Goal: Information Seeking & Learning: Learn about a topic

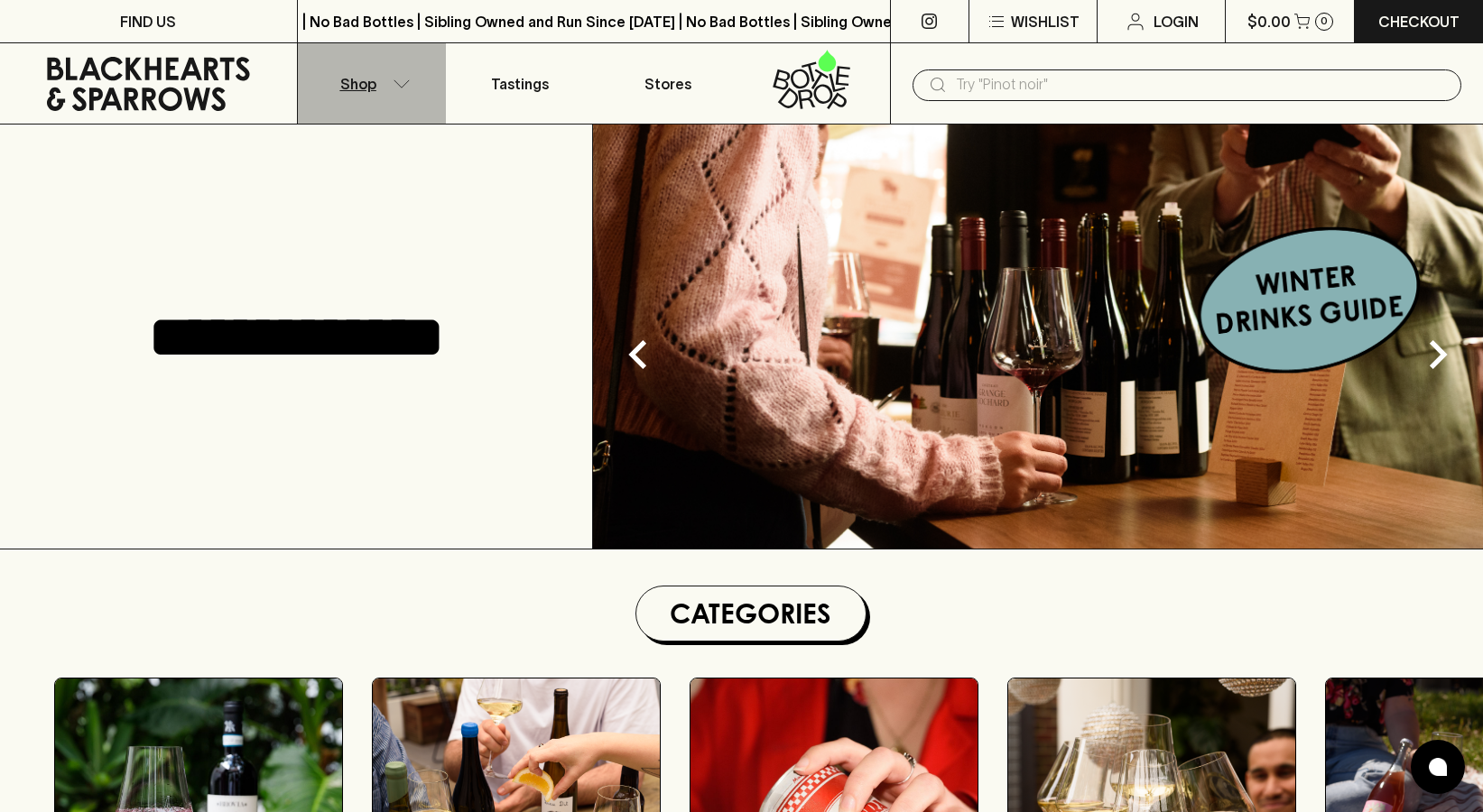
click at [387, 86] on button "Shop" at bounding box center [372, 83] width 148 height 80
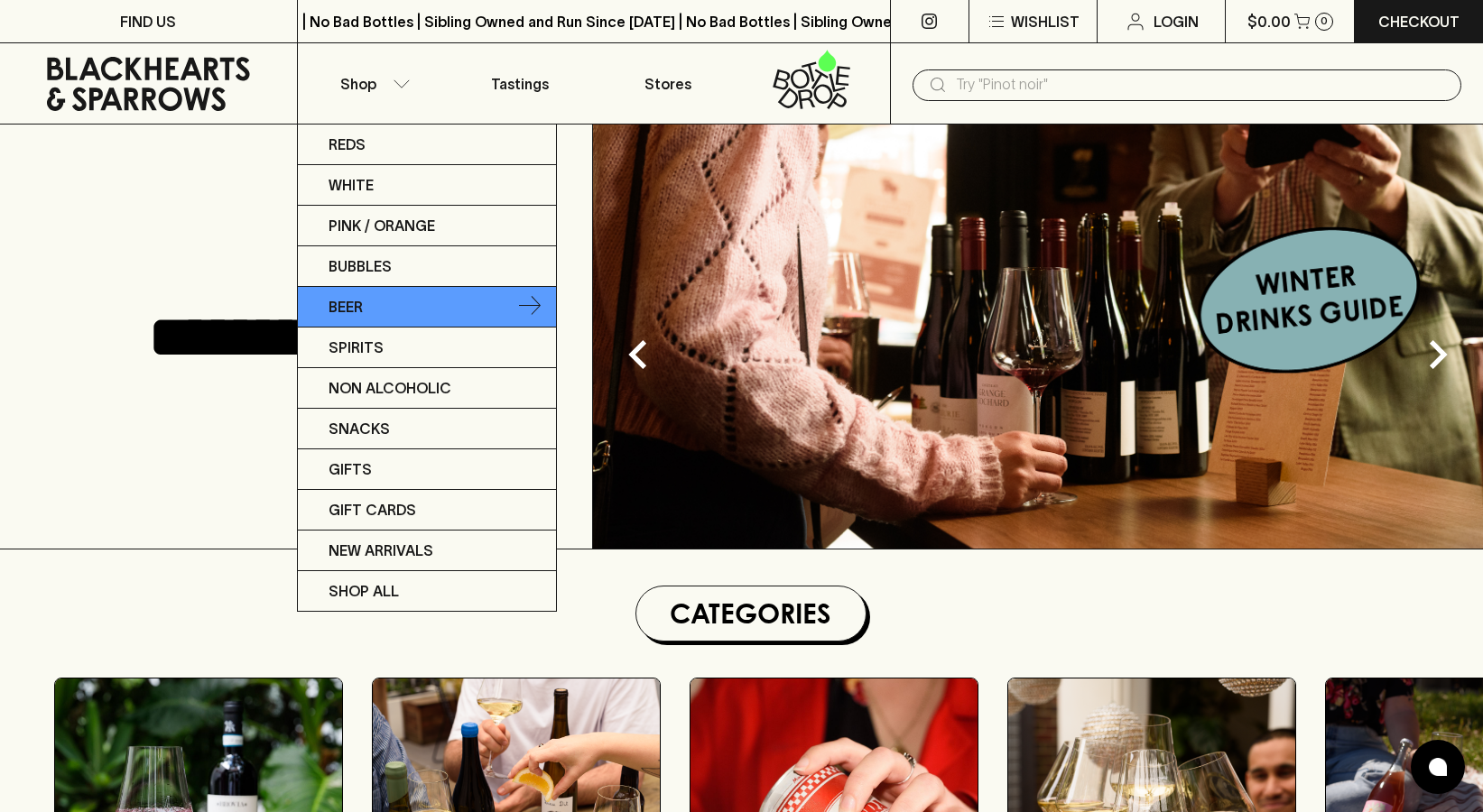
click at [394, 306] on link "Beer" at bounding box center [427, 307] width 259 height 40
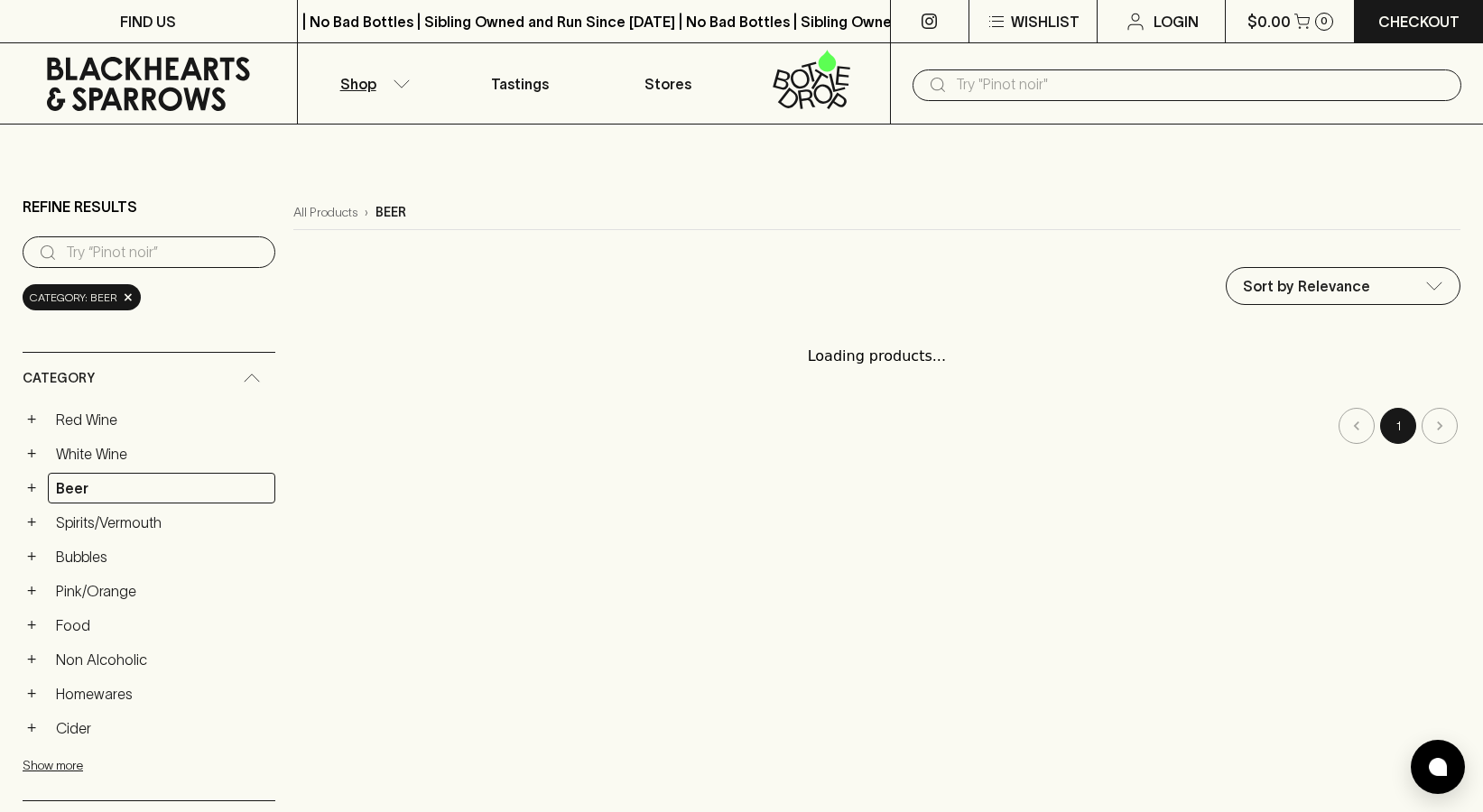
type input "79.5"
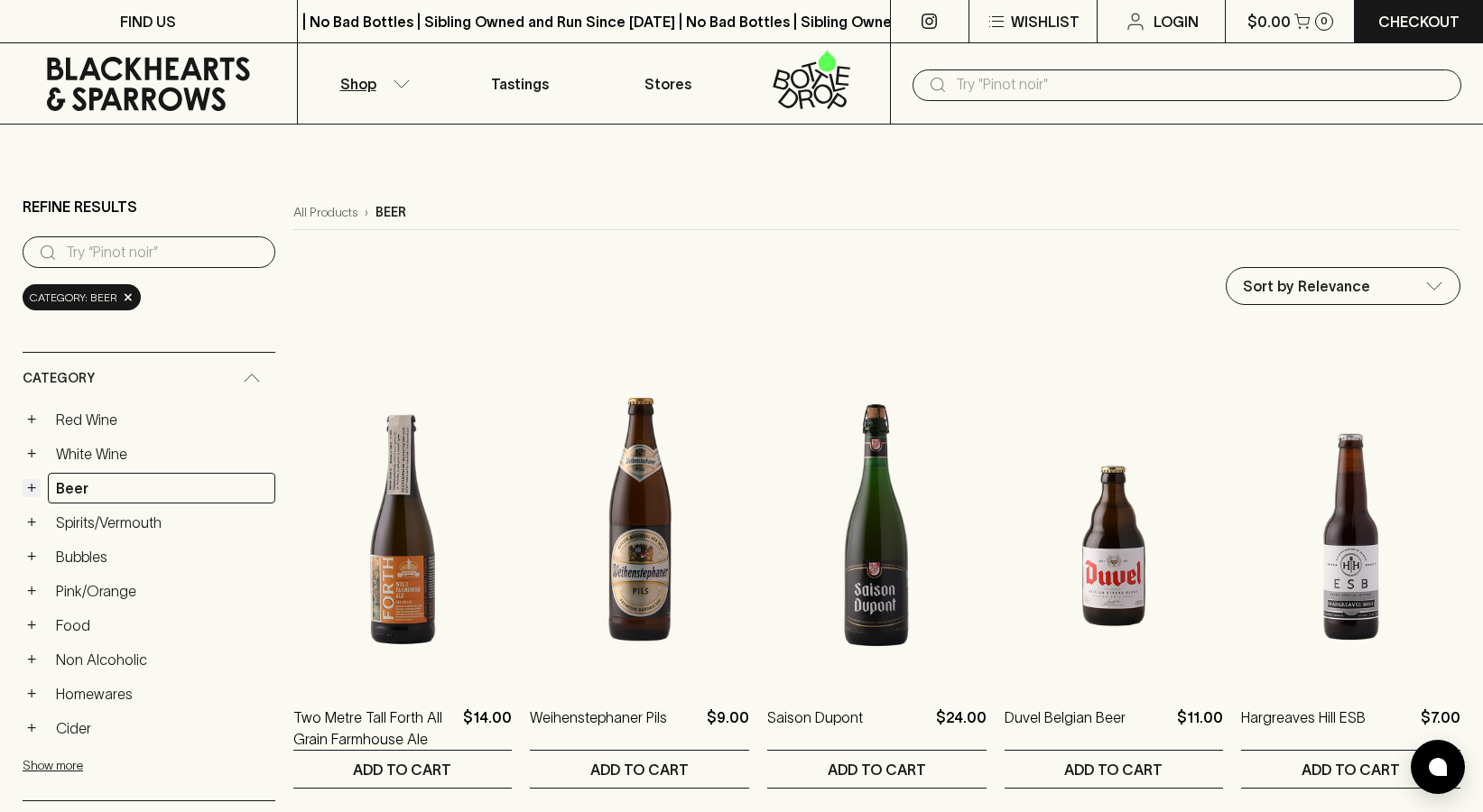
scroll to position [287, 0]
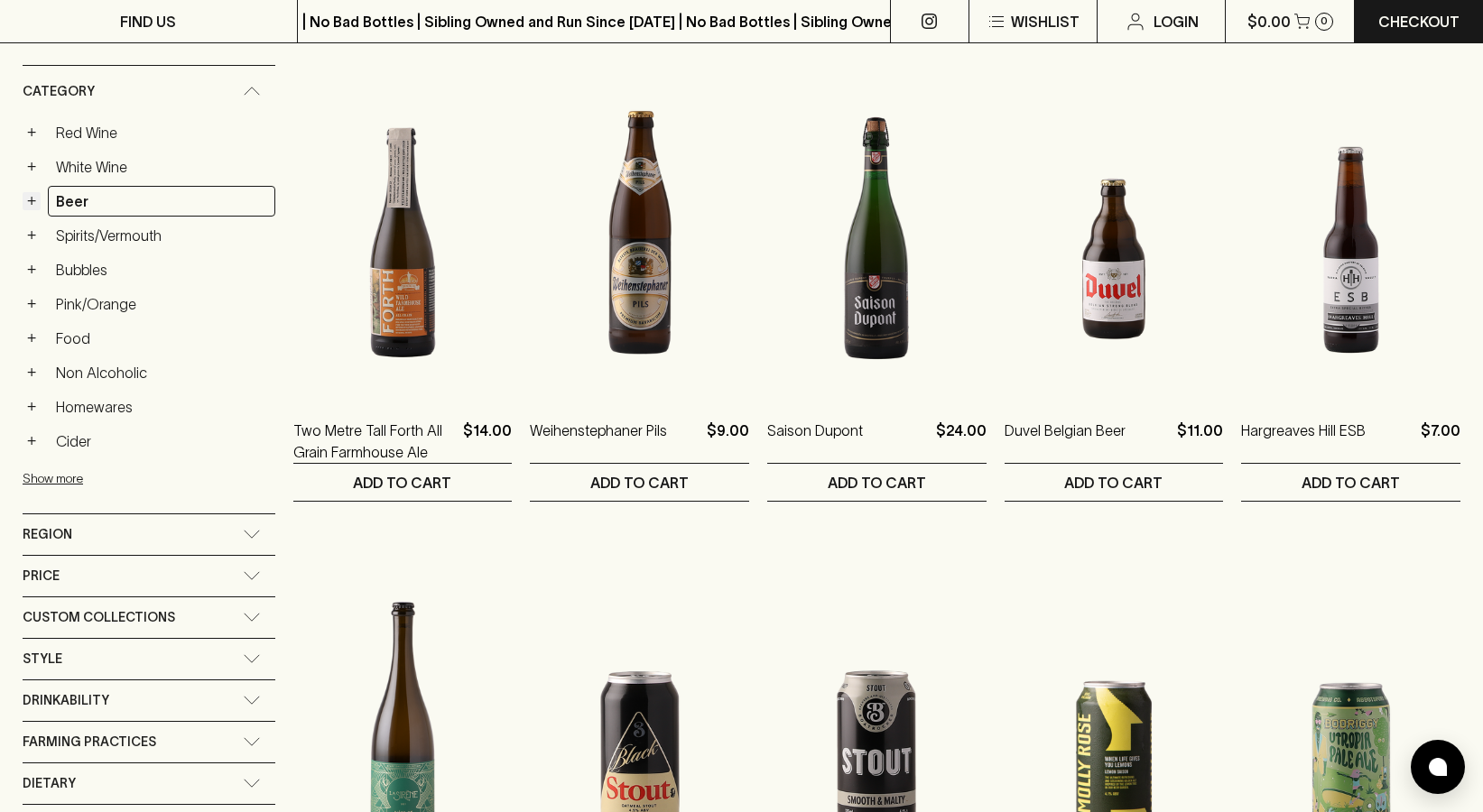
click at [24, 202] on button "+" at bounding box center [32, 201] width 18 height 18
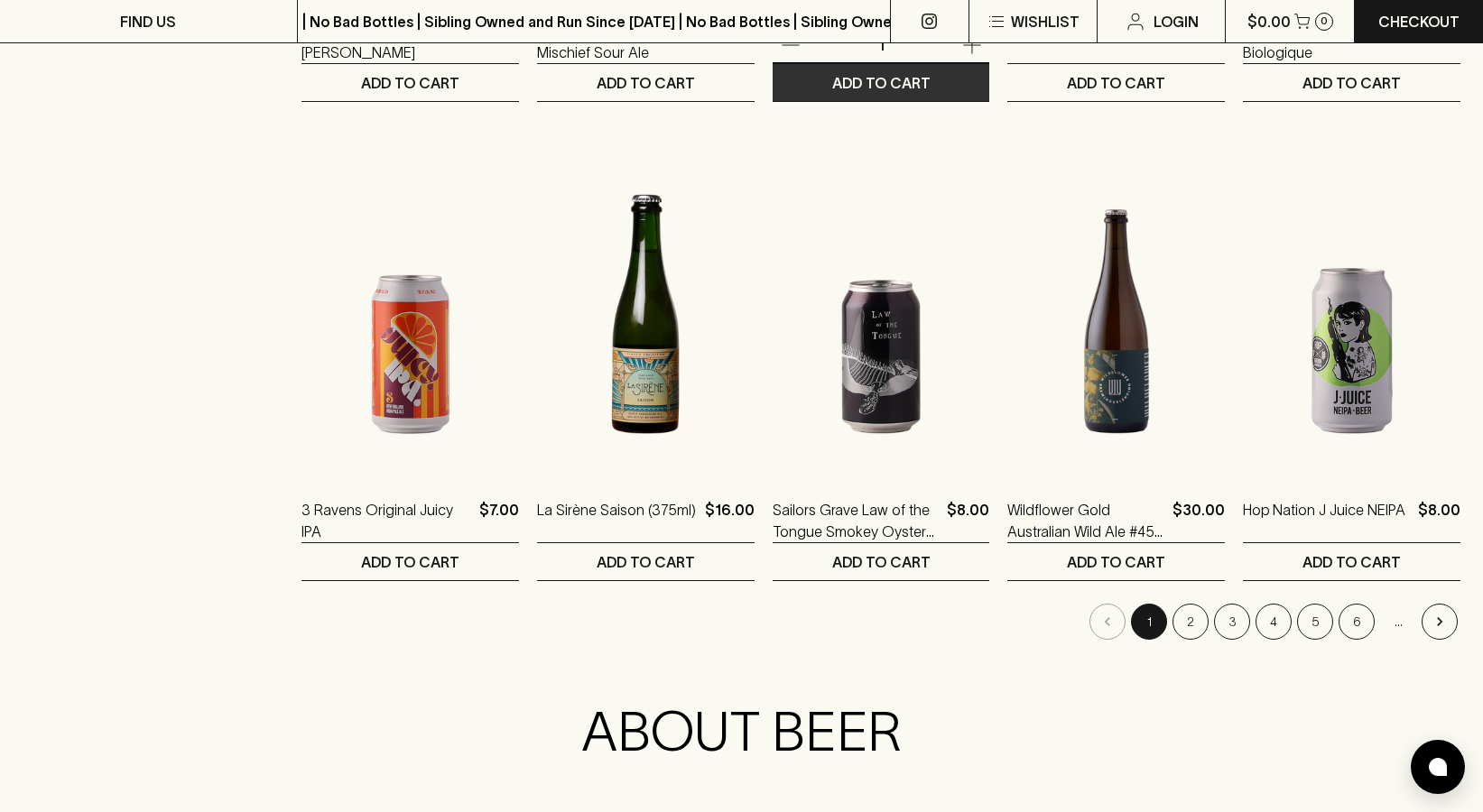
scroll to position [1670, 0]
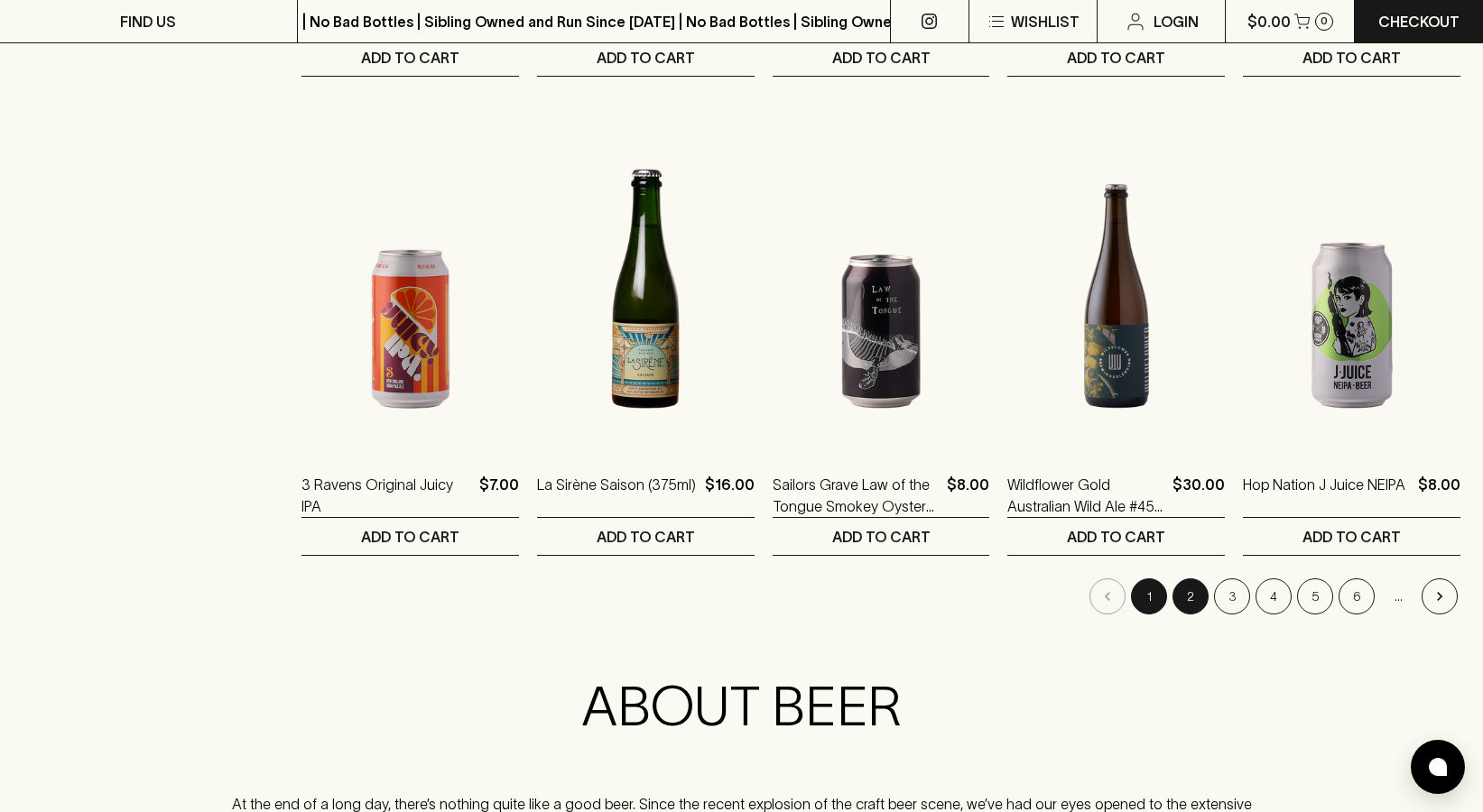
click at [1201, 599] on button "2" at bounding box center [1190, 596] width 36 height 36
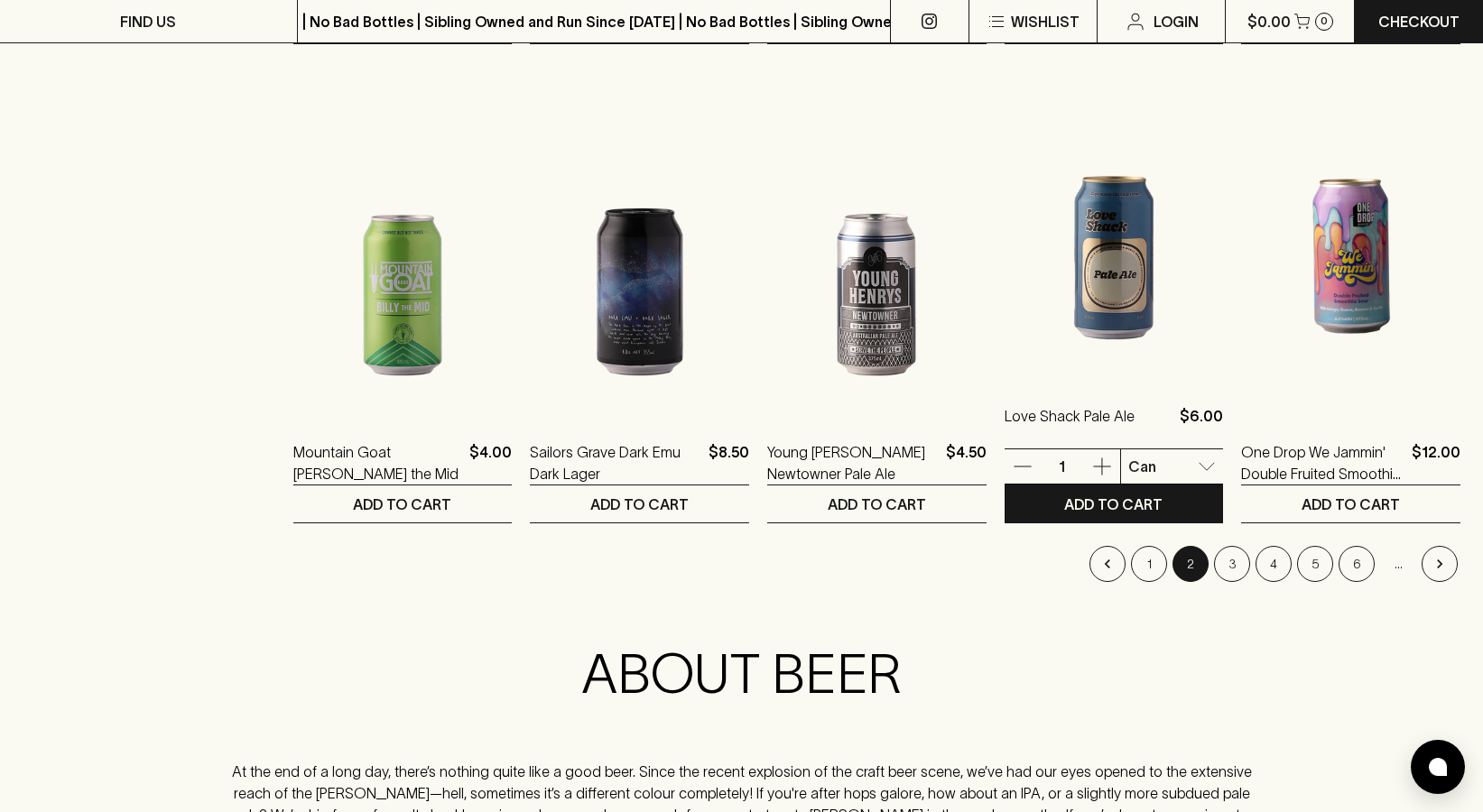
scroll to position [1704, 0]
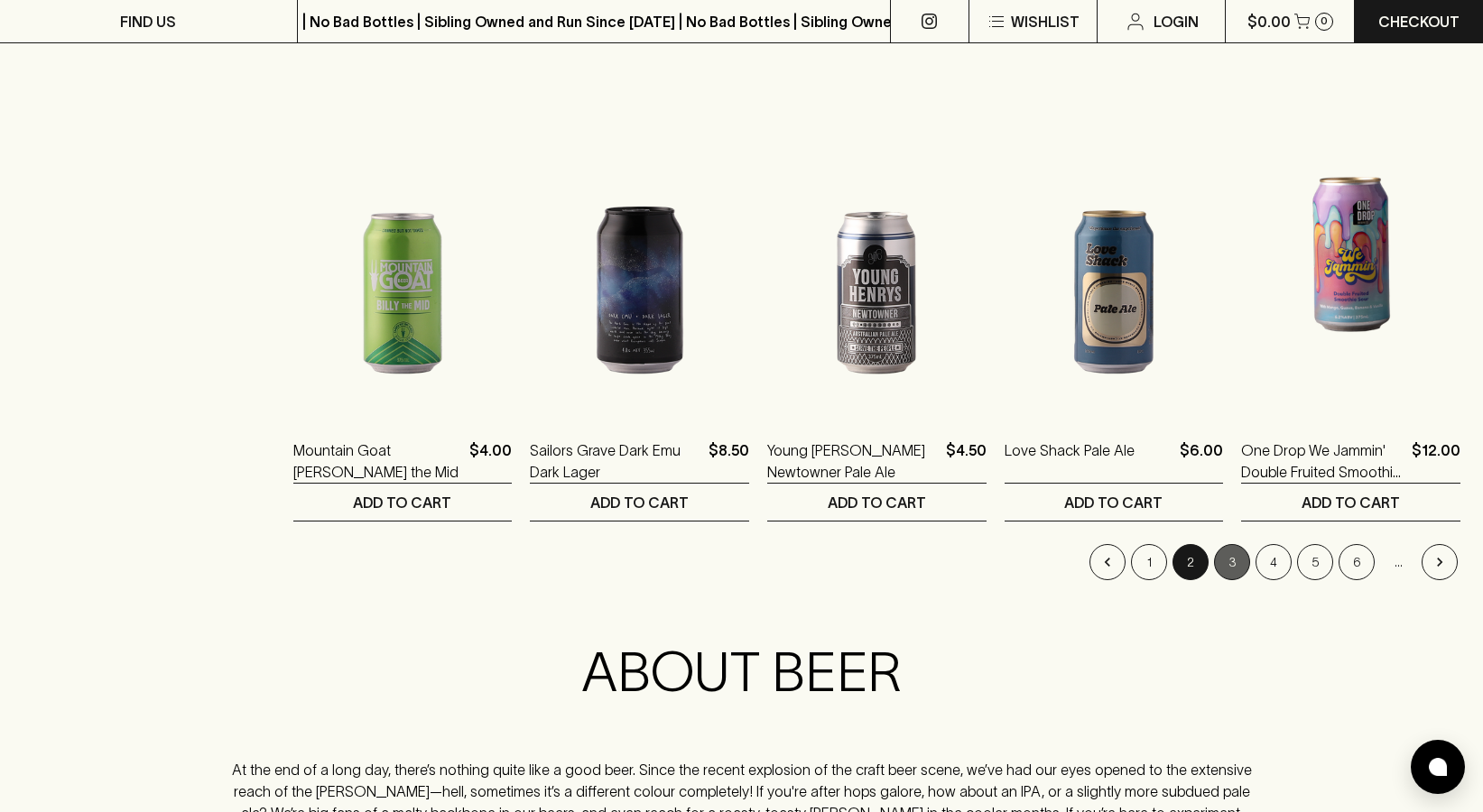
click at [1234, 565] on button "3" at bounding box center [1232, 562] width 36 height 36
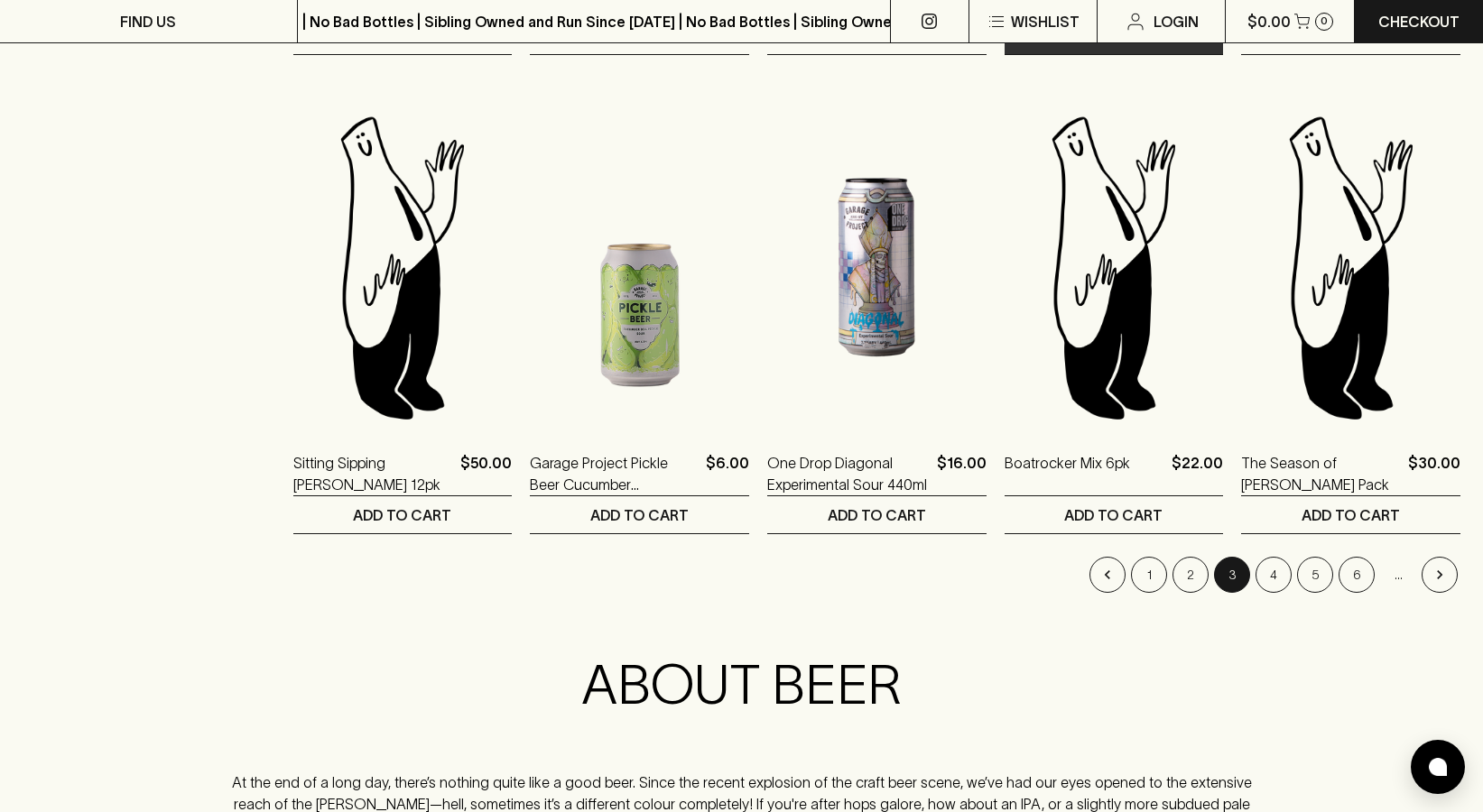
scroll to position [1777, 0]
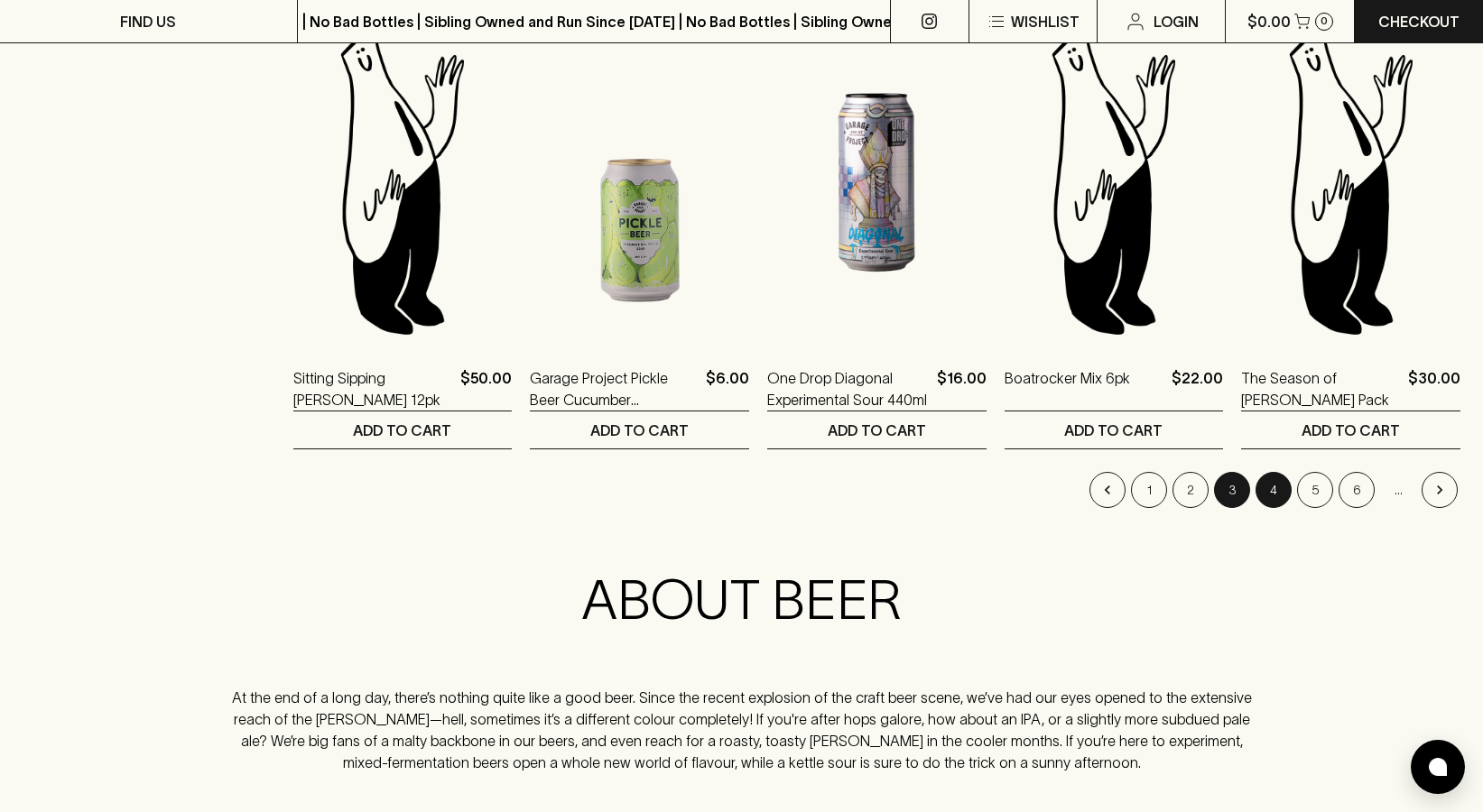
click at [1277, 489] on button "4" at bounding box center [1273, 489] width 36 height 36
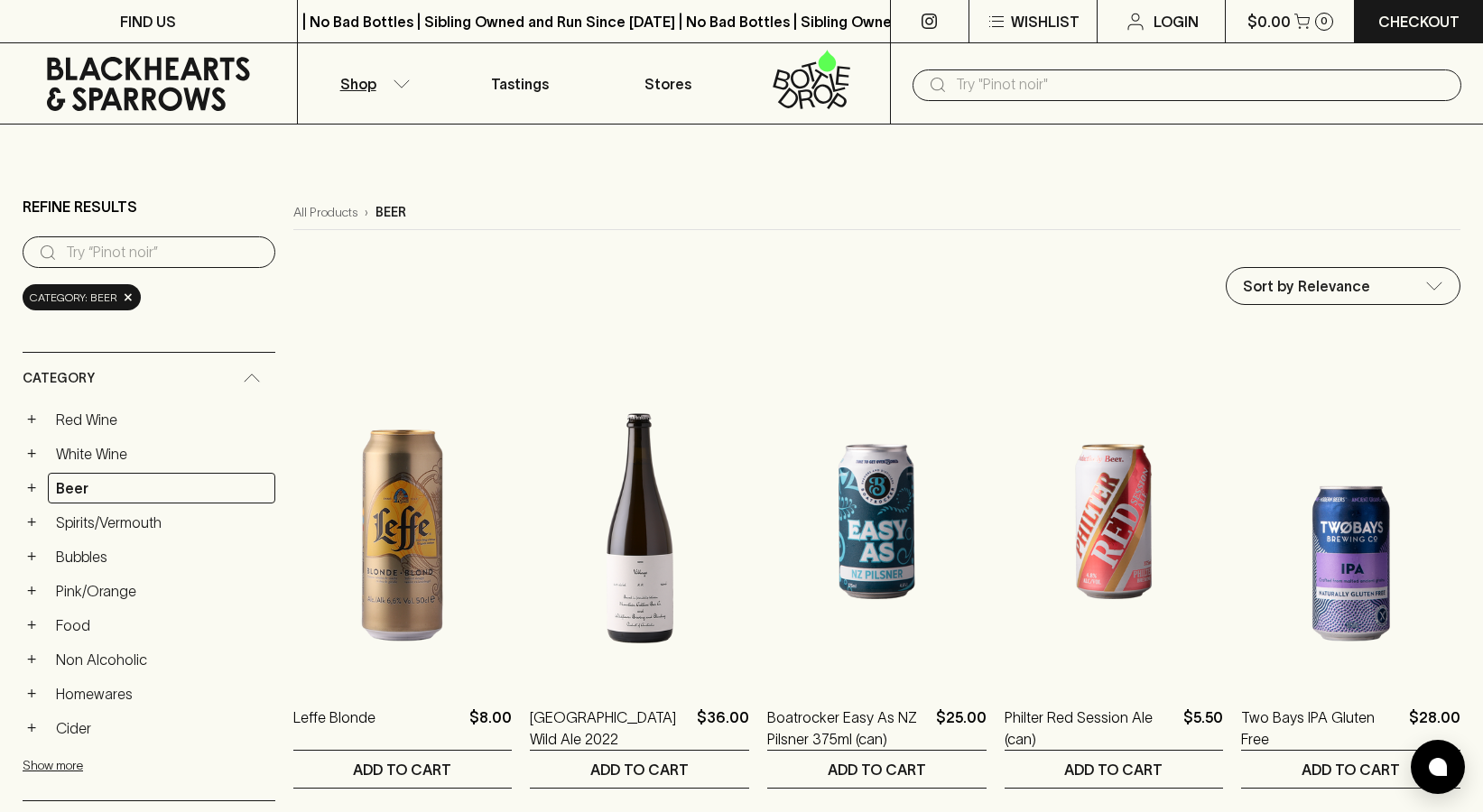
type input "79.5"
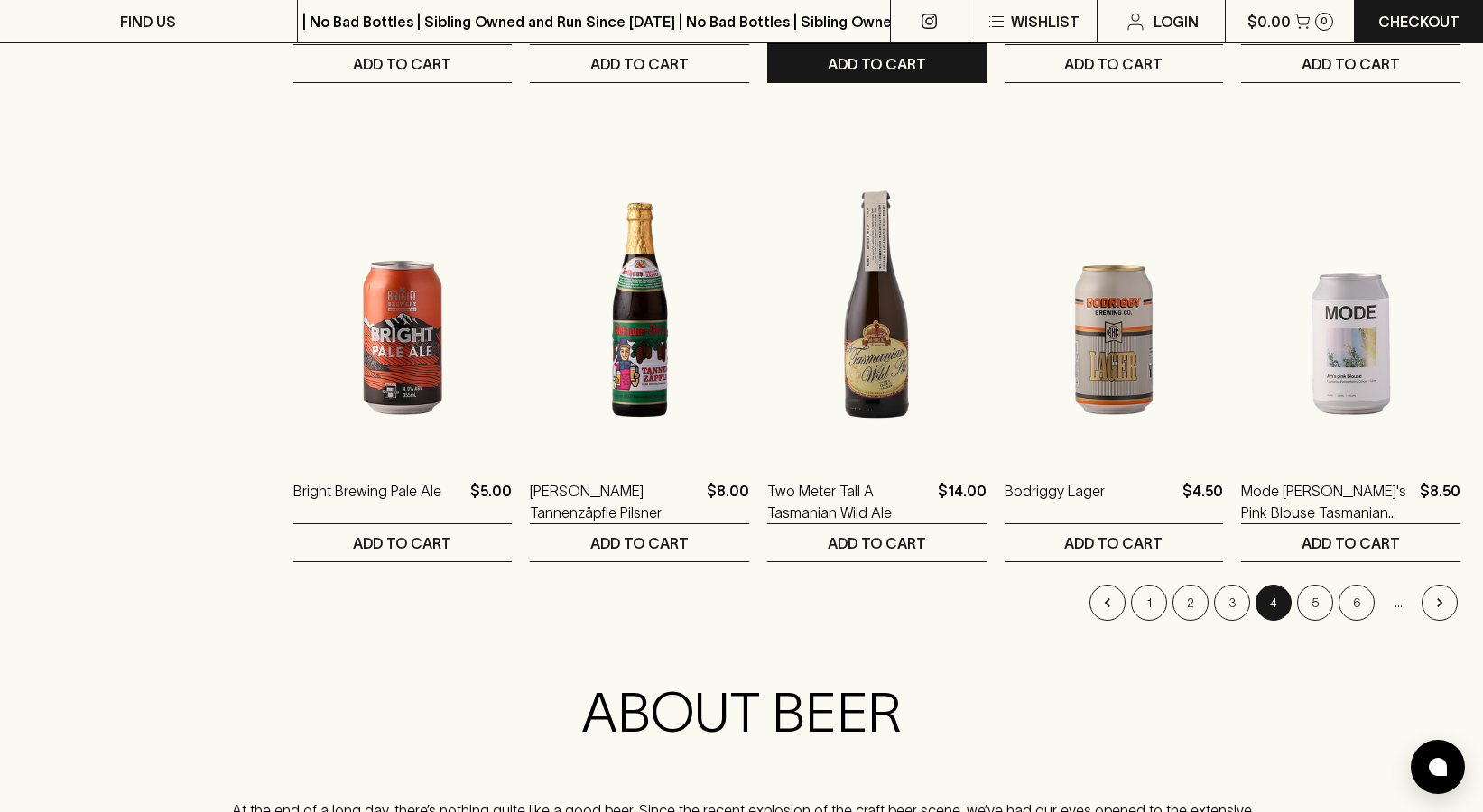
scroll to position [1669, 0]
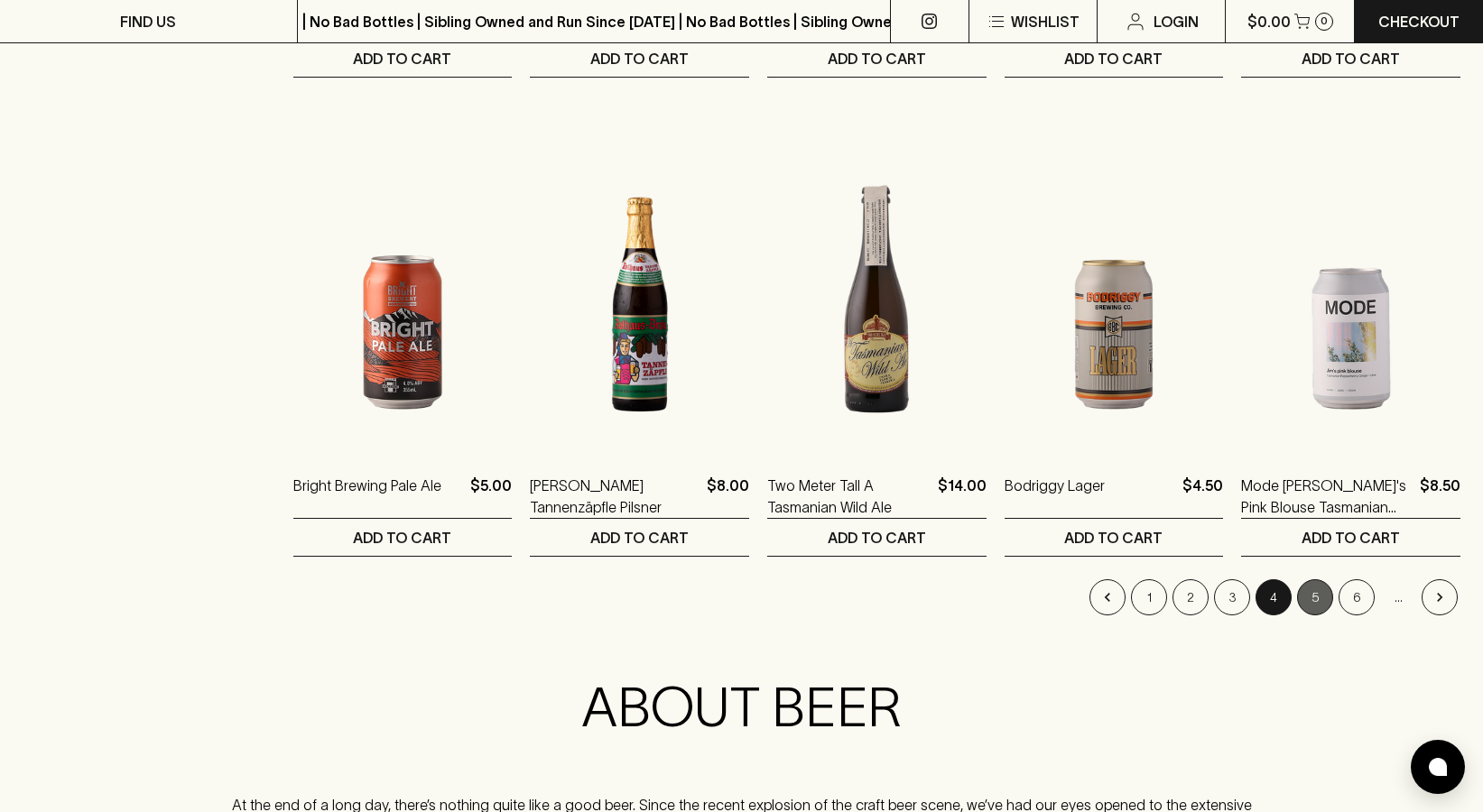
click at [1316, 599] on button "5" at bounding box center [1315, 597] width 36 height 36
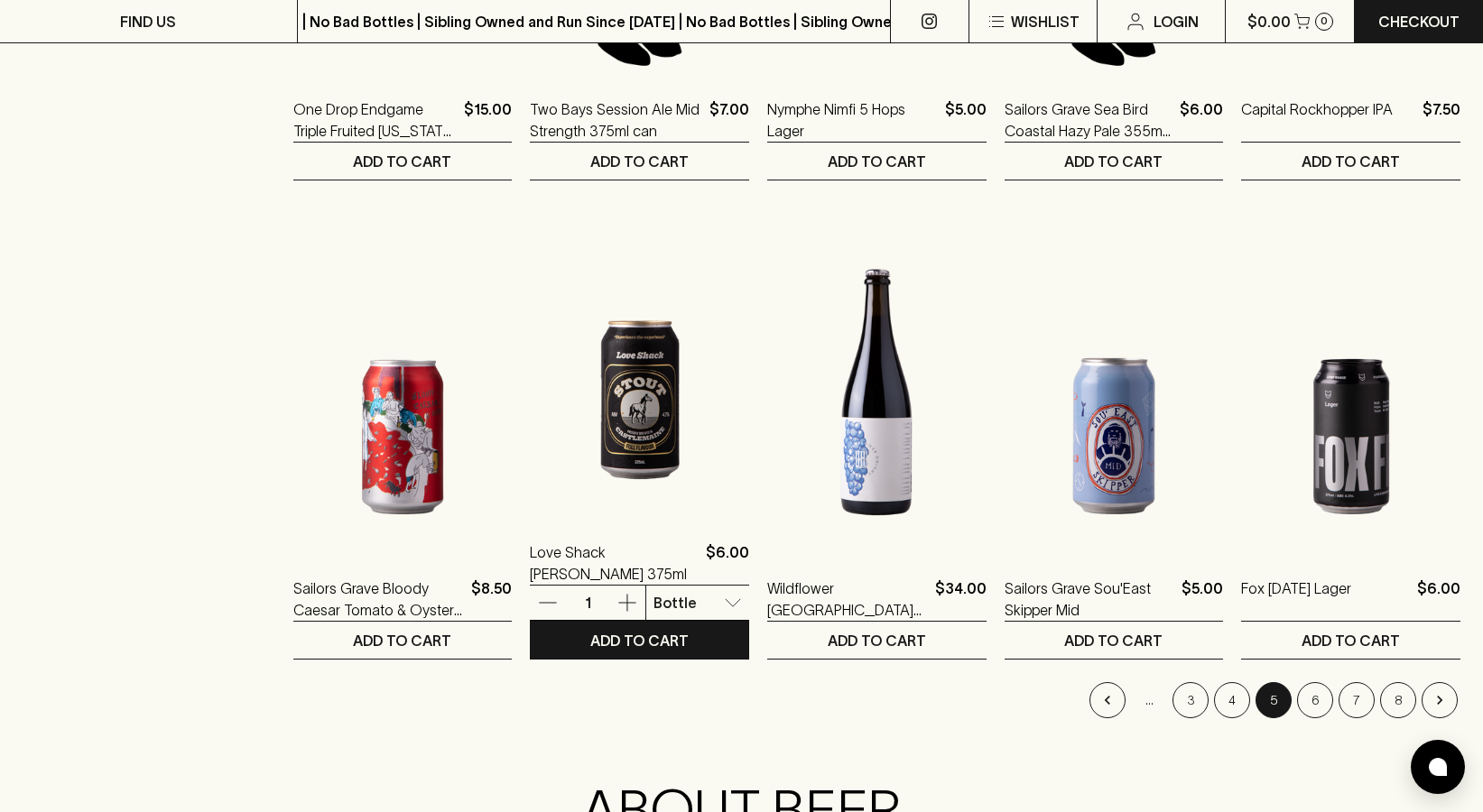
scroll to position [1630, 0]
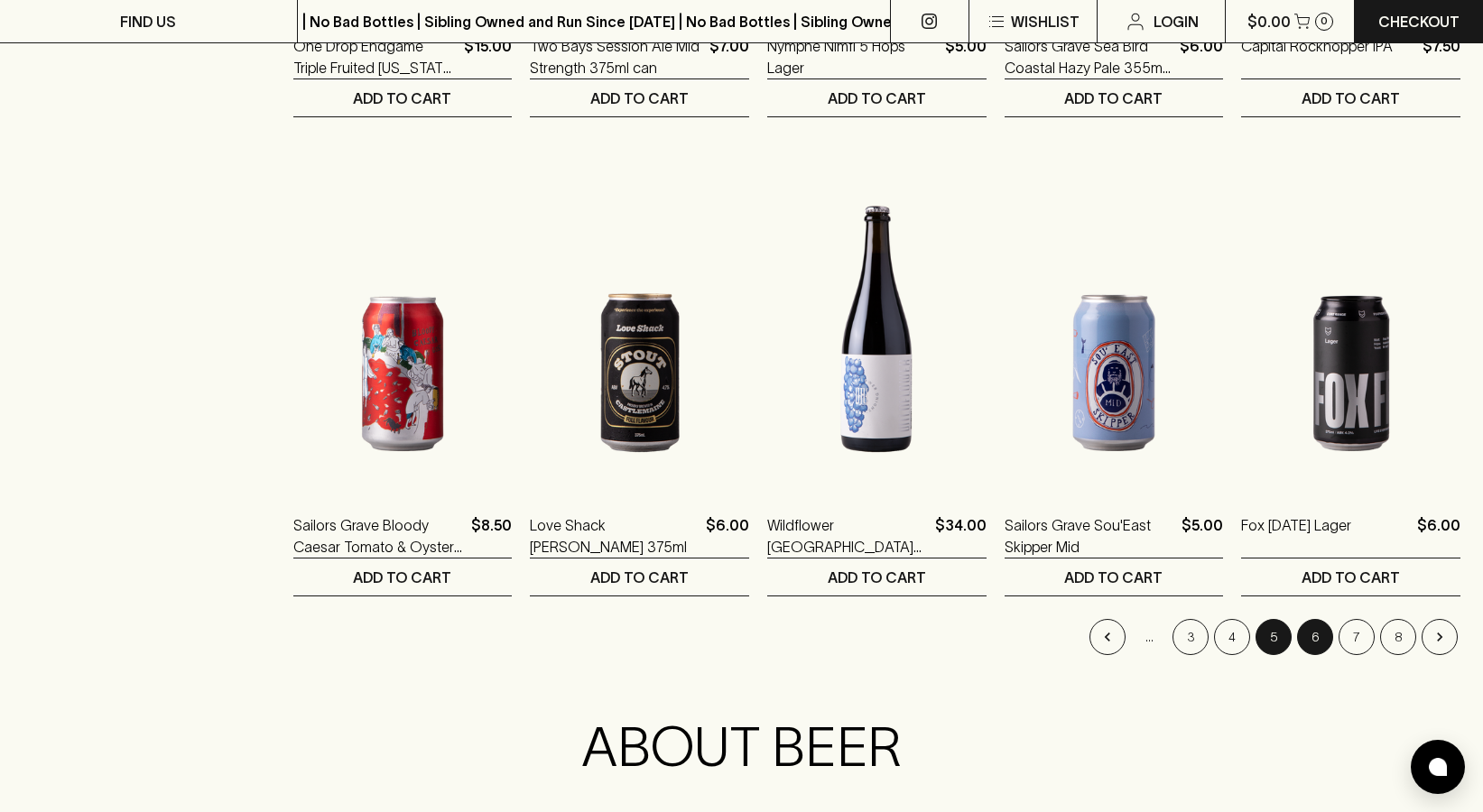
click at [1320, 623] on button "6" at bounding box center [1315, 636] width 36 height 36
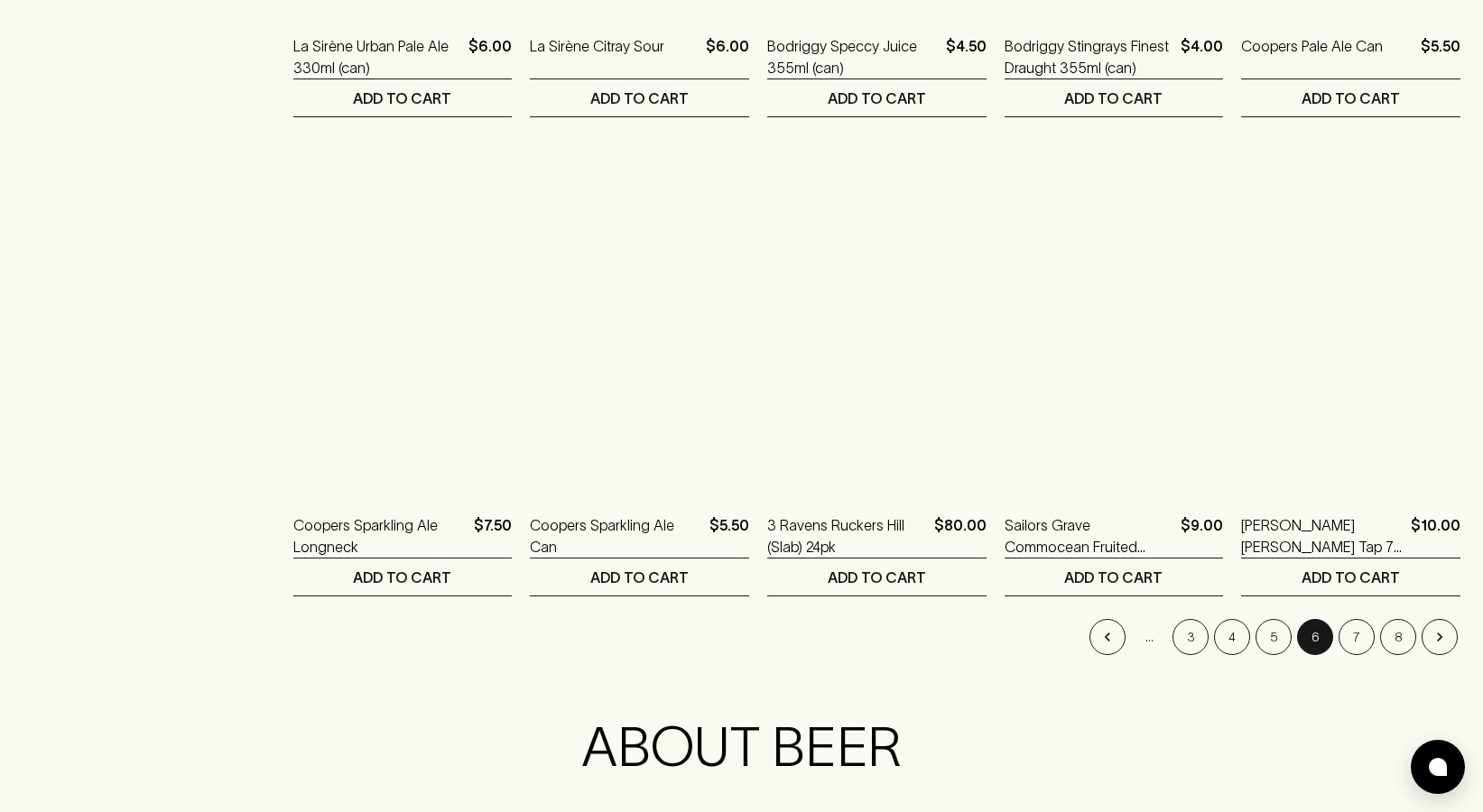
type input "79.5"
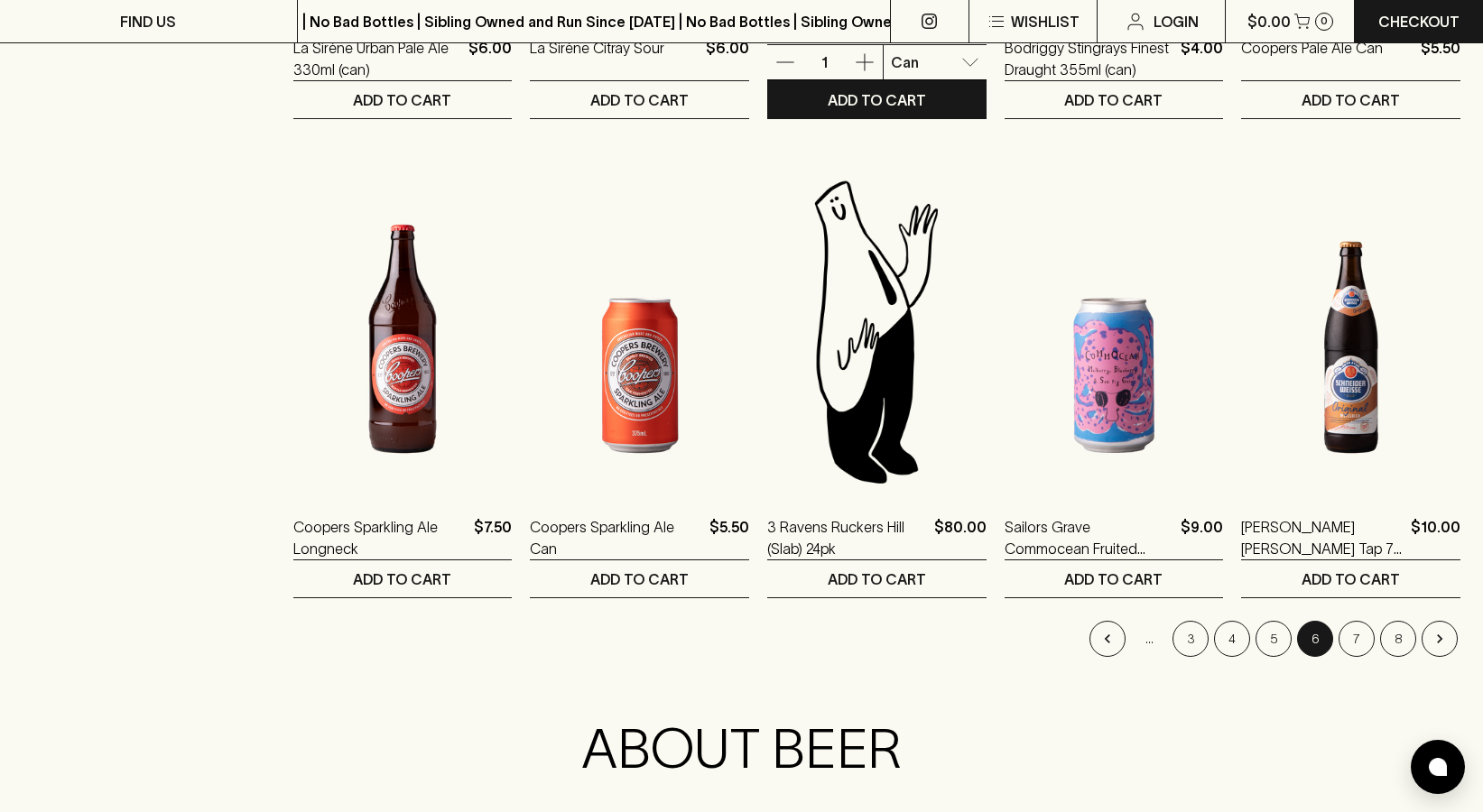
scroll to position [1655, 0]
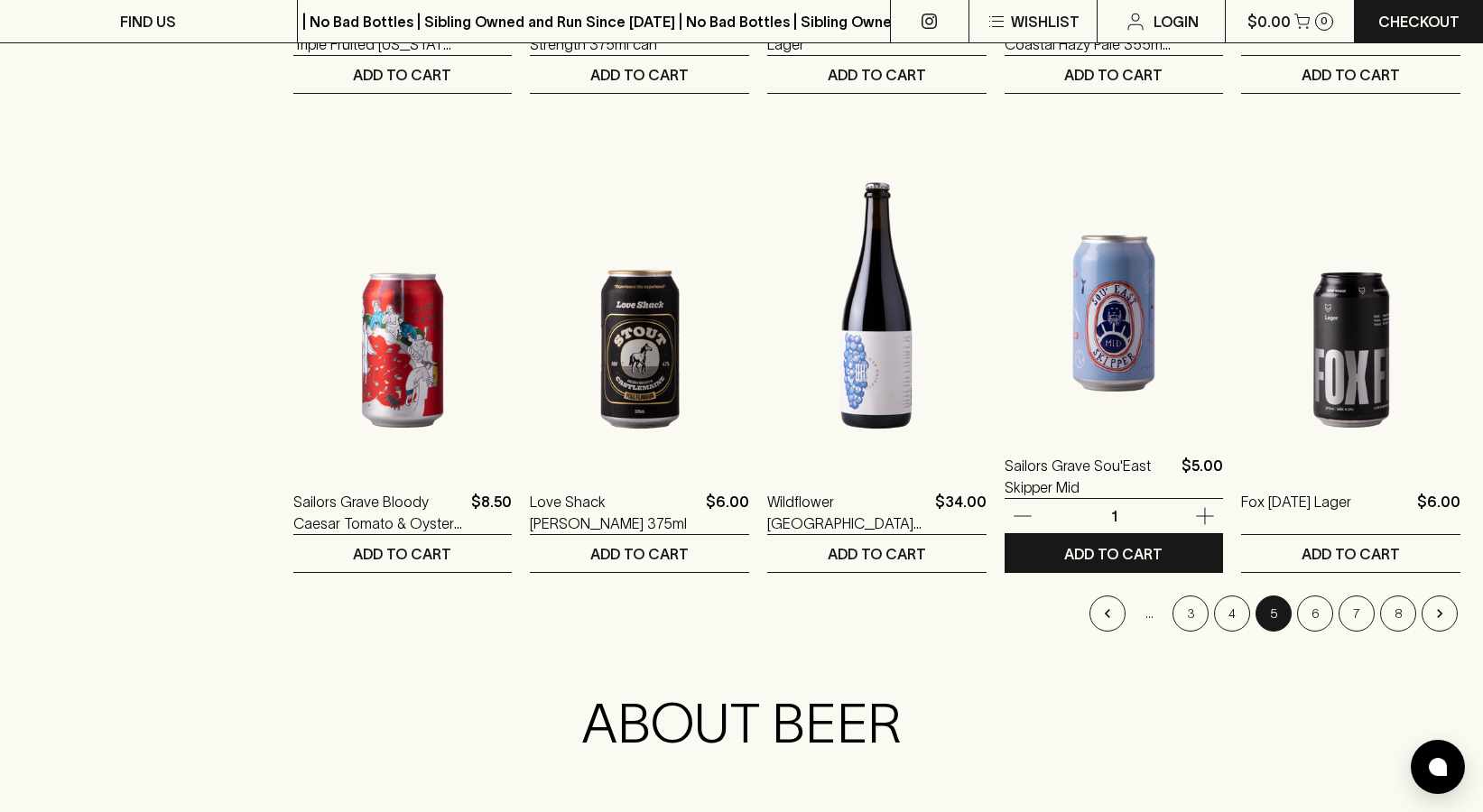
scroll to position [1650, 0]
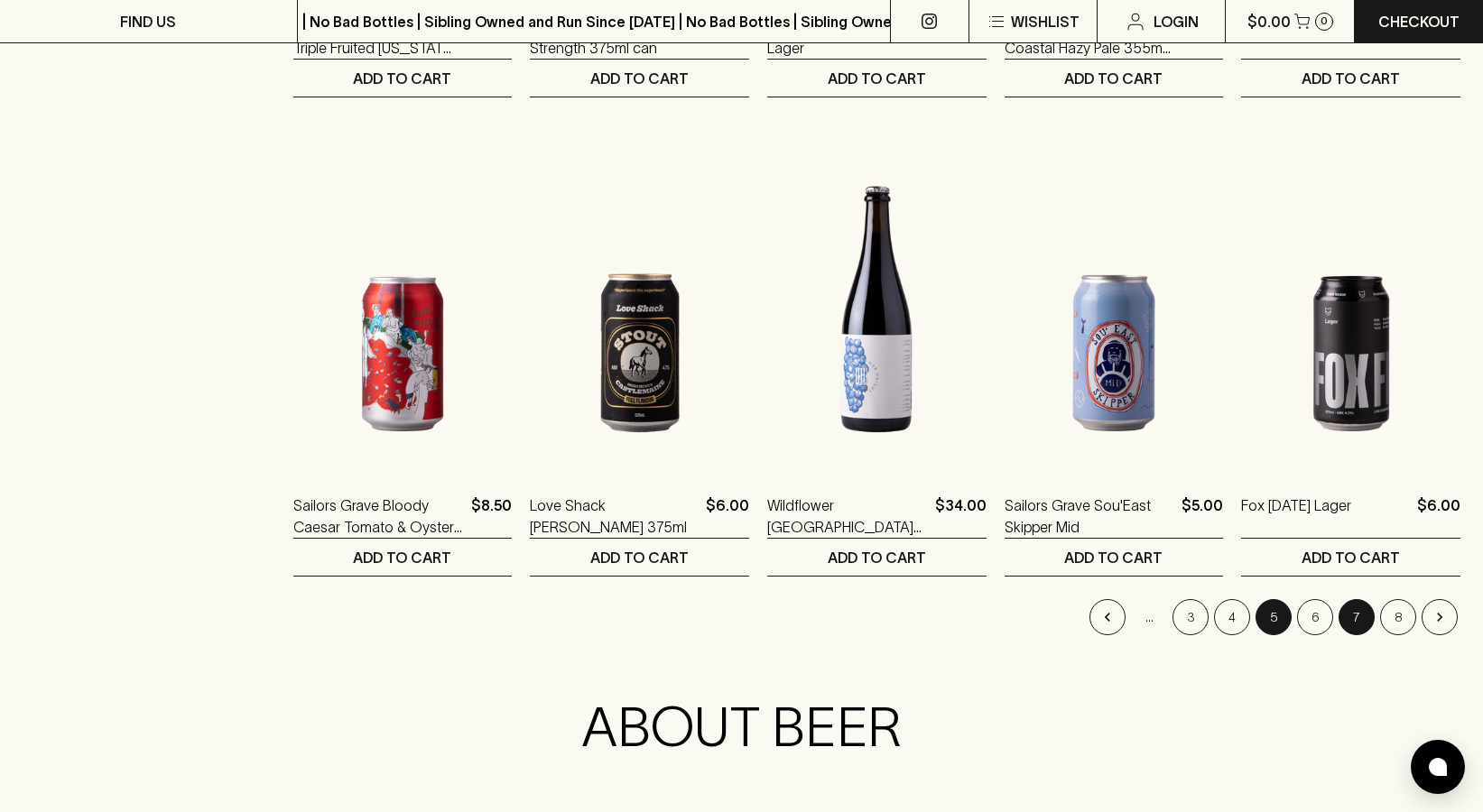
click at [1350, 611] on button "7" at bounding box center [1356, 617] width 36 height 36
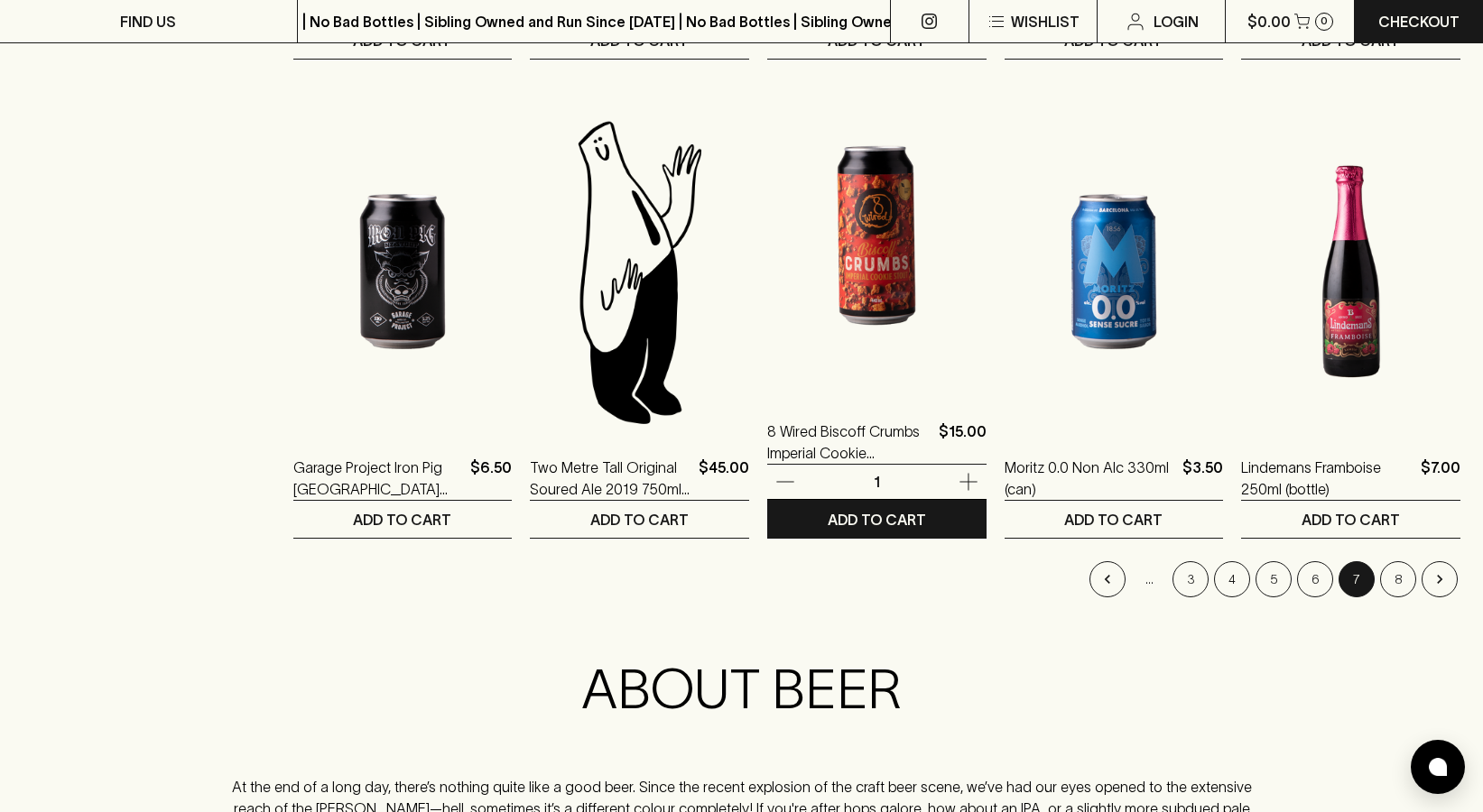
scroll to position [1698, 0]
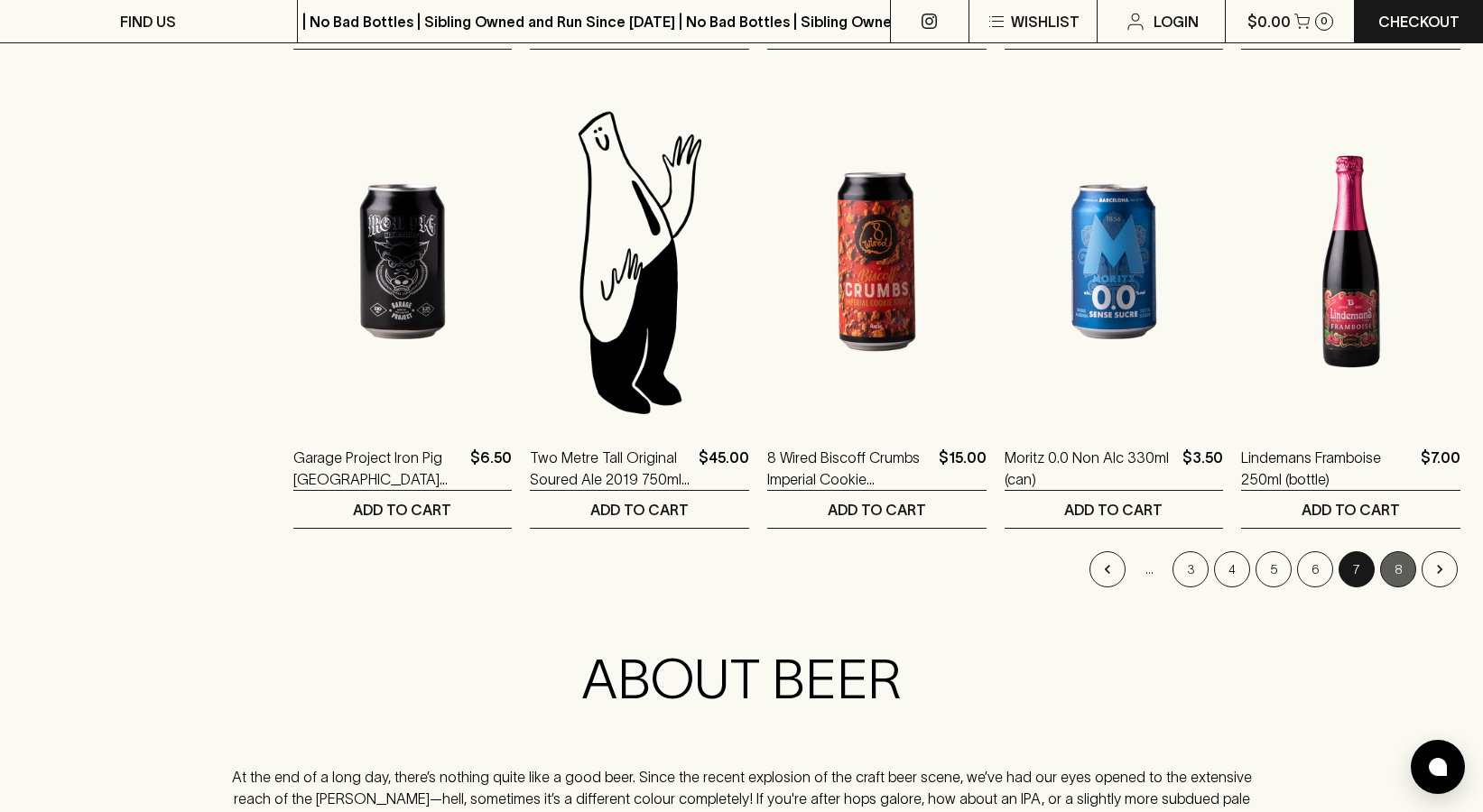
click at [1409, 565] on button "8" at bounding box center [1397, 569] width 36 height 36
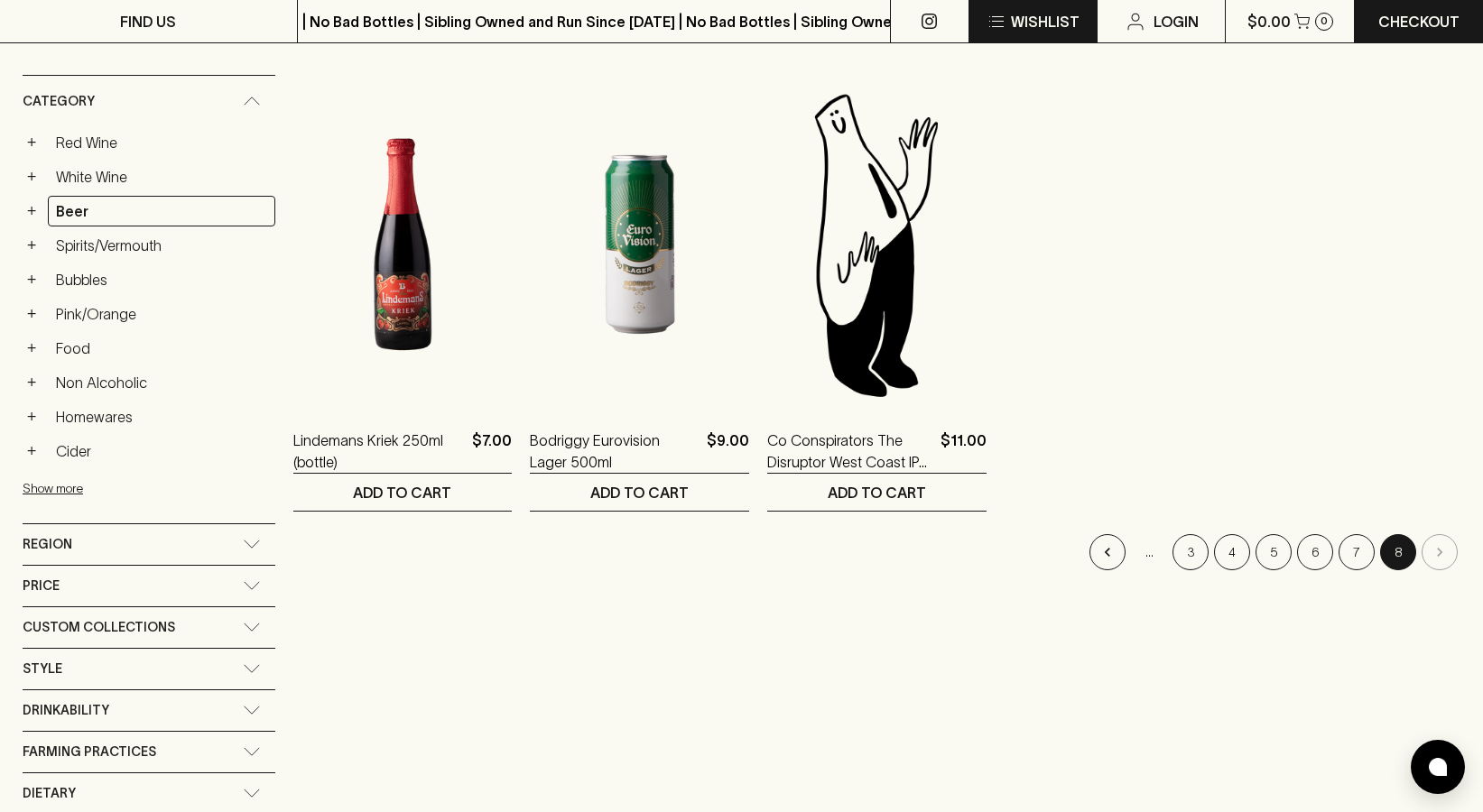
scroll to position [280, 0]
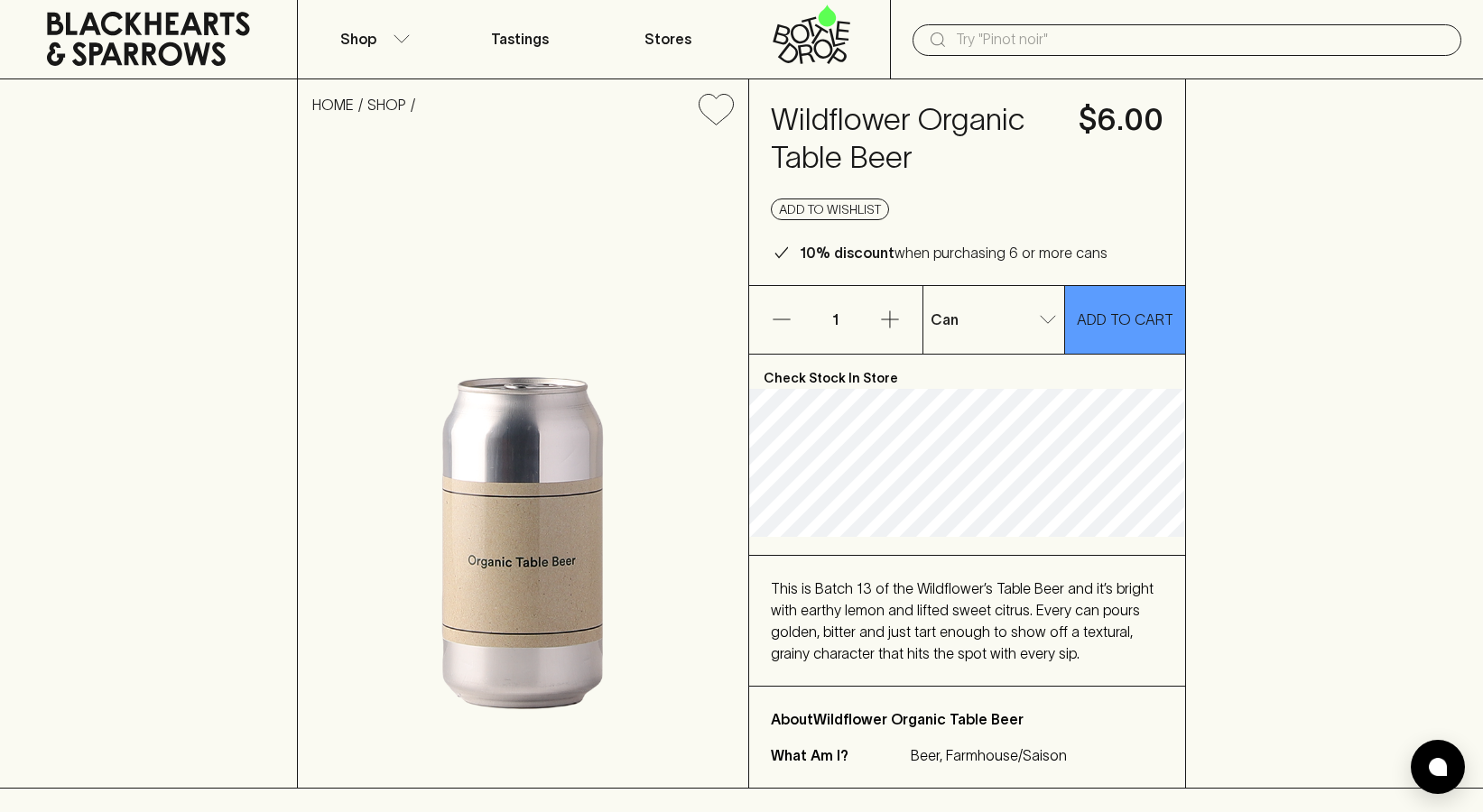
scroll to position [38, 0]
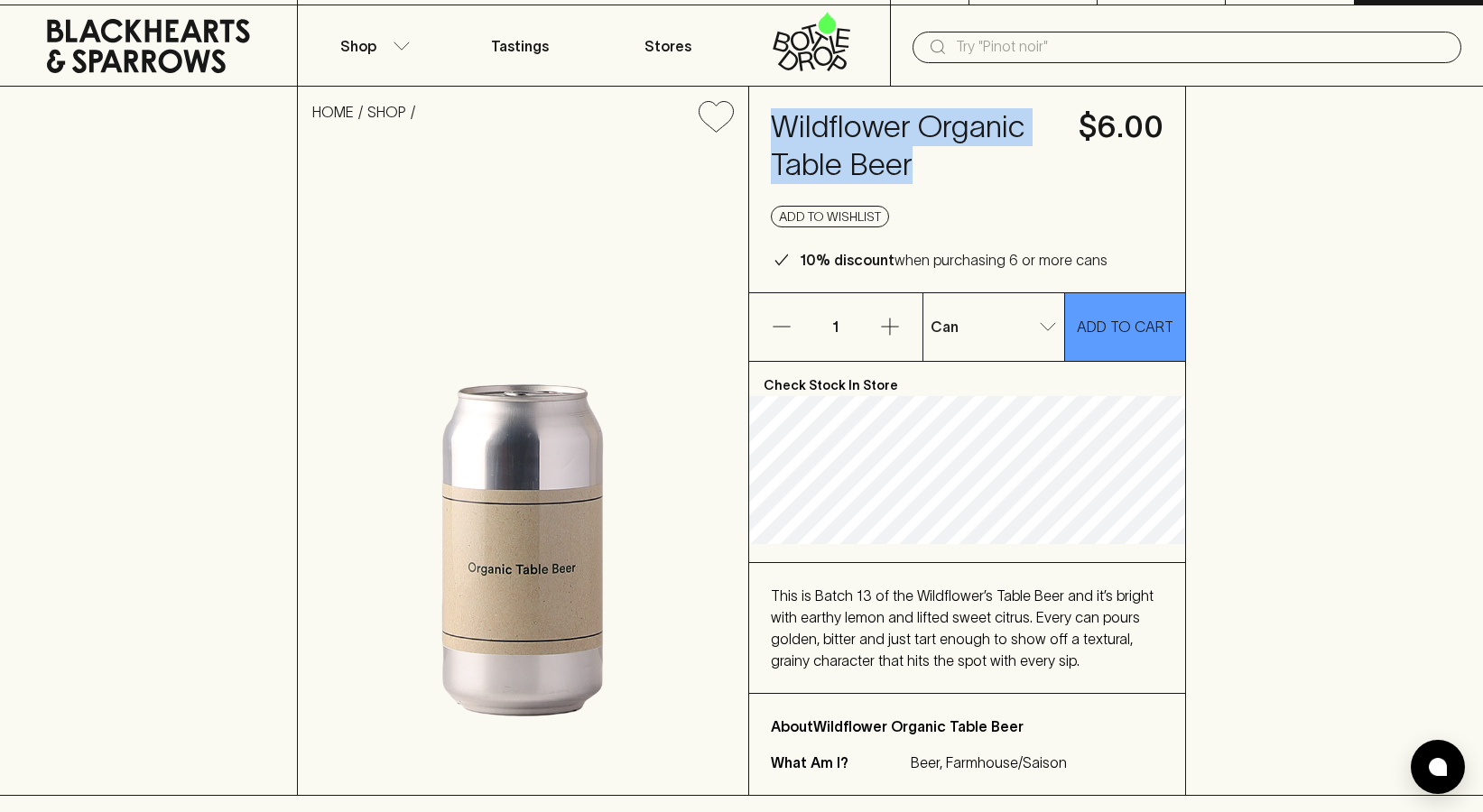
drag, startPoint x: 771, startPoint y: 128, endPoint x: 918, endPoint y: 163, distance: 151.1
click at [919, 163] on h4 "Wildflower Organic Table Beer" at bounding box center [914, 146] width 287 height 75
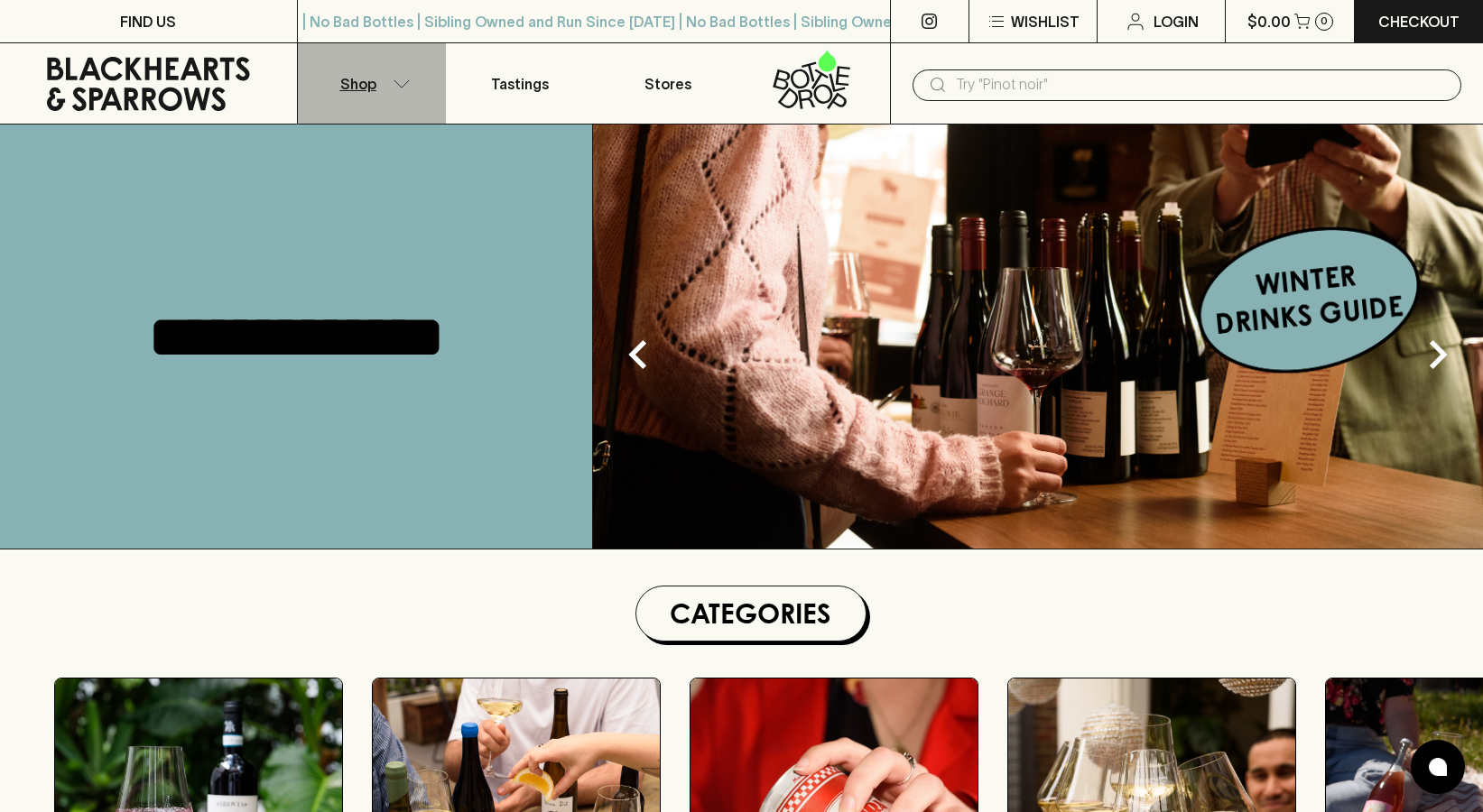
click at [393, 84] on icon "button" at bounding box center [402, 84] width 18 height 9
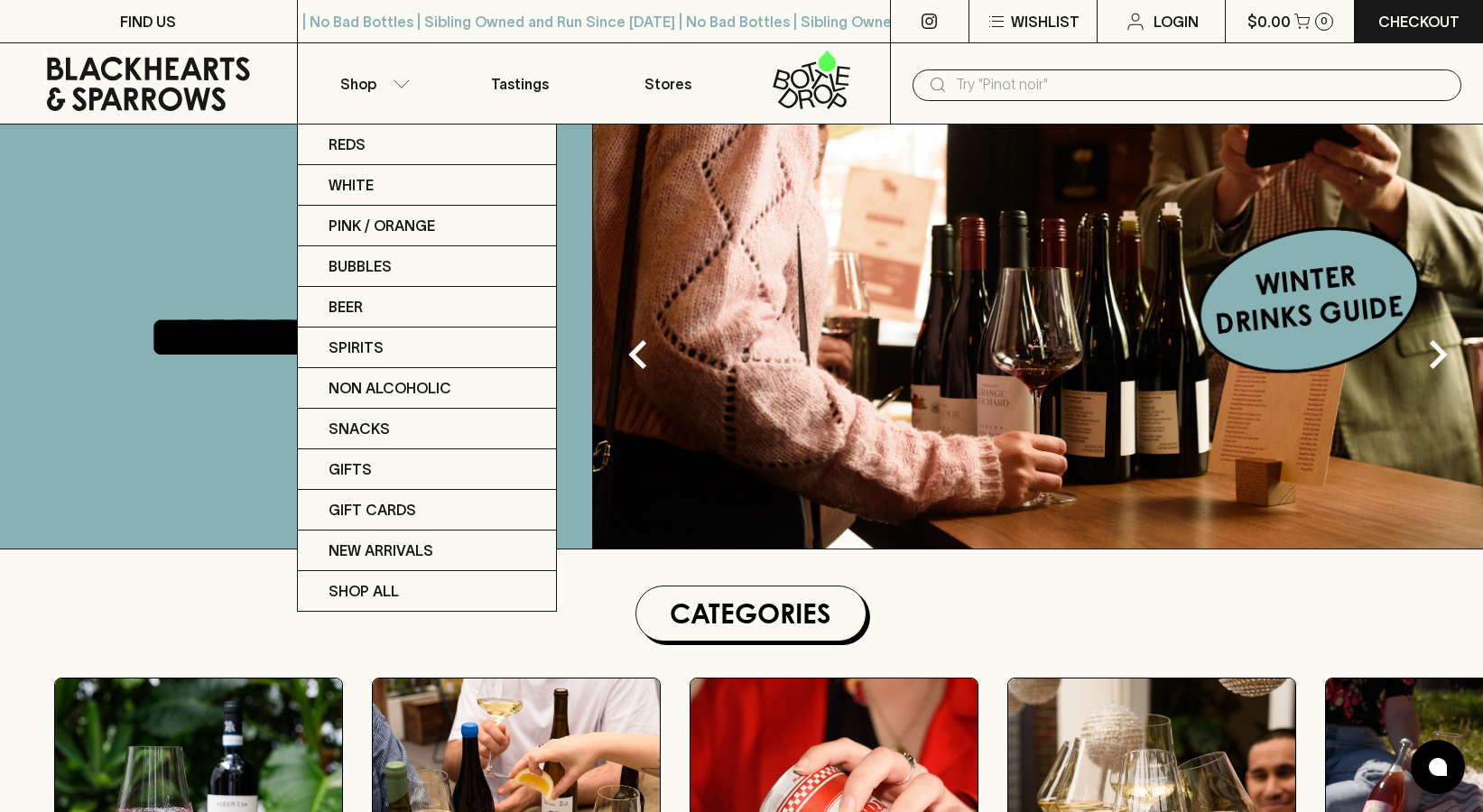
click at [393, 84] on div at bounding box center [742, 406] width 1483 height 812
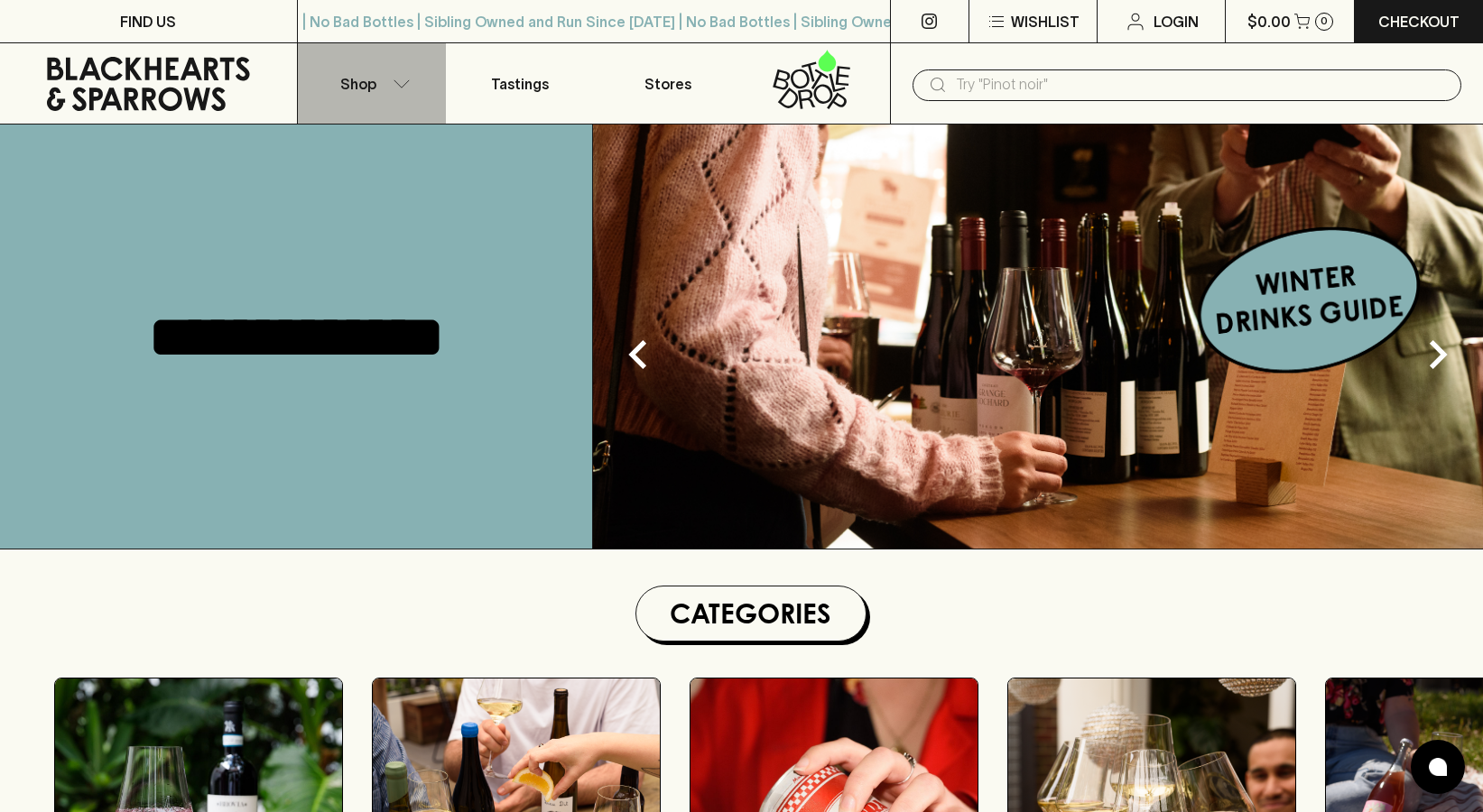
click at [393, 84] on icon "button" at bounding box center [402, 84] width 18 height 9
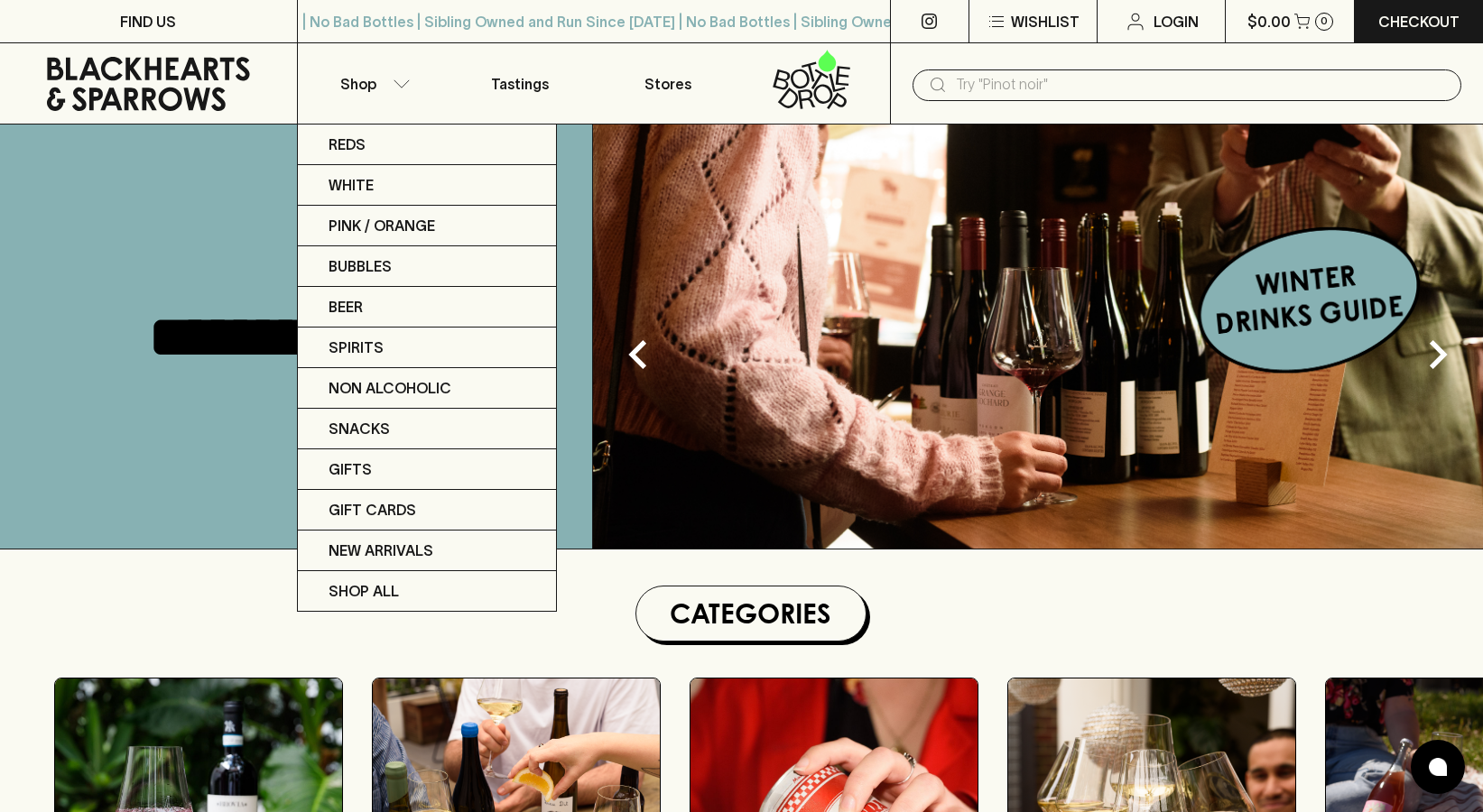
click at [1127, 266] on div at bounding box center [742, 406] width 1483 height 812
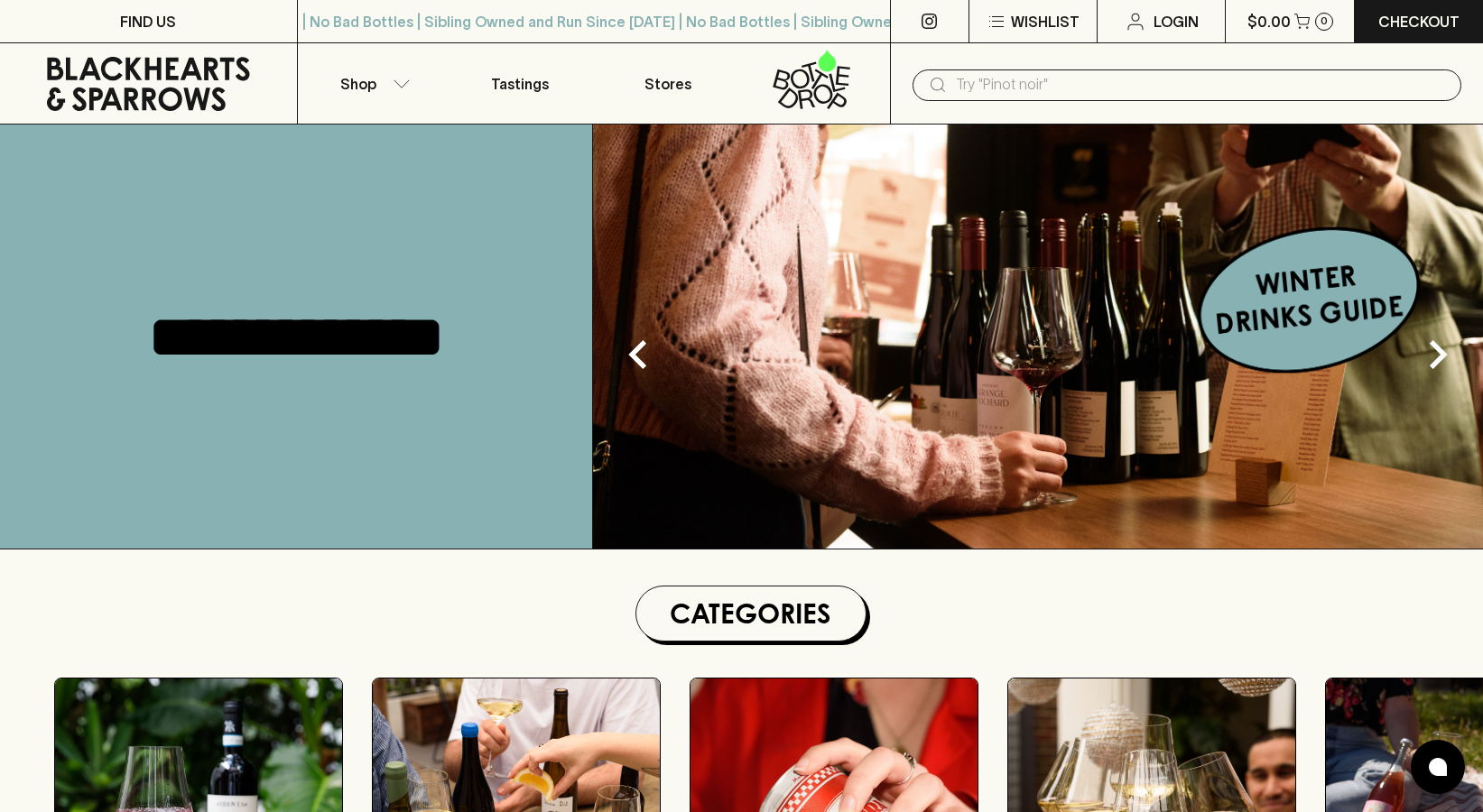
click at [1271, 318] on img at bounding box center [1038, 336] width 890 height 424
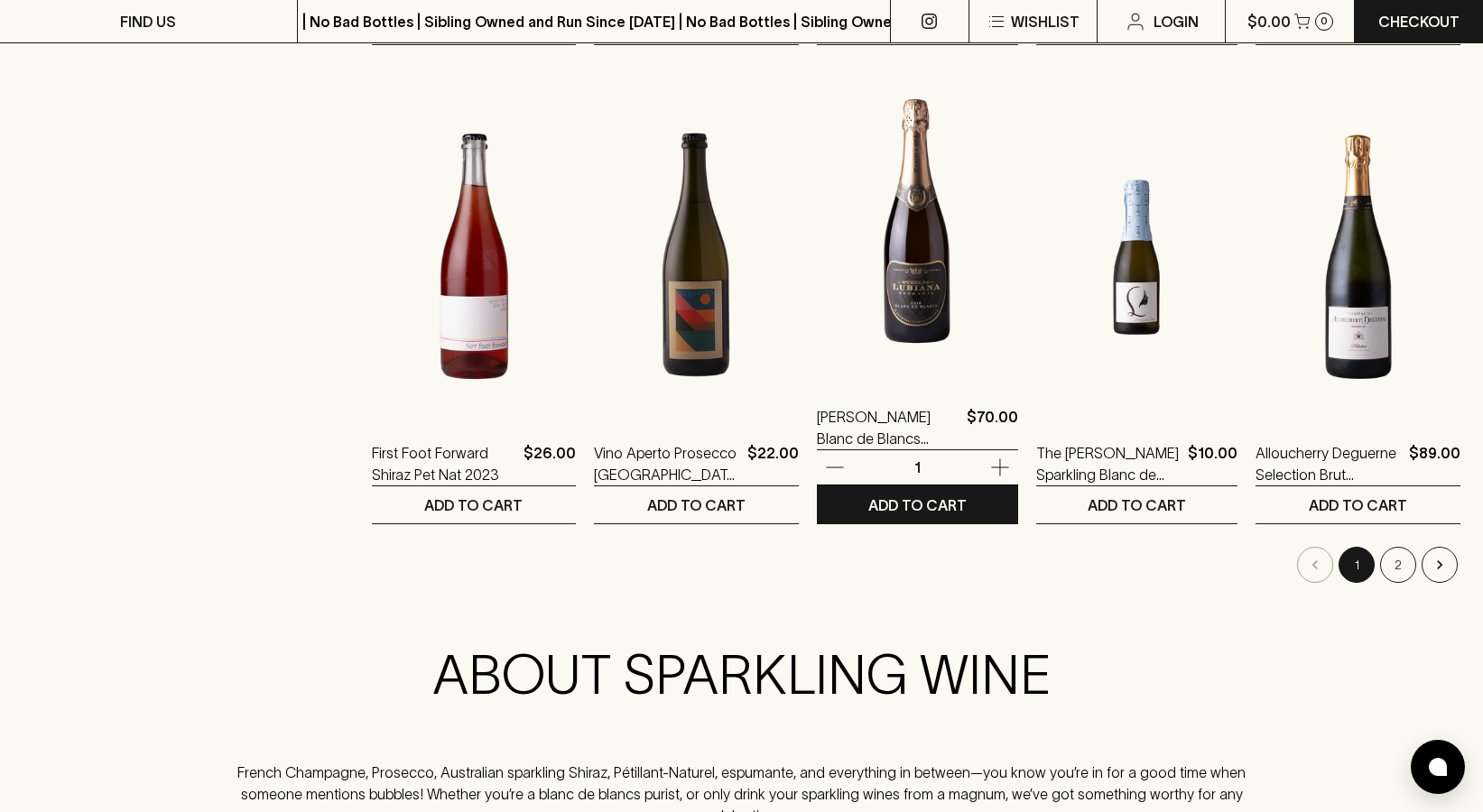
scroll to position [1710, 0]
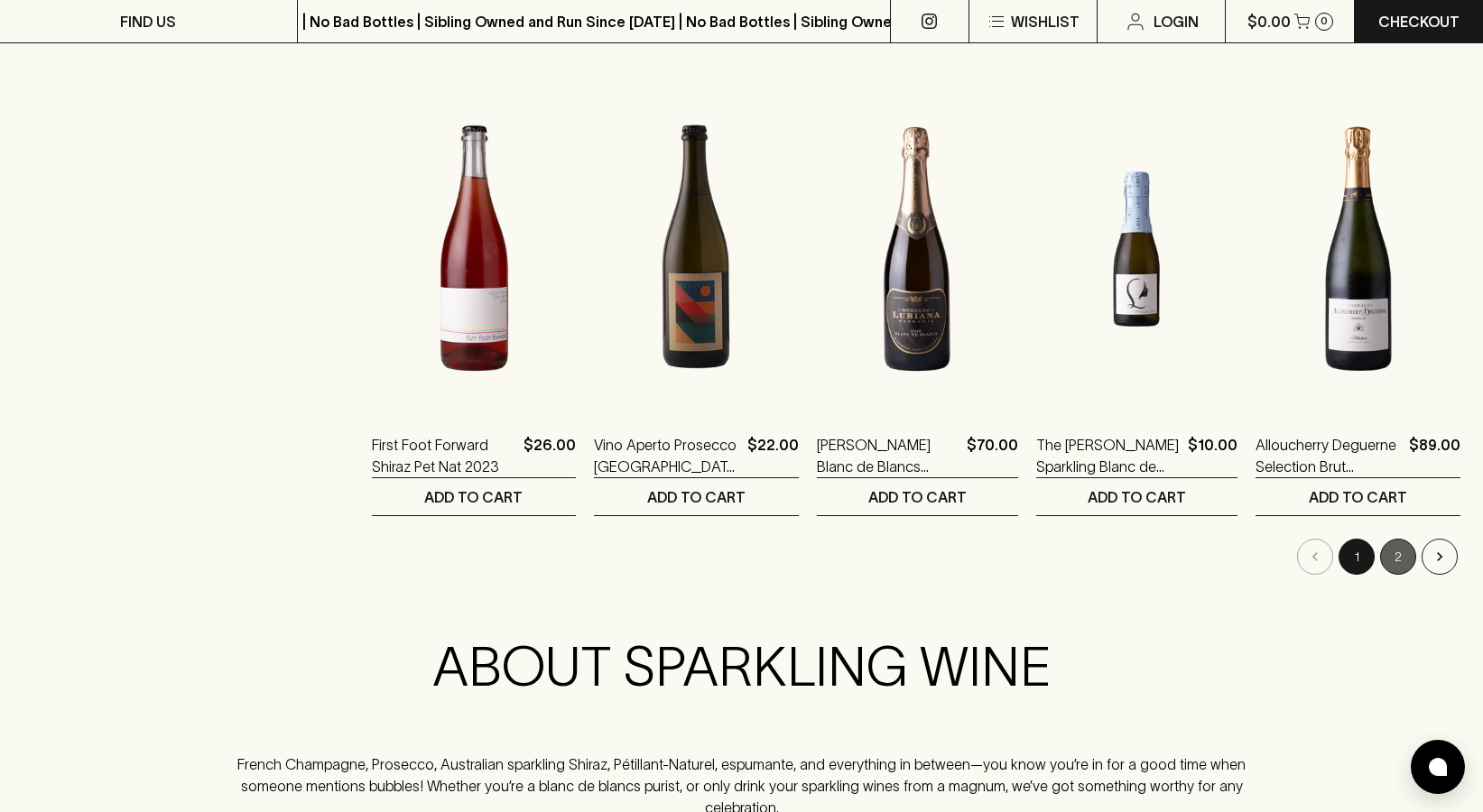
click at [1405, 555] on button "2" at bounding box center [1397, 556] width 36 height 36
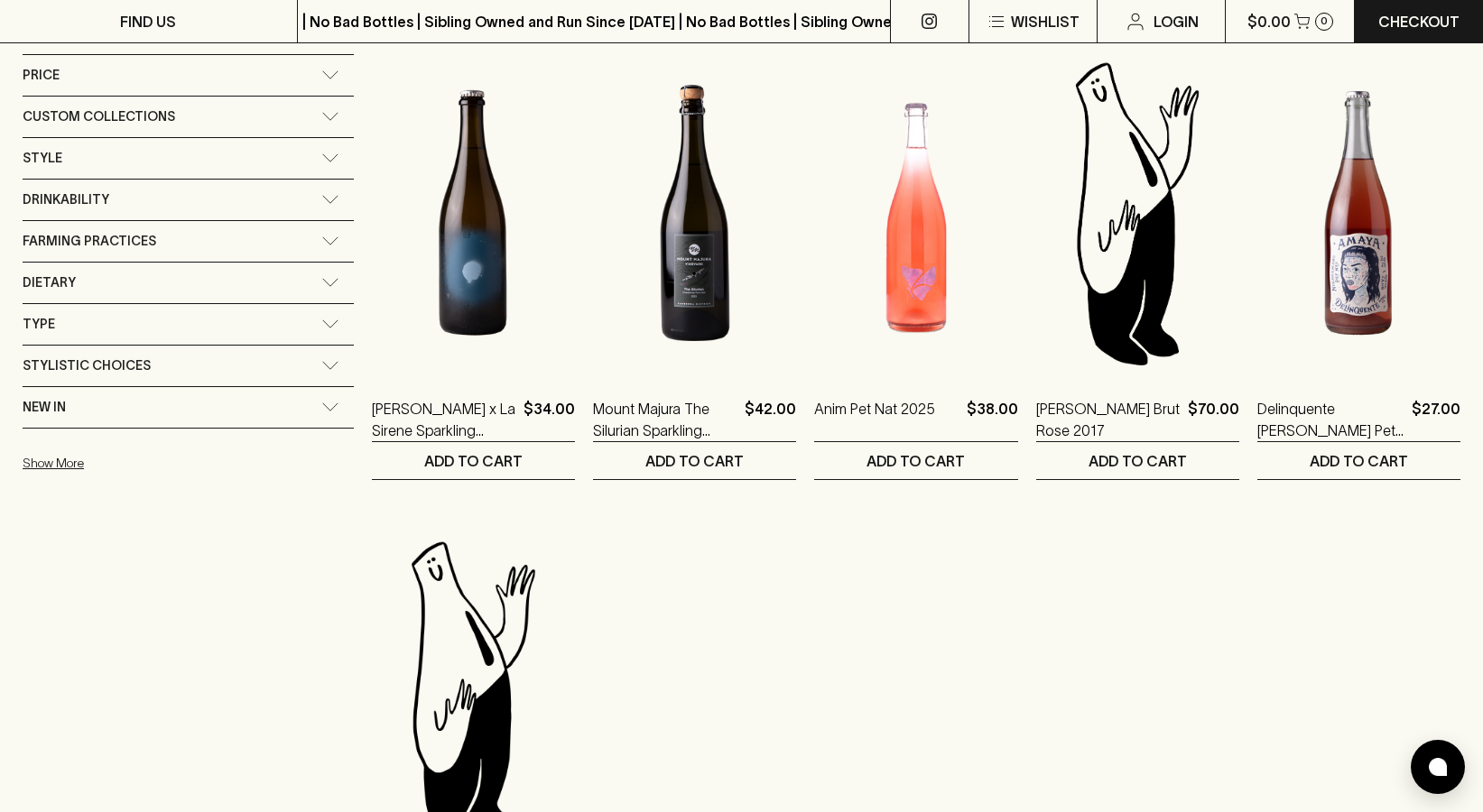
scroll to position [791, 0]
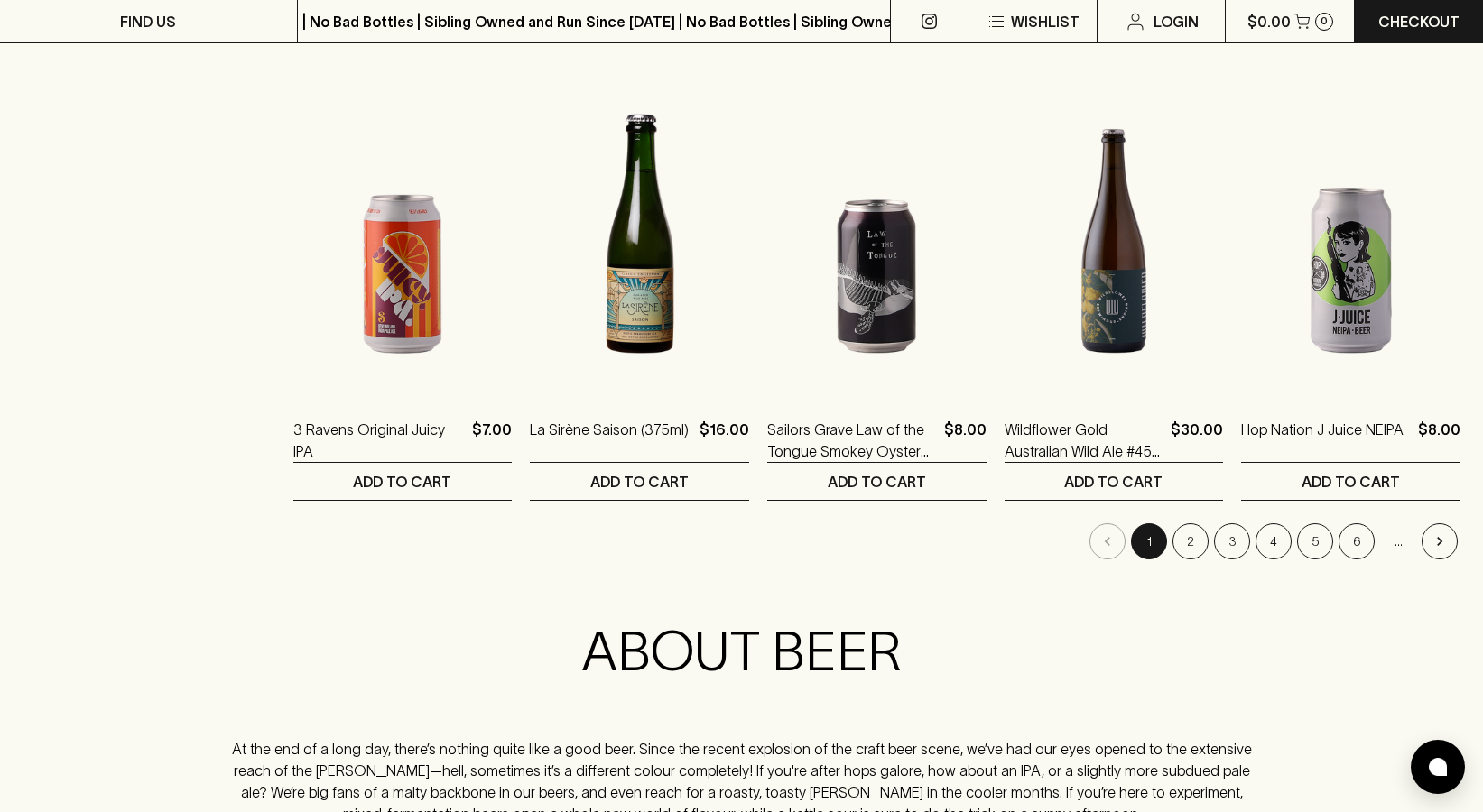
scroll to position [1727, 0]
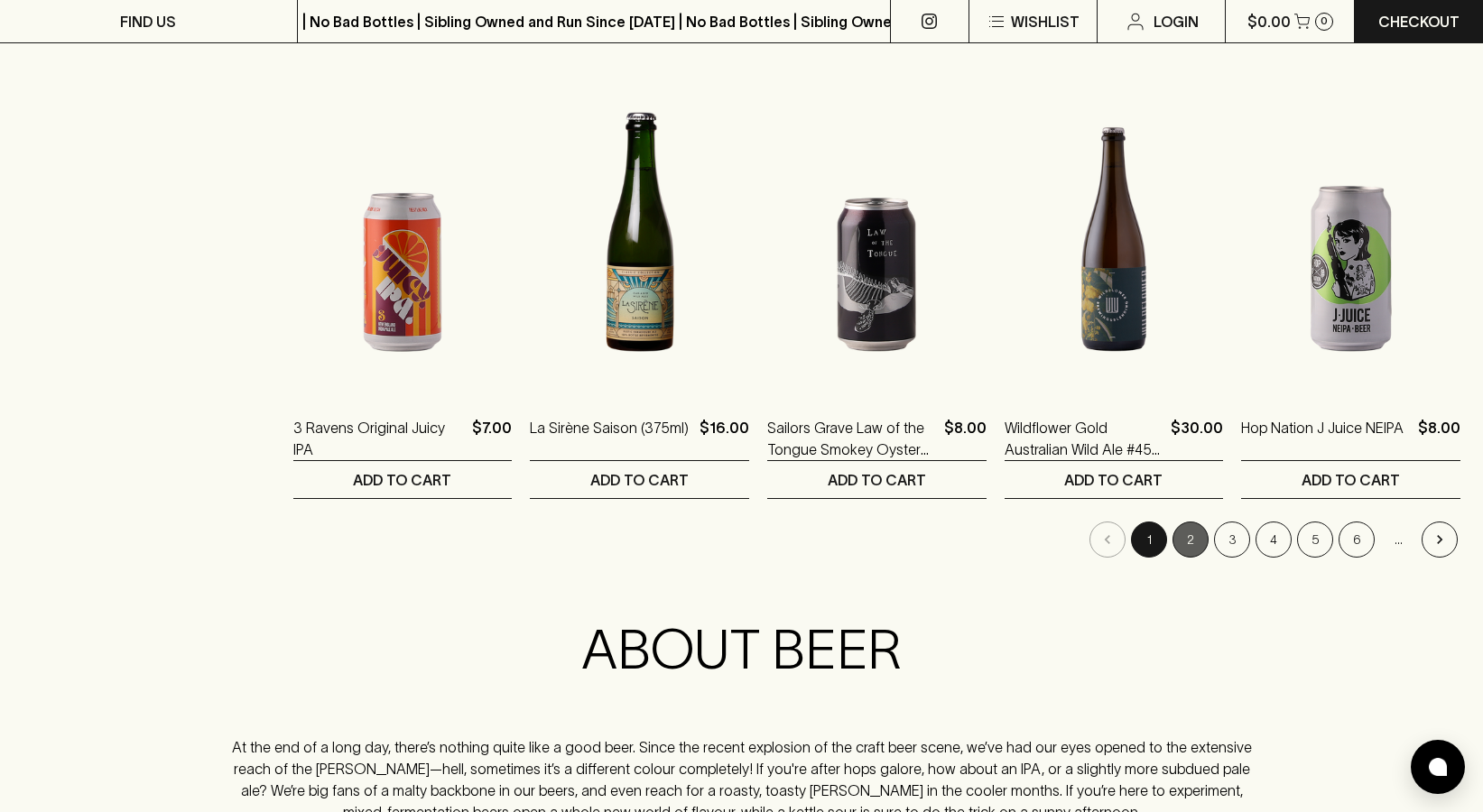
click at [1208, 541] on button "2" at bounding box center [1190, 539] width 36 height 36
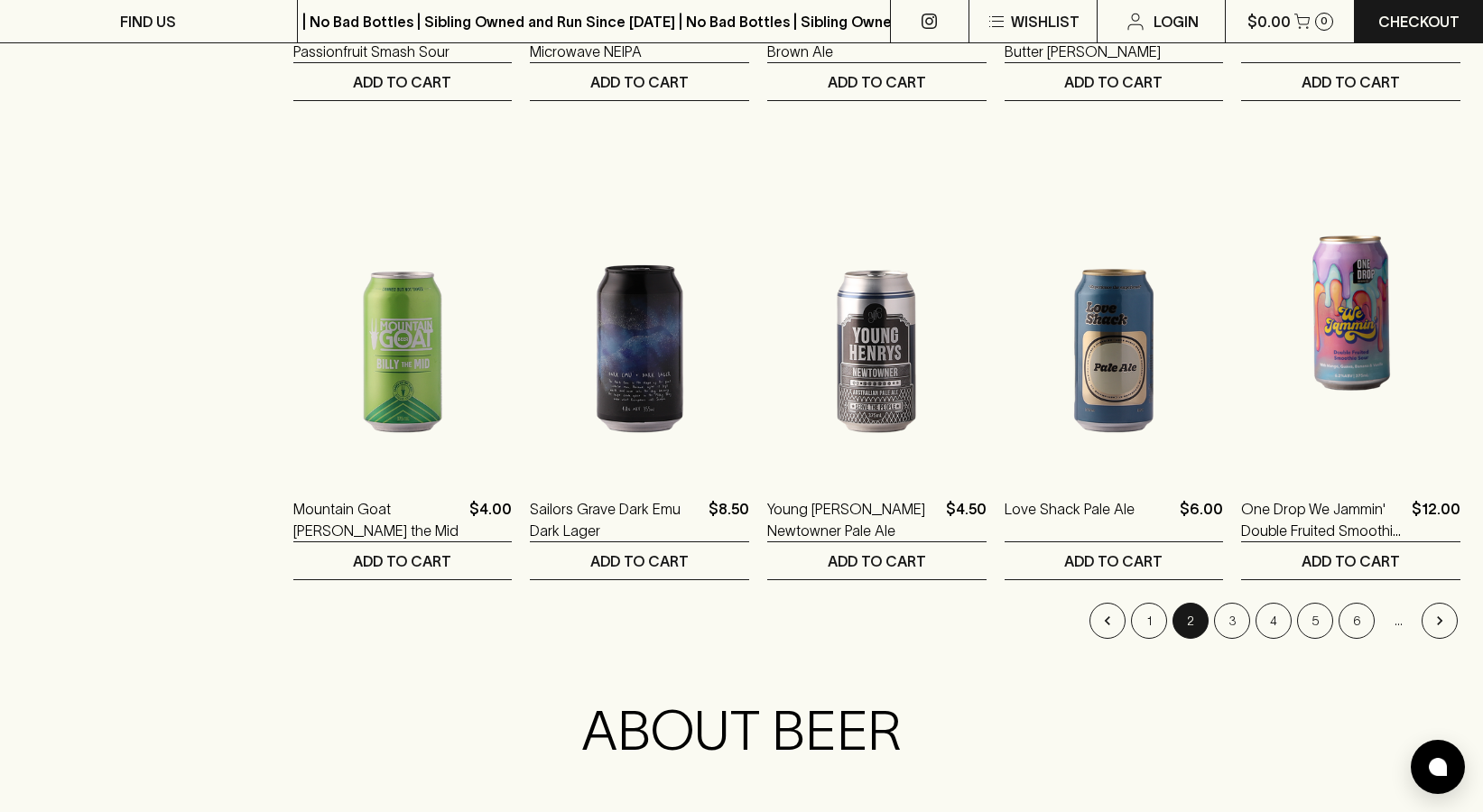
scroll to position [1649, 0]
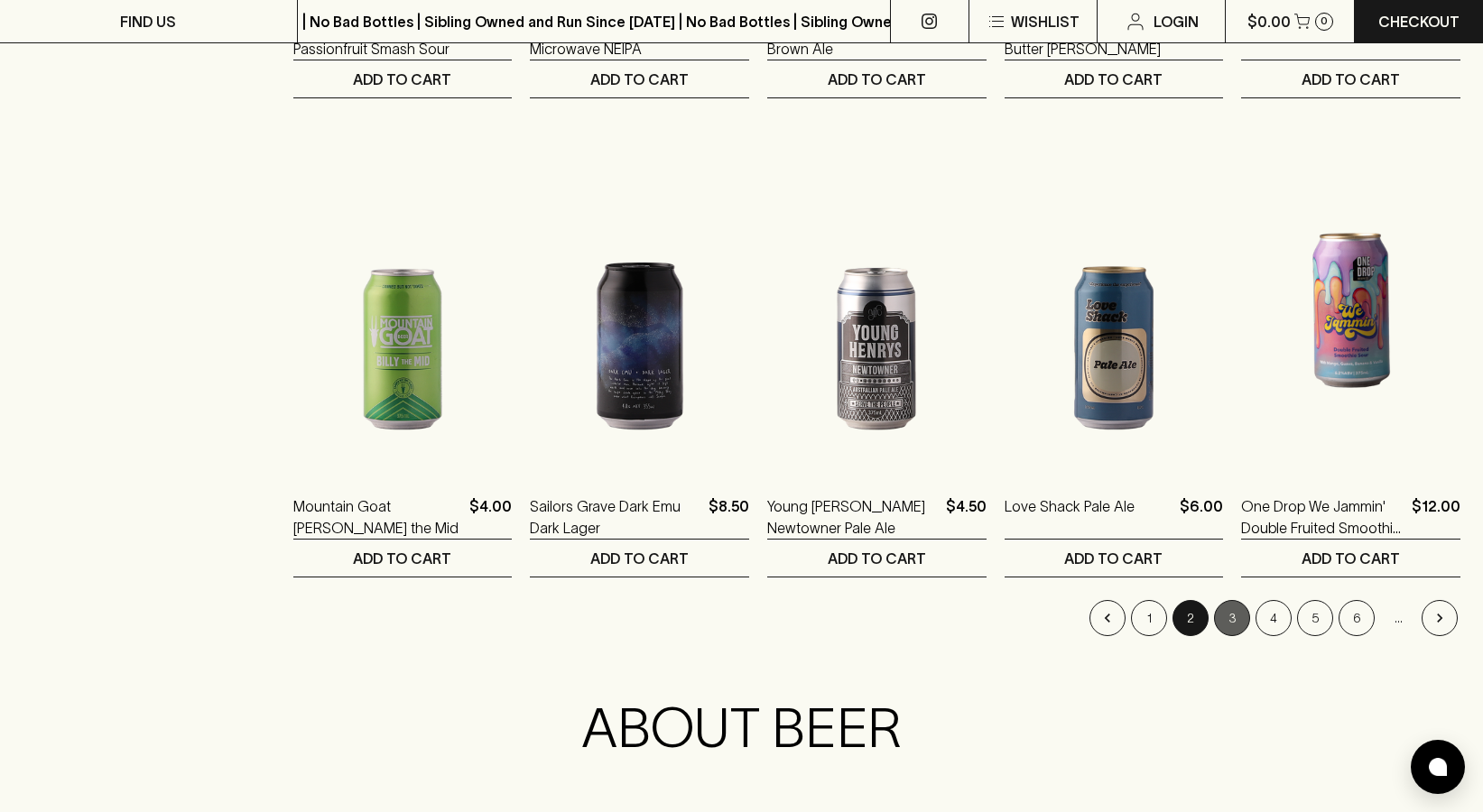
click at [1240, 625] on button "3" at bounding box center [1232, 617] width 36 height 36
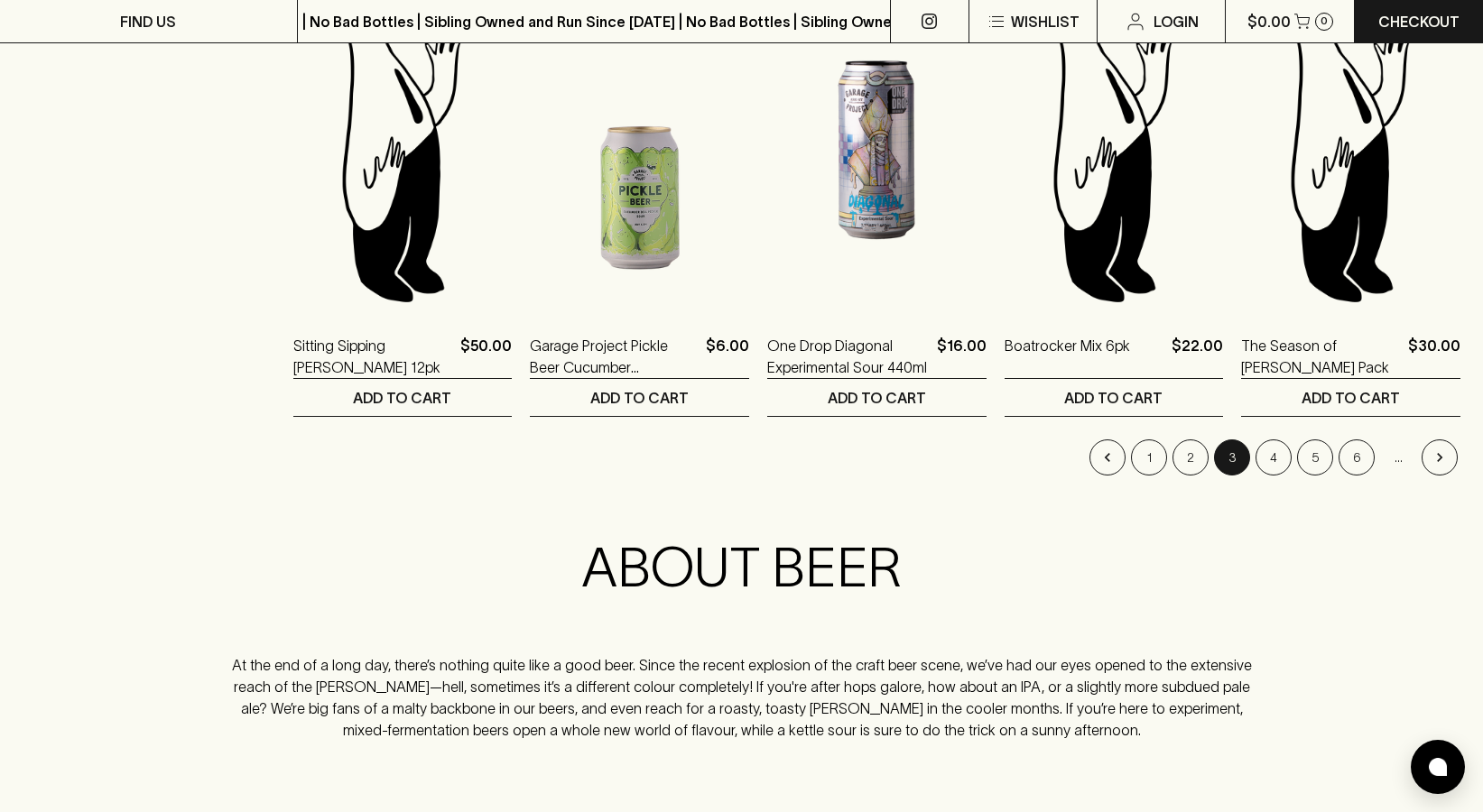
scroll to position [1894, 0]
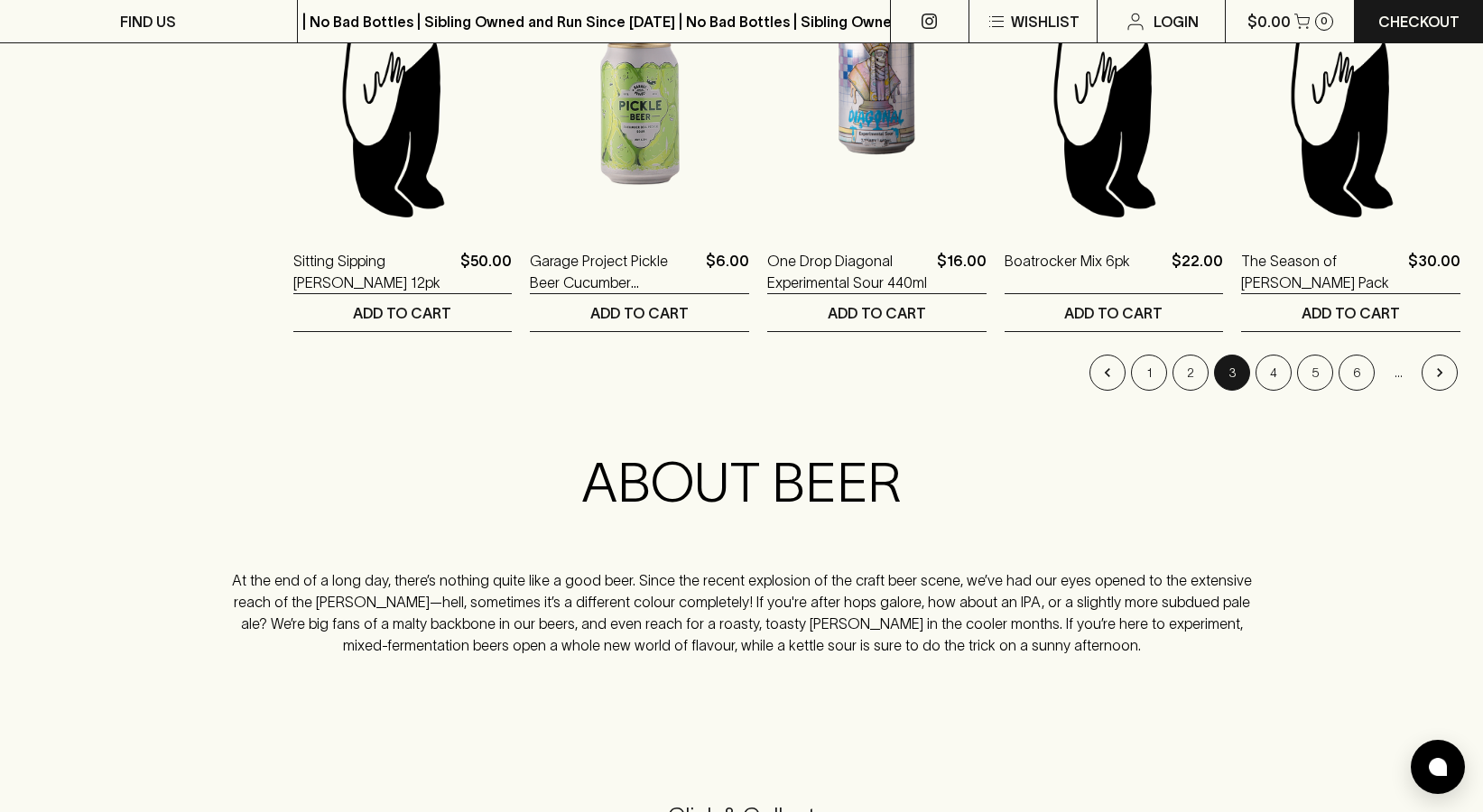
click at [1337, 368] on li "6" at bounding box center [1356, 372] width 41 height 36
click at [1321, 365] on button "5" at bounding box center [1315, 372] width 36 height 36
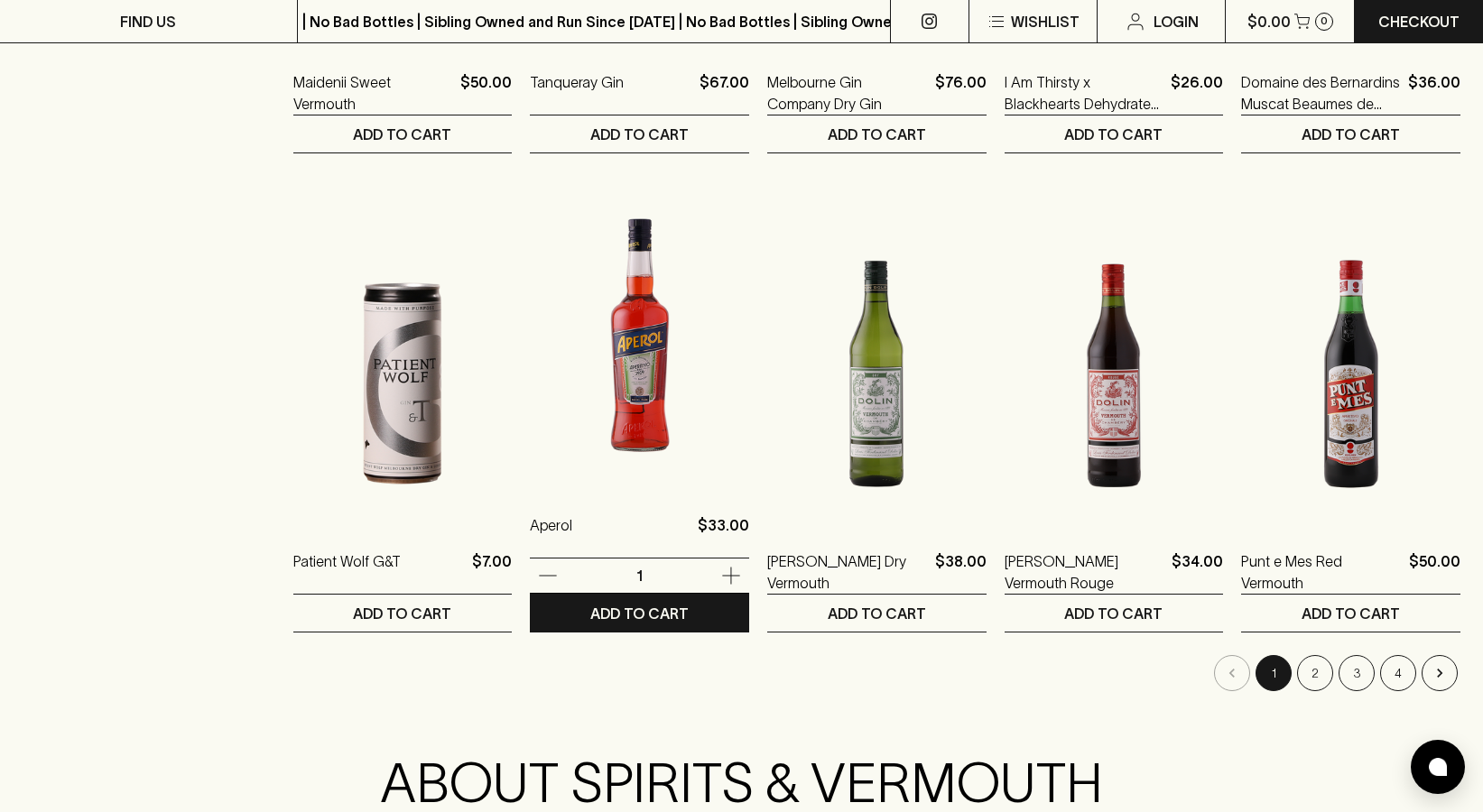
scroll to position [1597, 0]
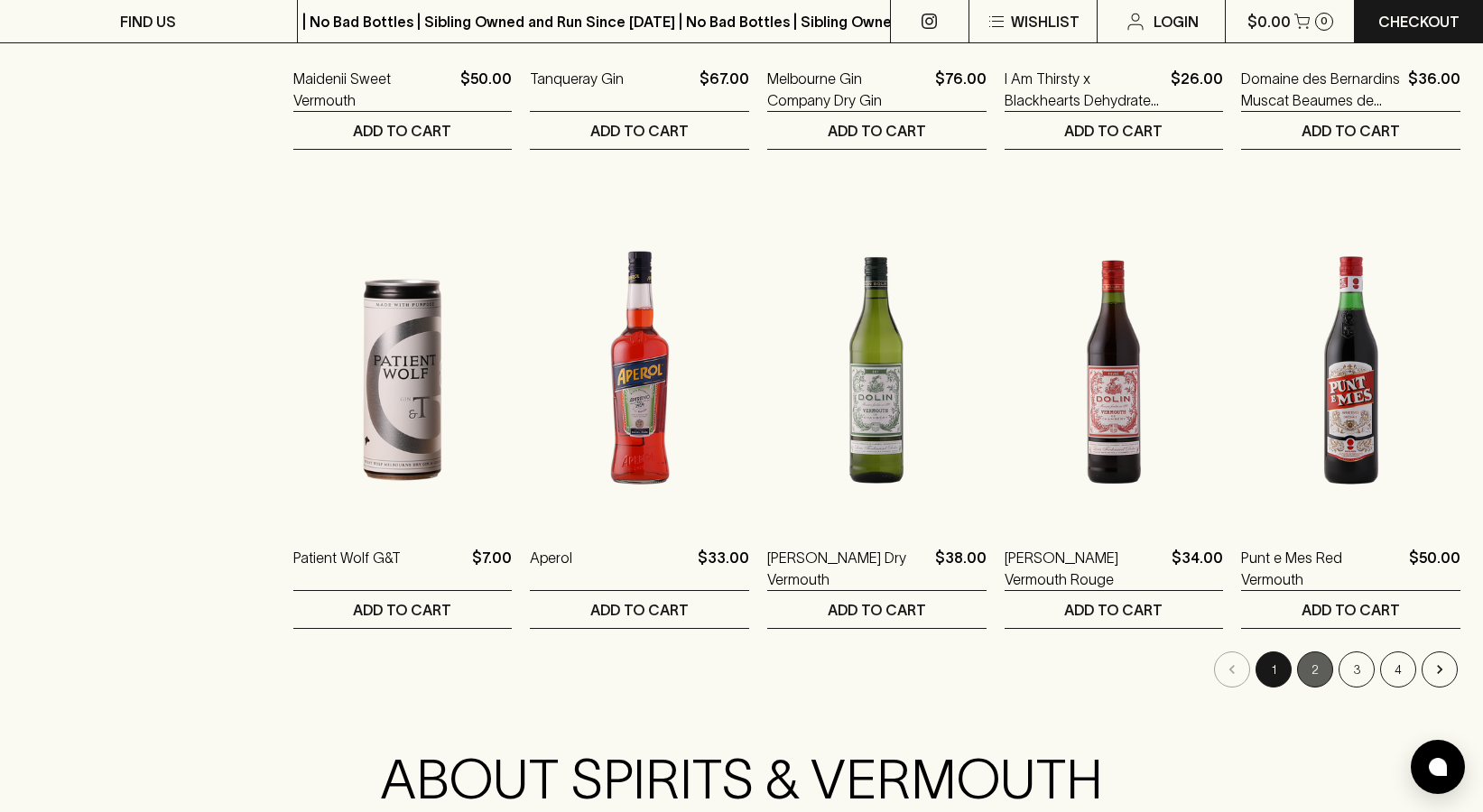
click at [1327, 665] on button "2" at bounding box center [1315, 669] width 36 height 36
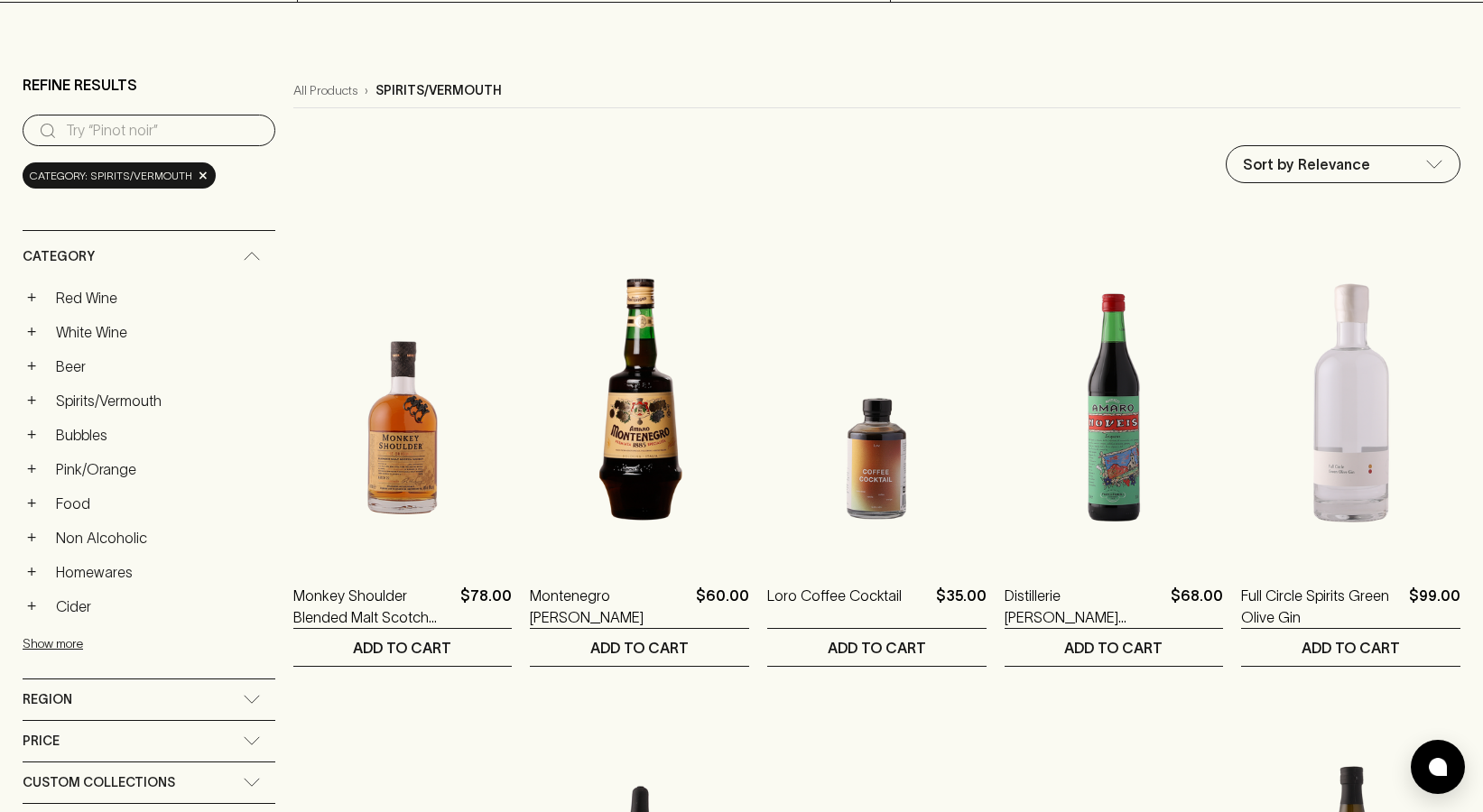
scroll to position [123, 0]
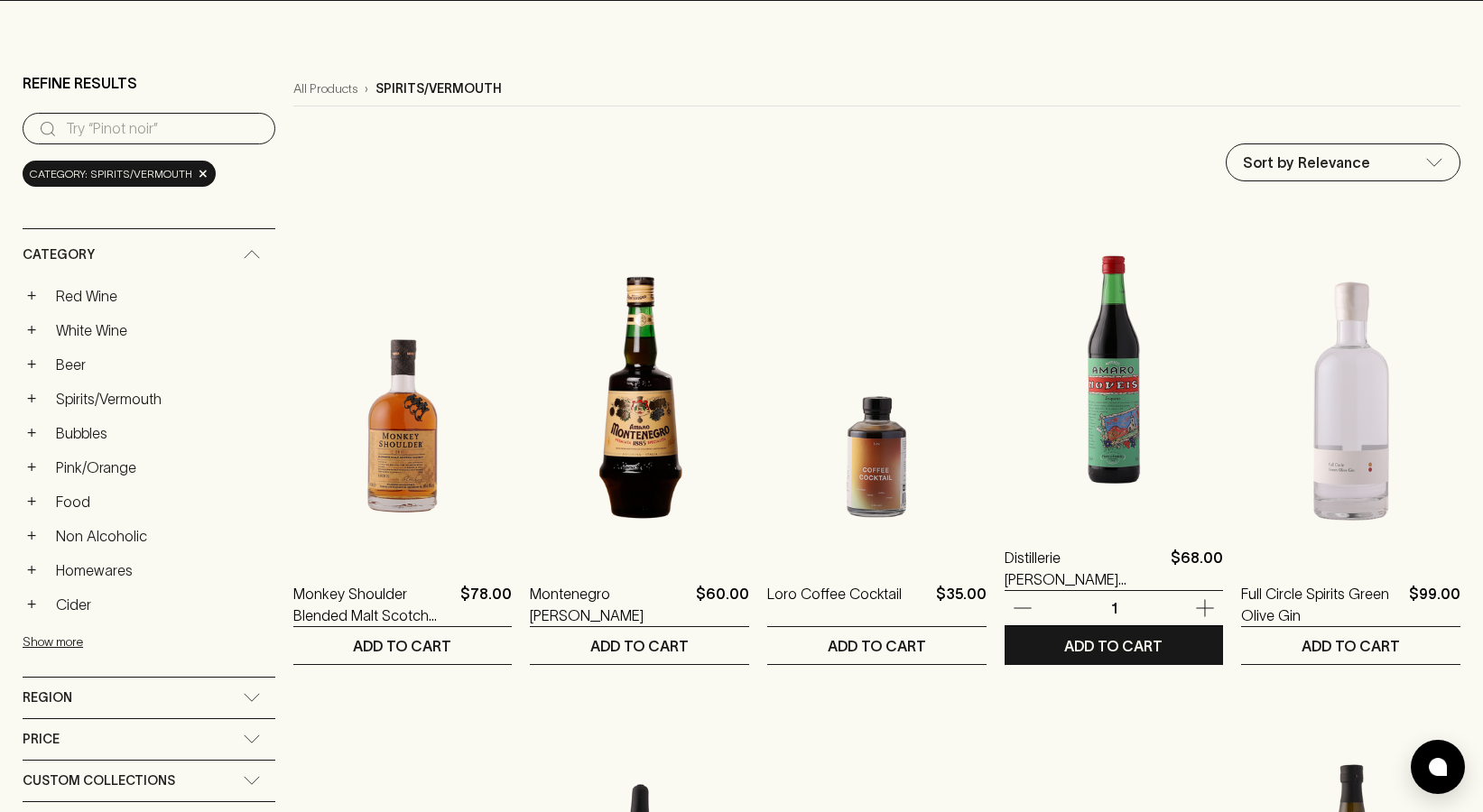
click at [1112, 451] on img at bounding box center [1114, 361] width 219 height 315
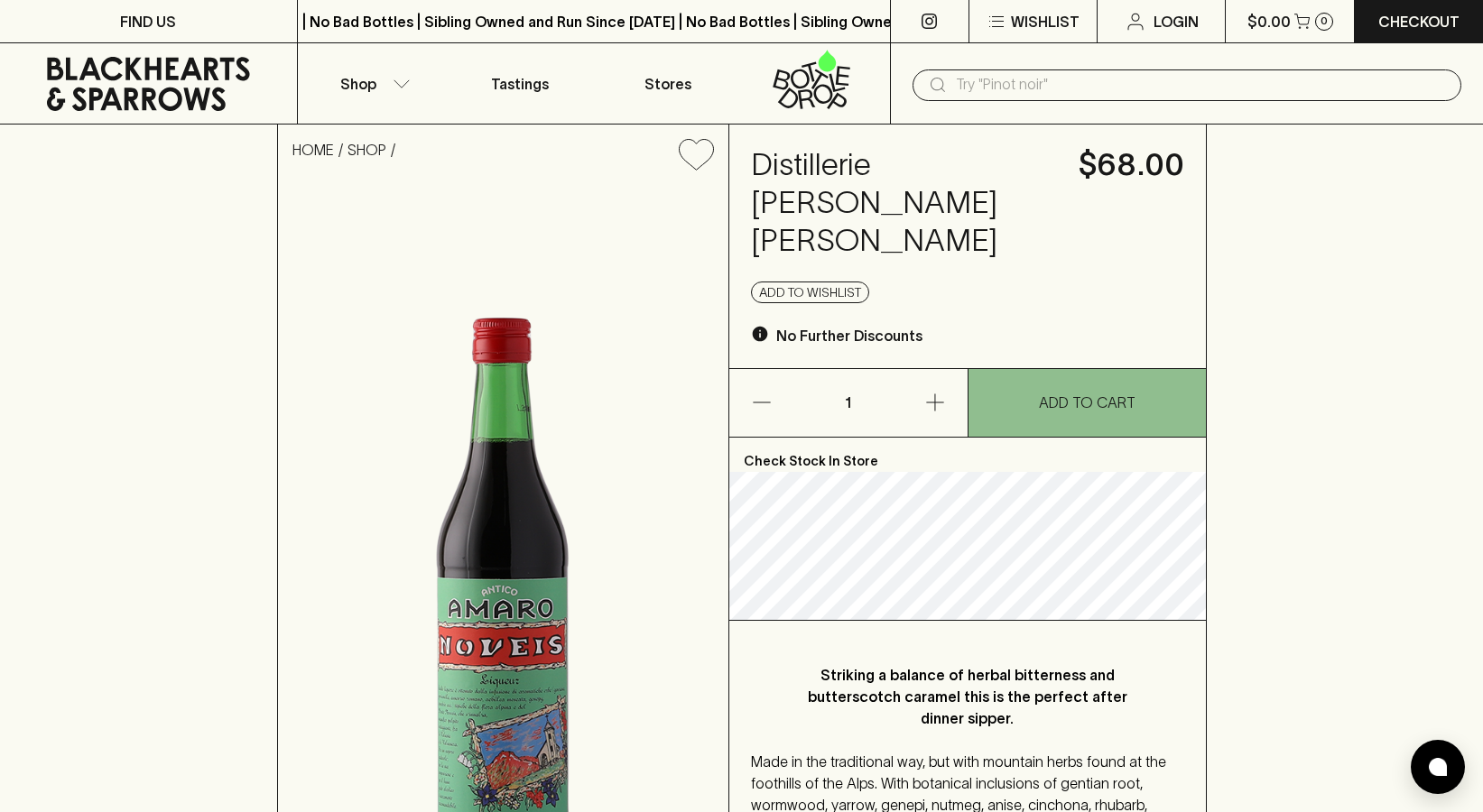
drag, startPoint x: 1032, startPoint y: 224, endPoint x: 759, endPoint y: 163, distance: 279.7
click at [759, 163] on div "Distillerie Francoli Antico Amaro Noveis $68.00 Add to wishlist No Further Disc…" at bounding box center [968, 246] width 477 height 244
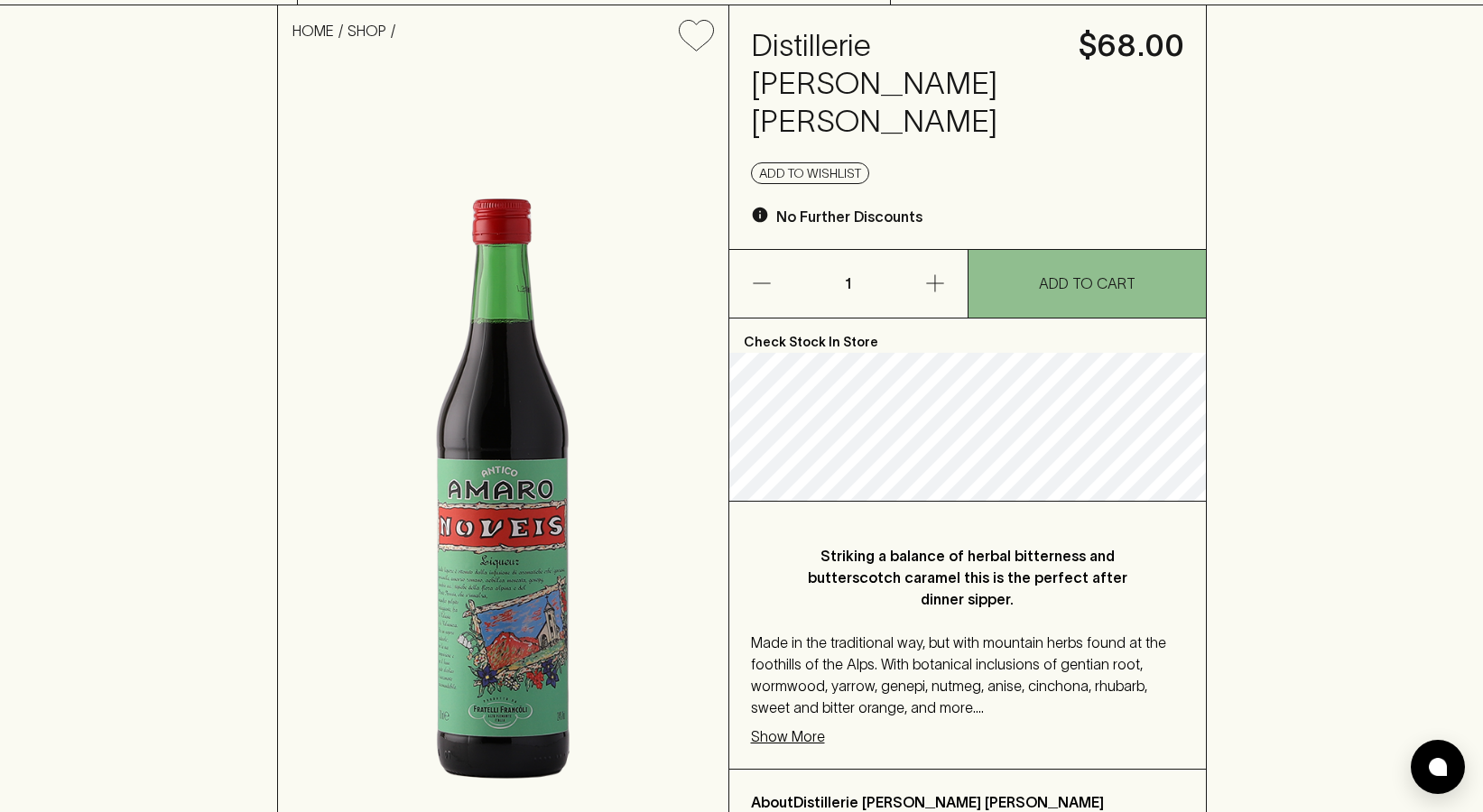
scroll to position [271, 0]
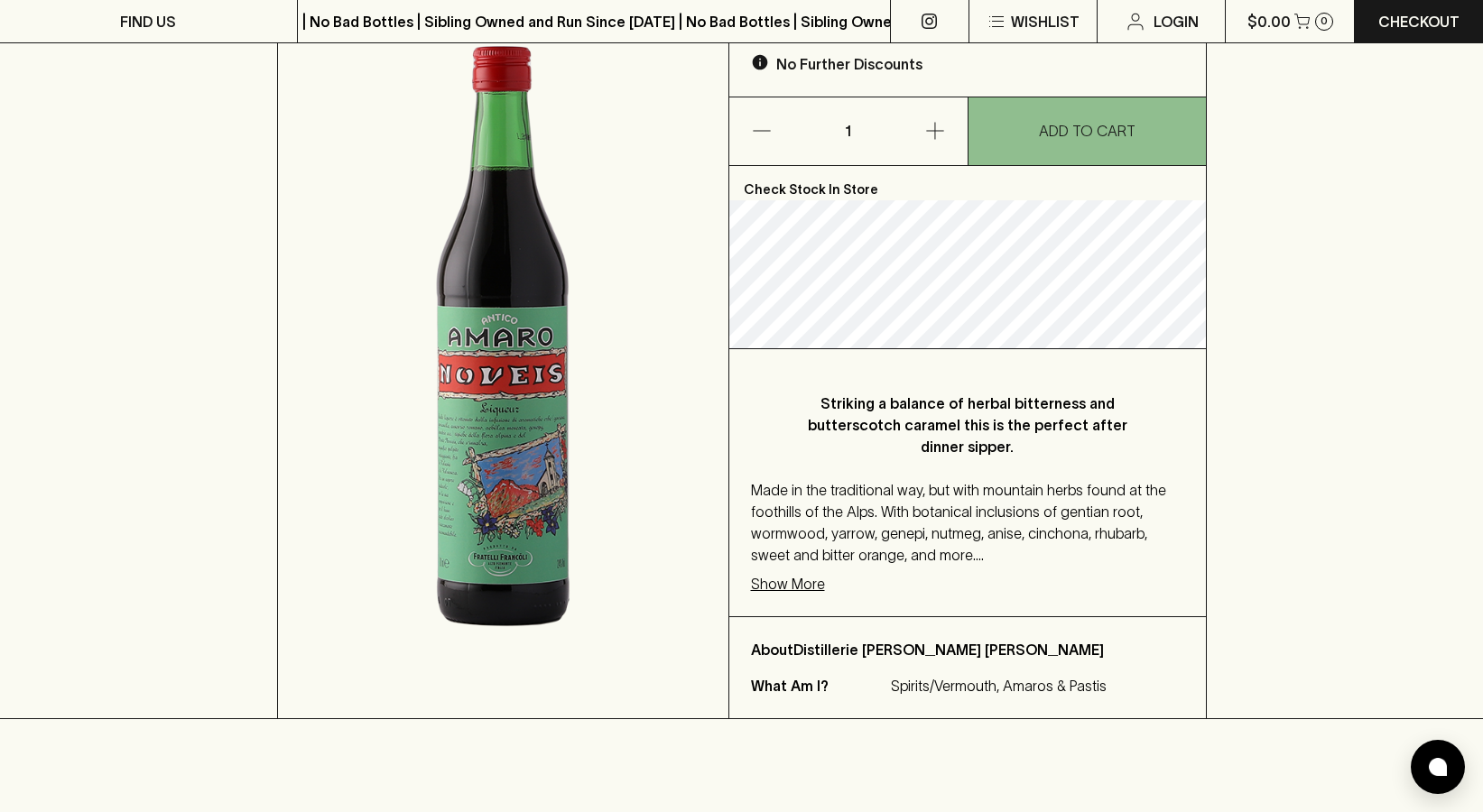
click at [1041, 529] on div "Striking a balance of herbal bitterness and butterscotch caramel this is the pe…" at bounding box center [968, 483] width 477 height 267
click at [781, 573] on p "Show More" at bounding box center [787, 584] width 74 height 22
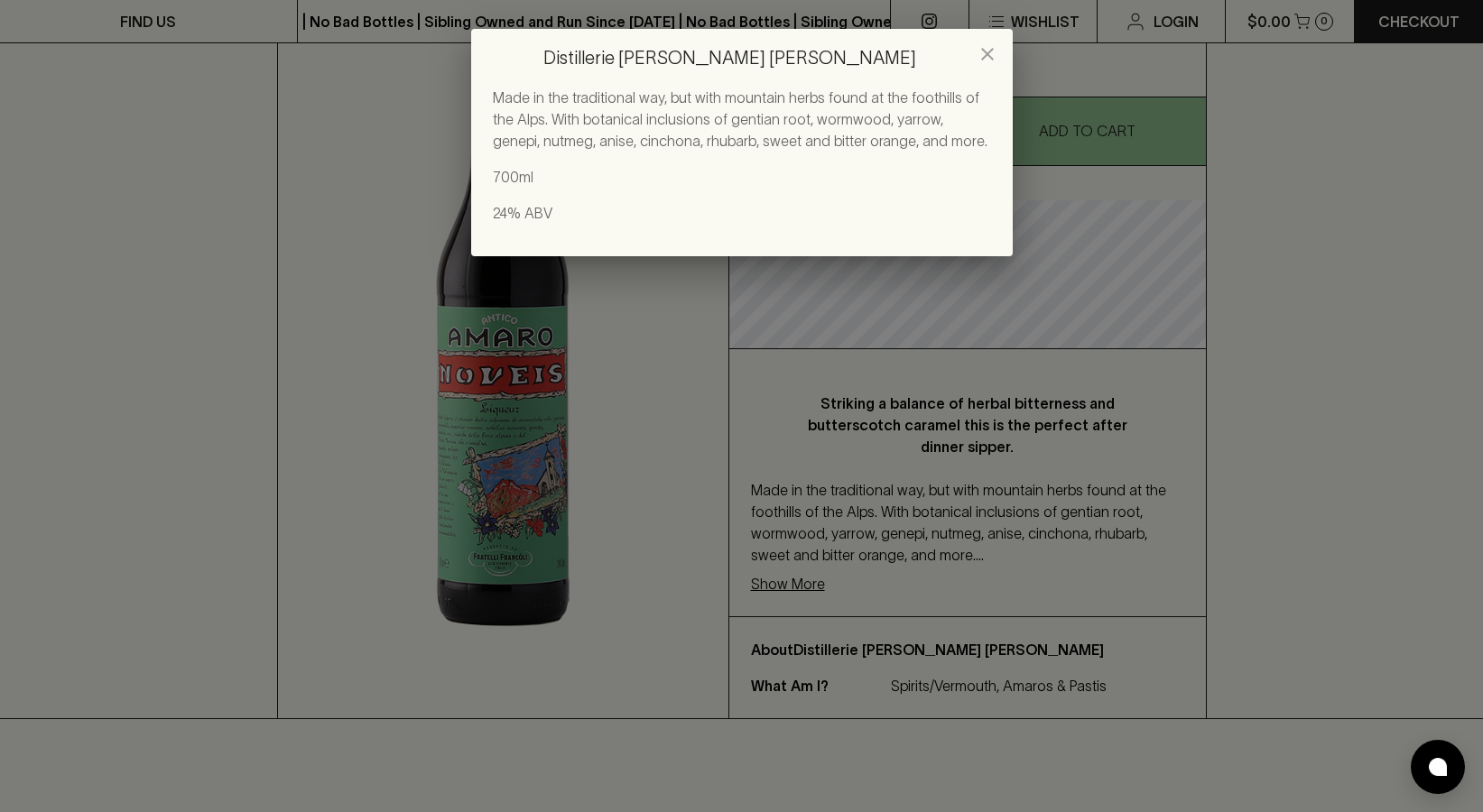
click at [882, 452] on div "Distillerie Francoli Antico Amaro Noveis Made in the traditional way, but with …" at bounding box center [742, 406] width 1483 height 812
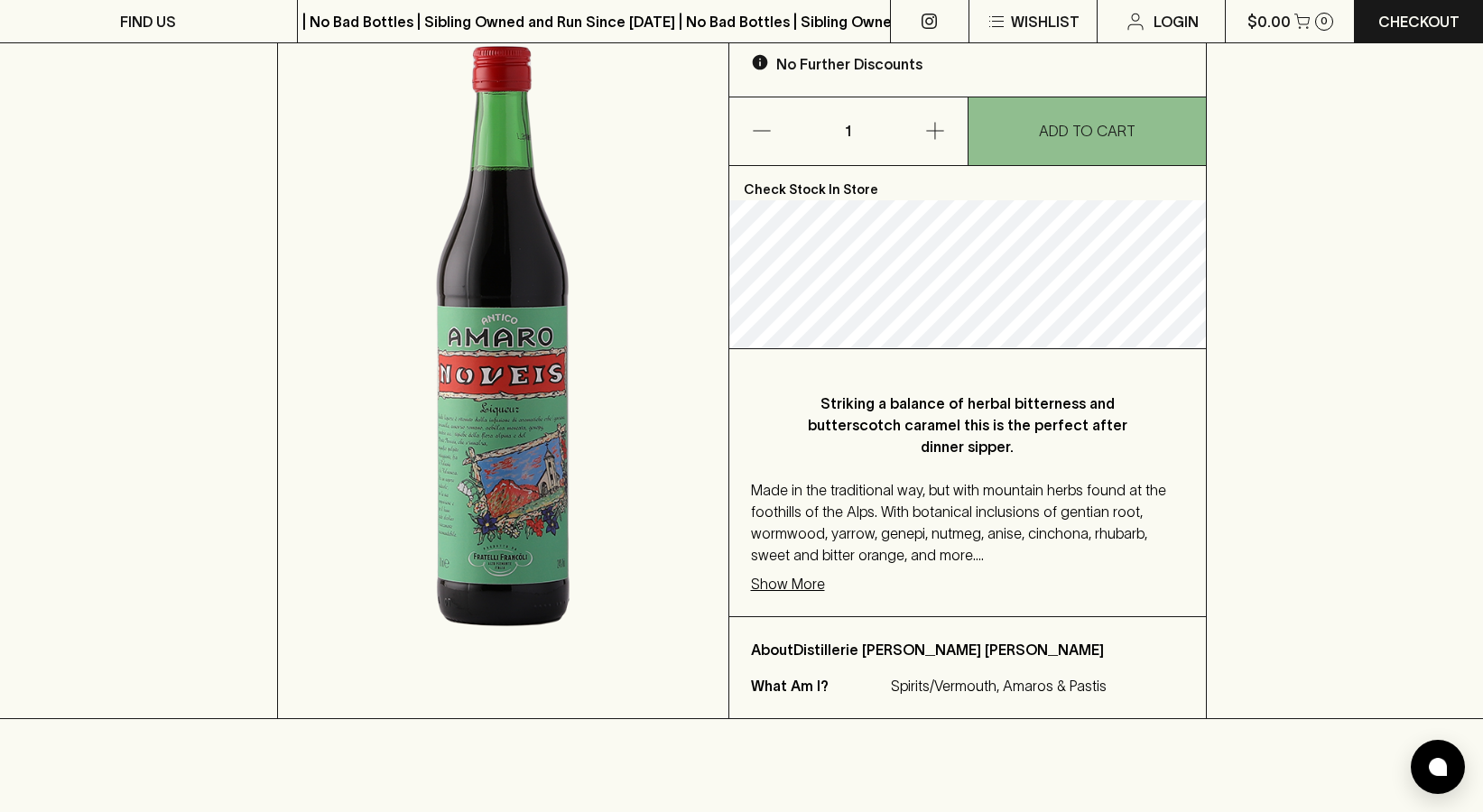
click at [474, 385] on img at bounding box center [503, 315] width 451 height 805
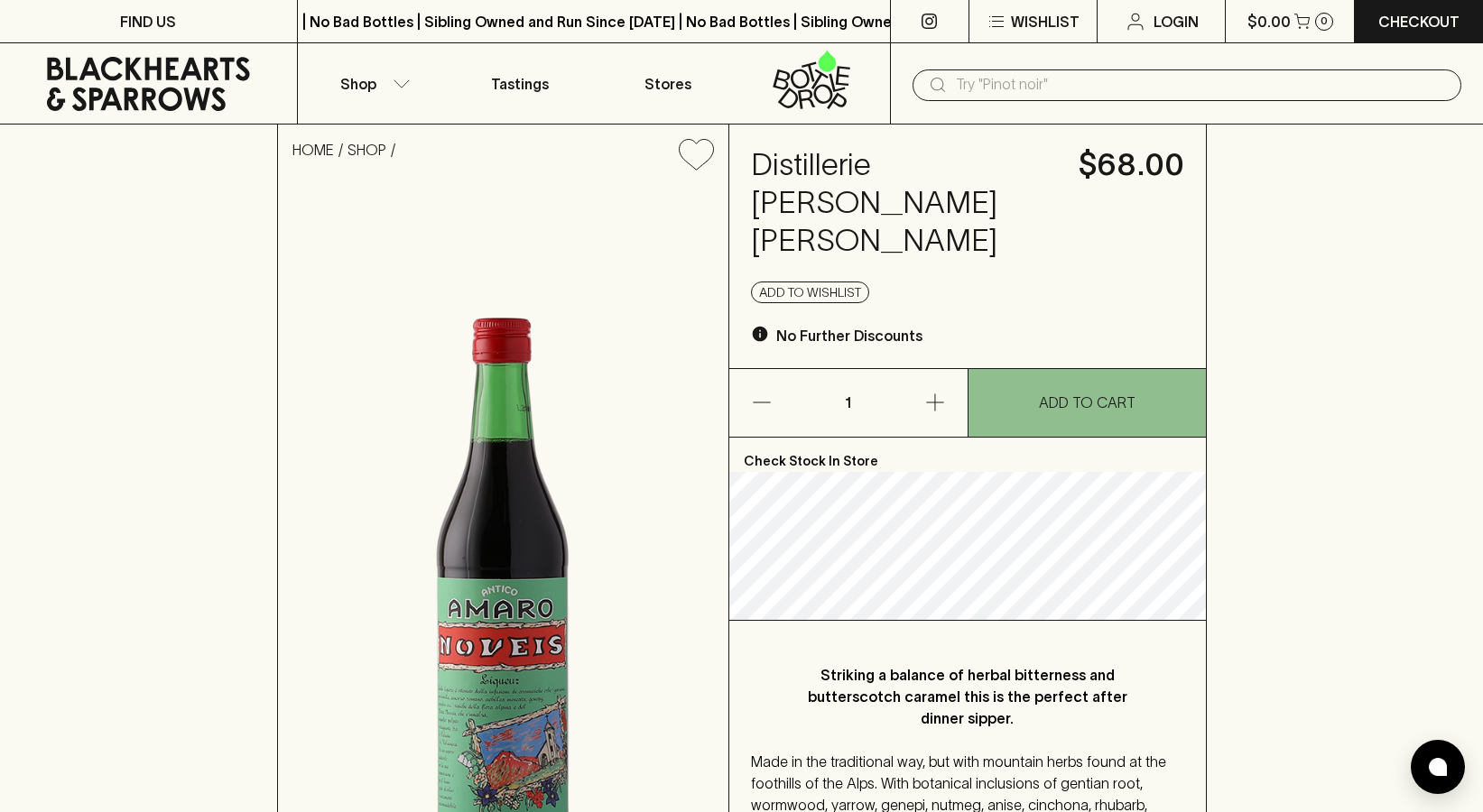
scroll to position [-1, 0]
click at [951, 189] on h4 "Distillerie Francoli Antico Amaro Noveis" at bounding box center [903, 203] width 306 height 114
drag, startPoint x: 746, startPoint y: 206, endPoint x: 1071, endPoint y: 212, distance: 325.1
click at [1071, 212] on div "Distillerie Francoli Antico Amaro Noveis $68.00 Add to wishlist No Further Disc…" at bounding box center [968, 246] width 477 height 244
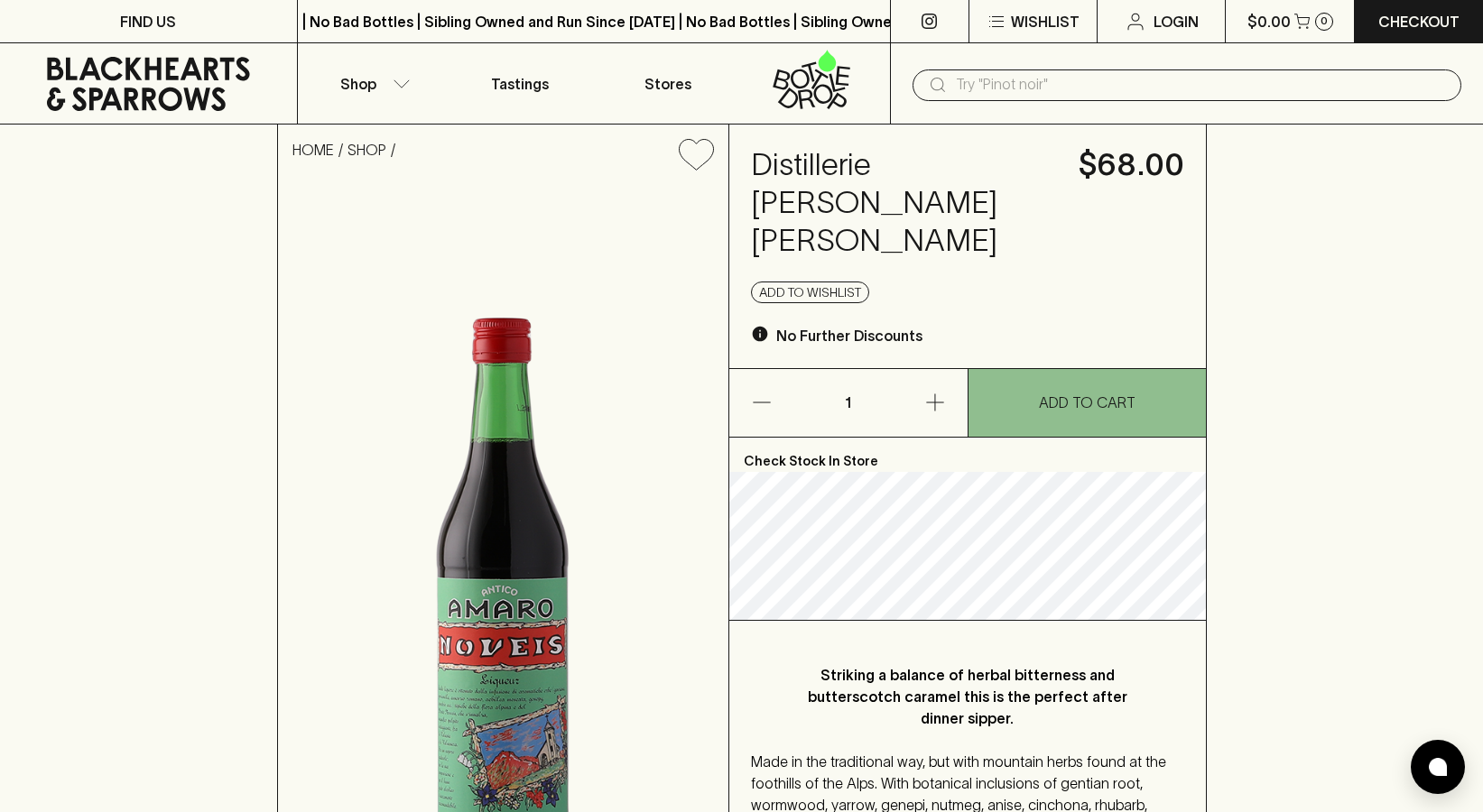
click at [1271, 304] on div "HOME SHOP Distillerie Francoli Antico Amaro Noveis $68.00 Add to wishlist No Fu…" at bounding box center [742, 557] width 1483 height 866
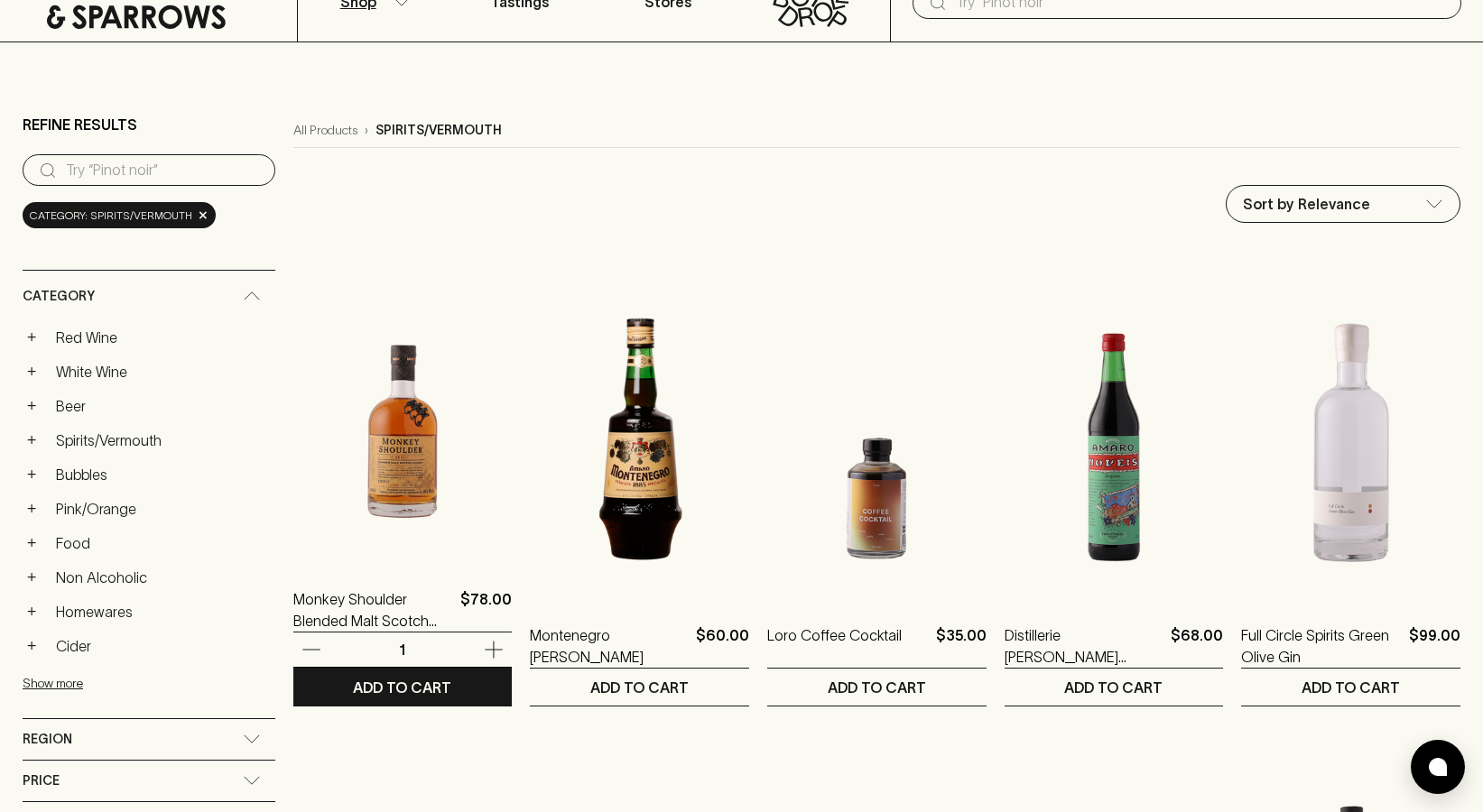
scroll to position [88, 0]
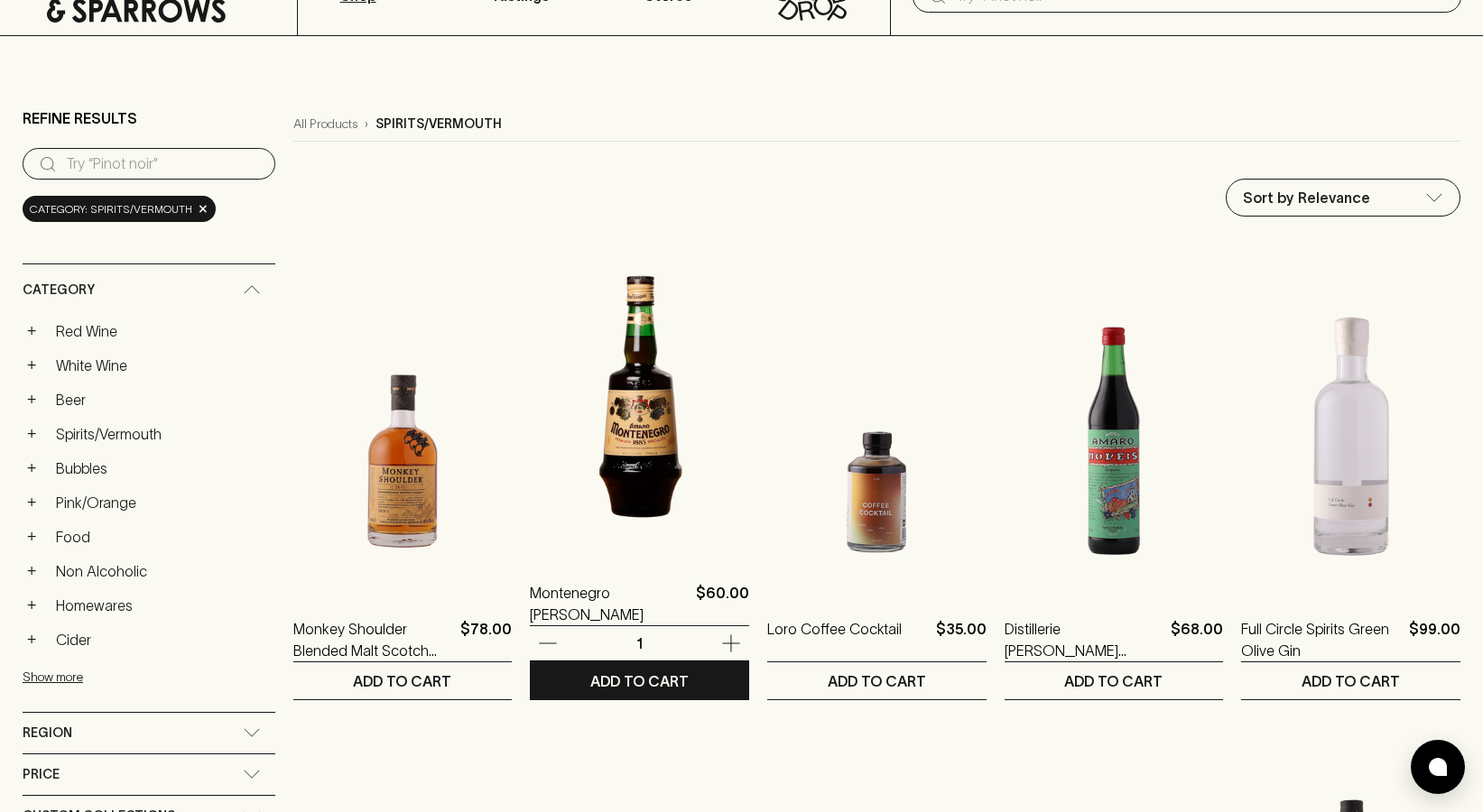
click at [645, 458] on img at bounding box center [639, 396] width 219 height 315
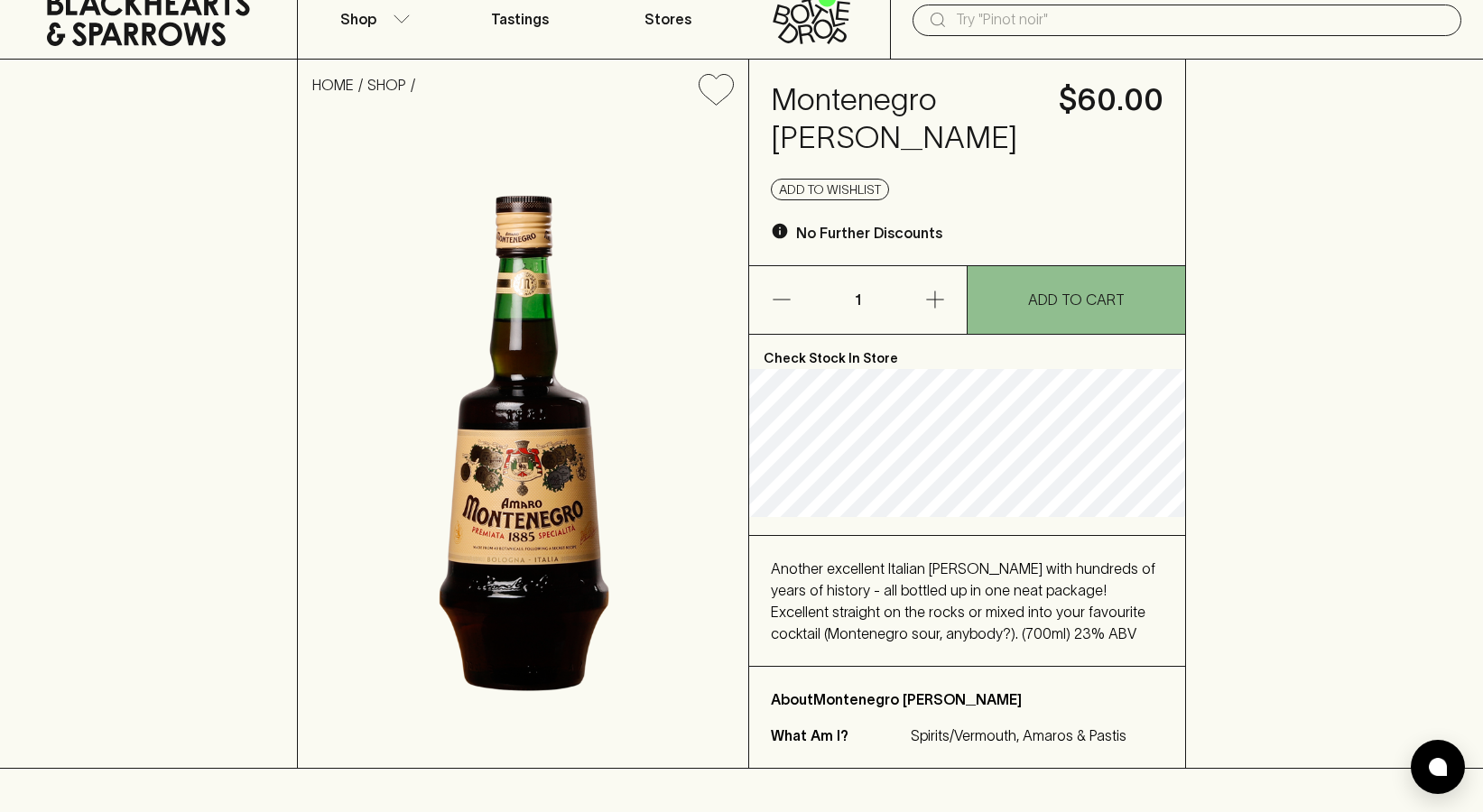
scroll to position [66, 0]
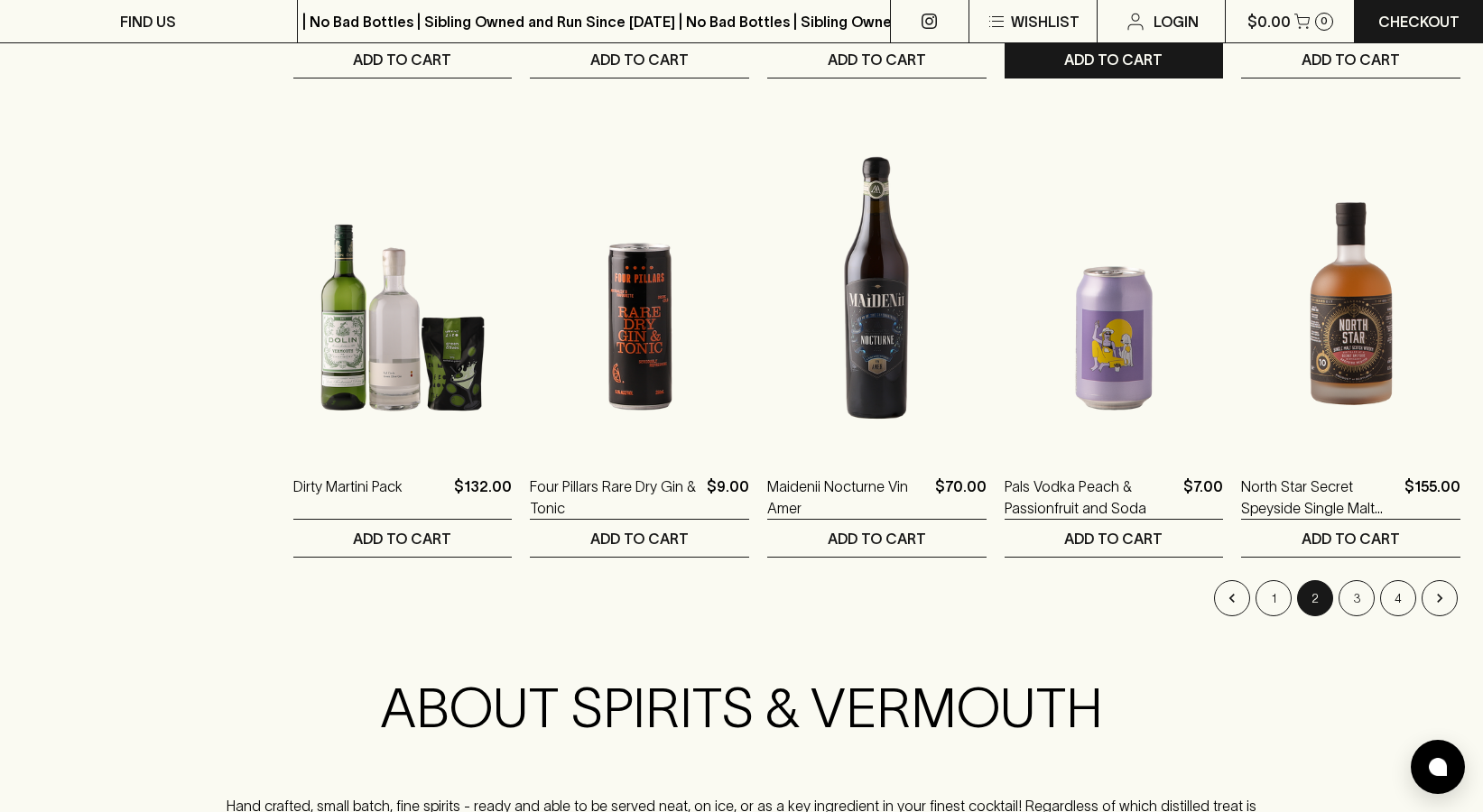
scroll to position [1669, 0]
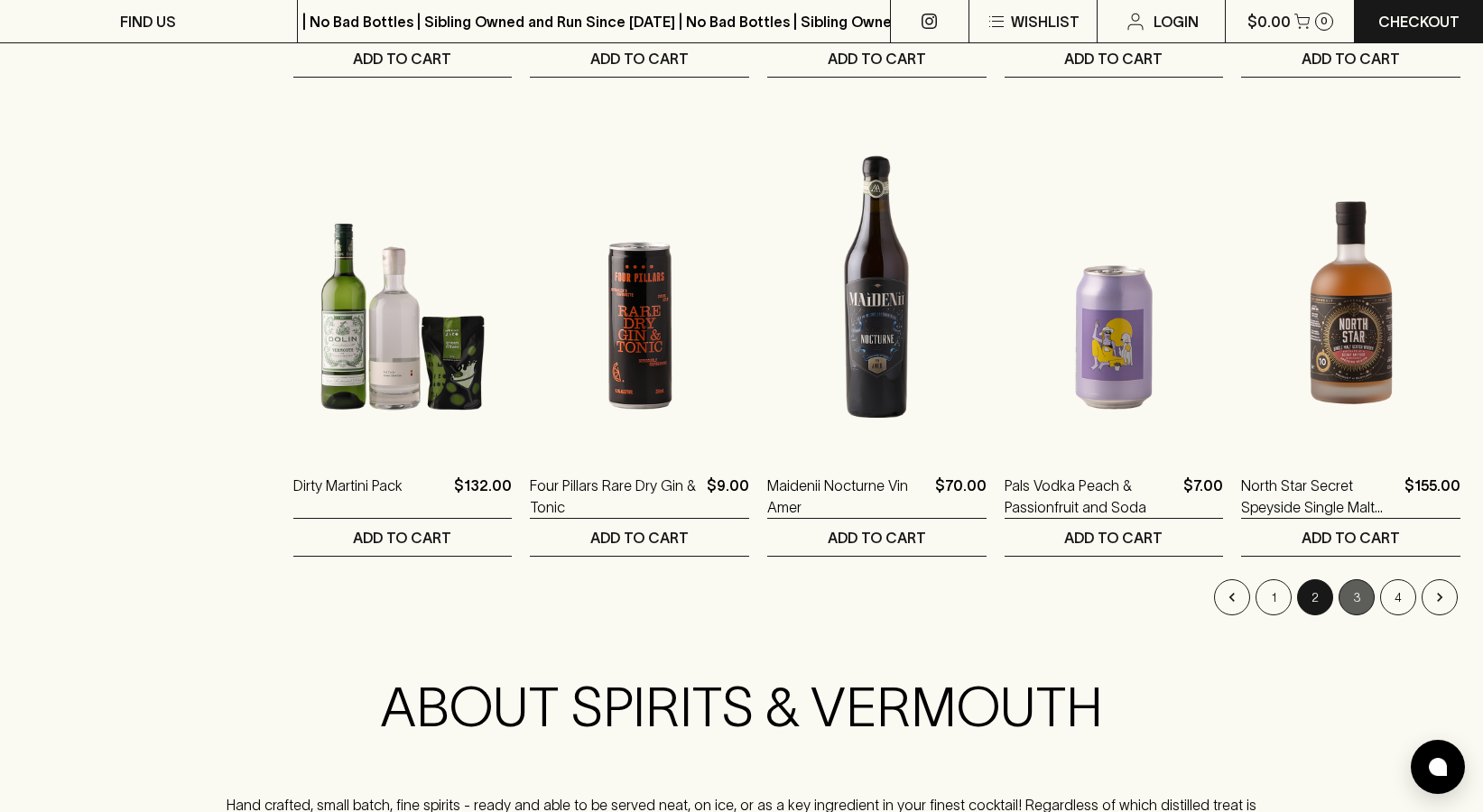
click at [1355, 593] on button "3" at bounding box center [1356, 597] width 36 height 36
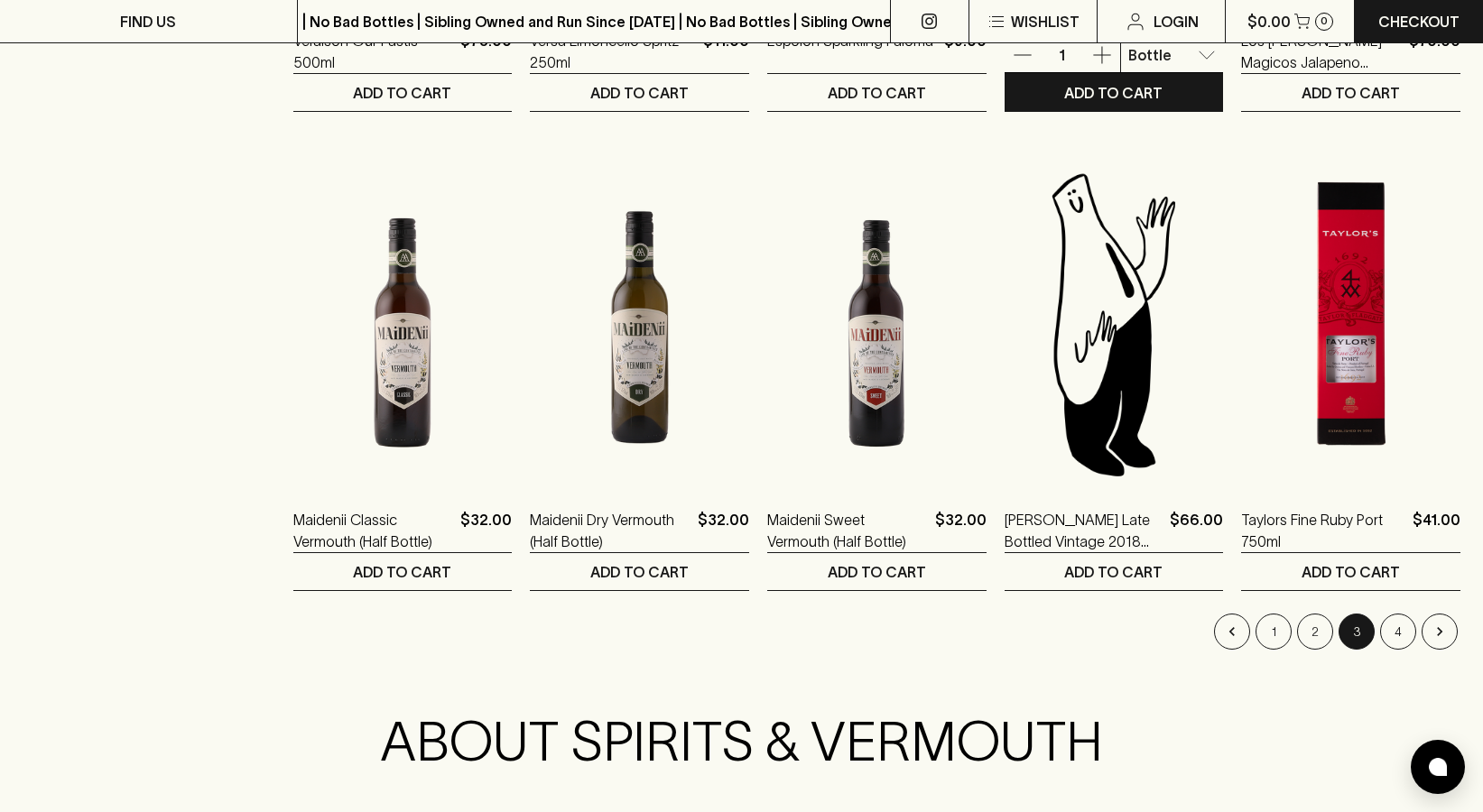
scroll to position [1637, 0]
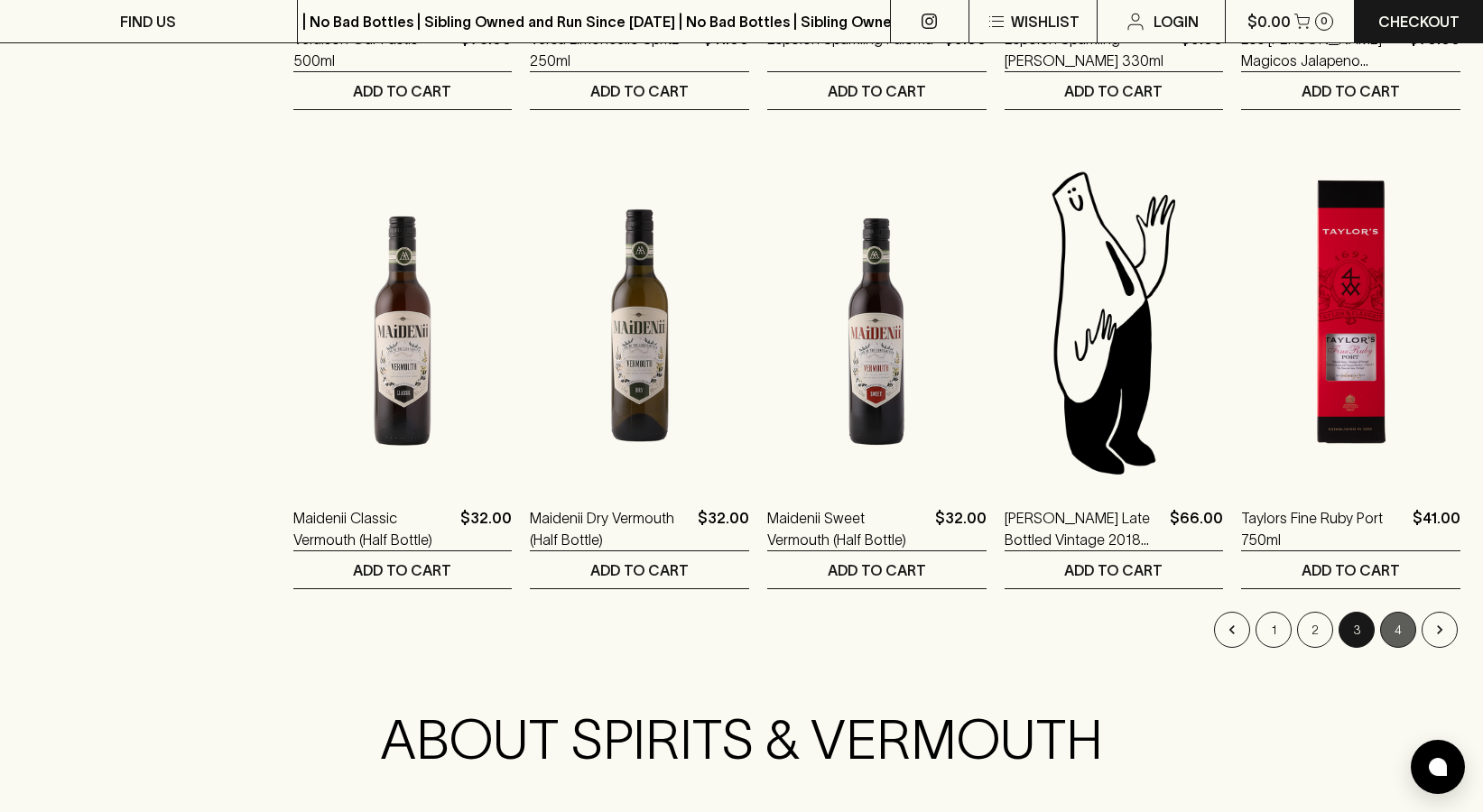
click at [1405, 633] on button "4" at bounding box center [1397, 629] width 36 height 36
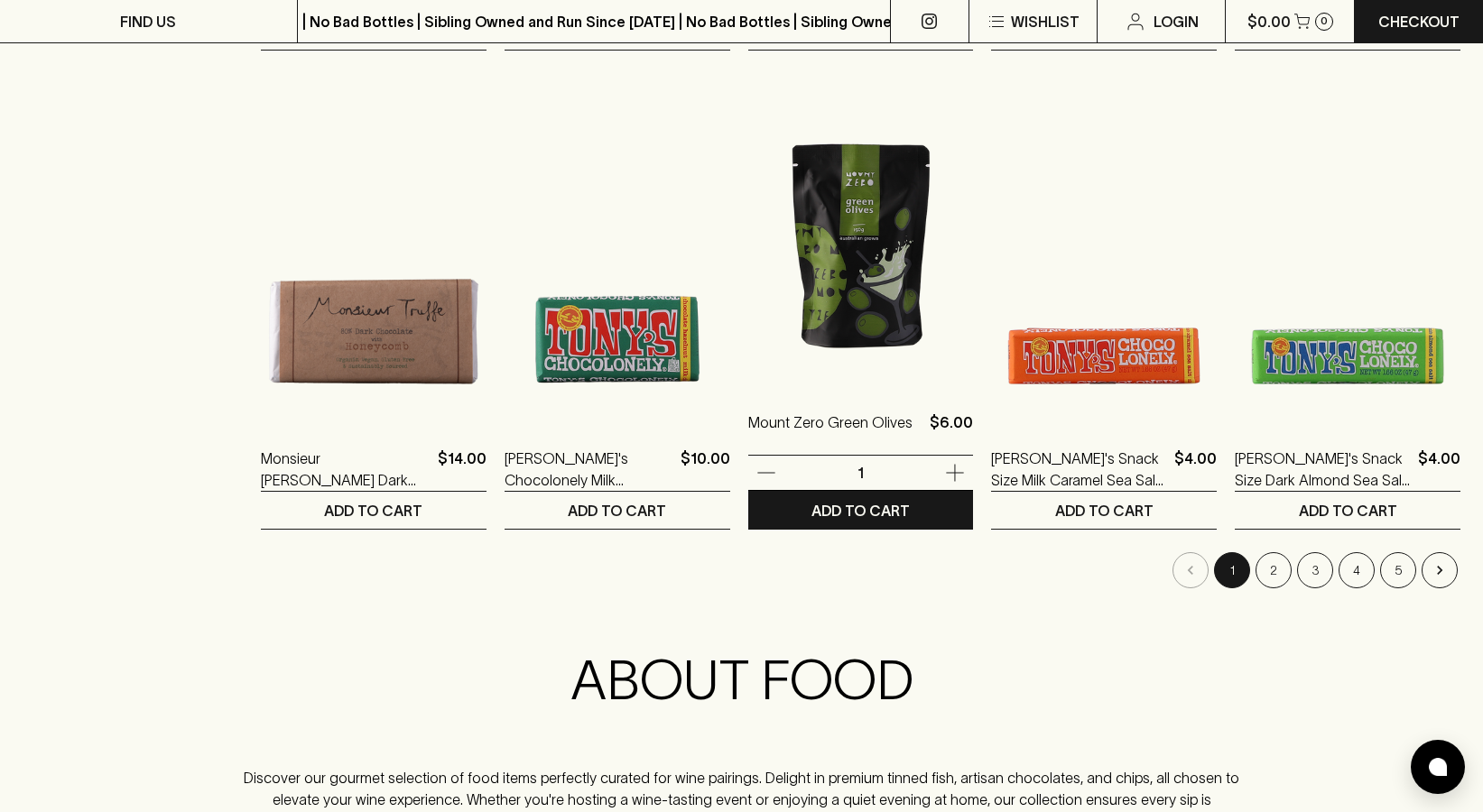
scroll to position [1771, 0]
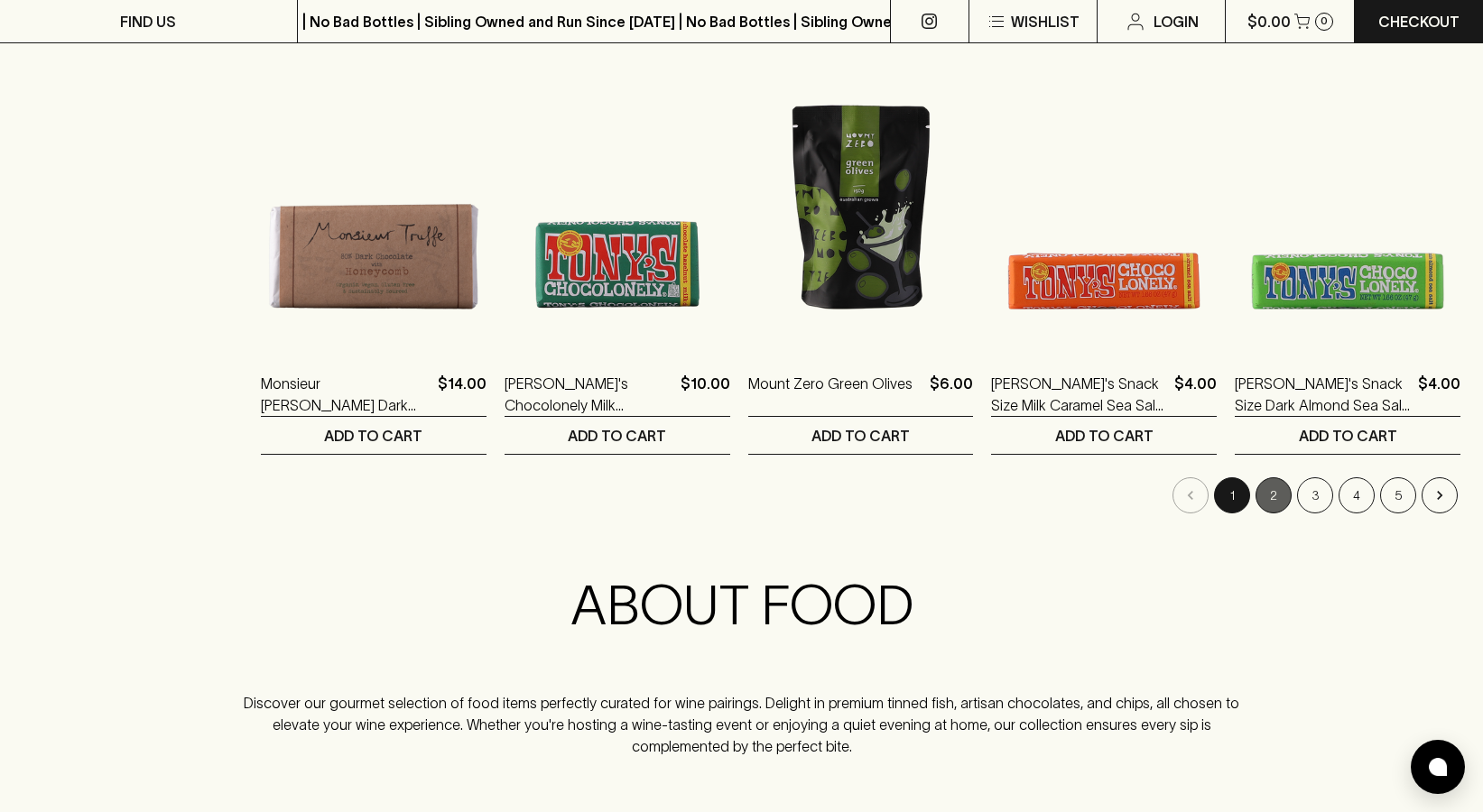
click at [1282, 494] on button "2" at bounding box center [1273, 495] width 36 height 36
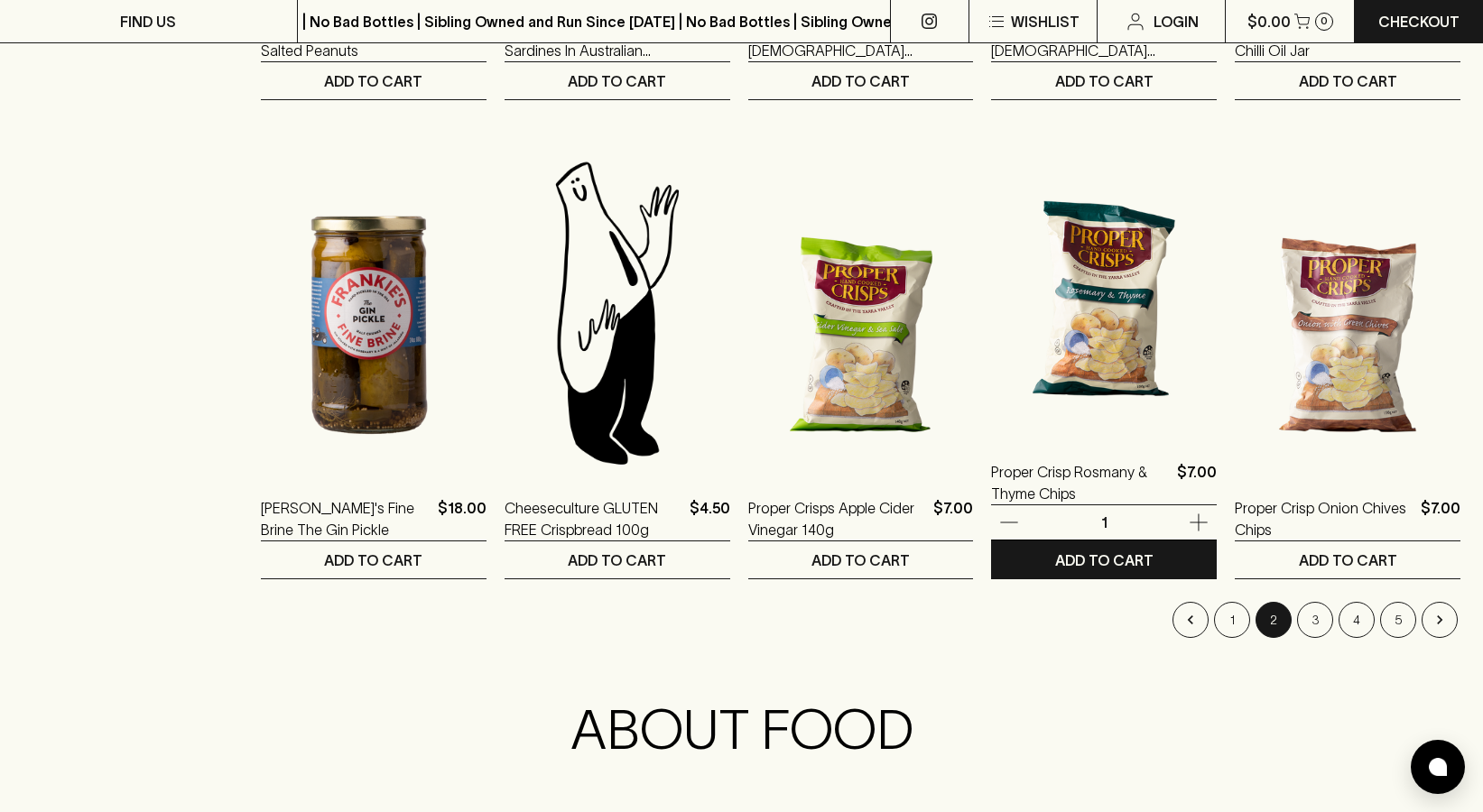
scroll to position [1675, 0]
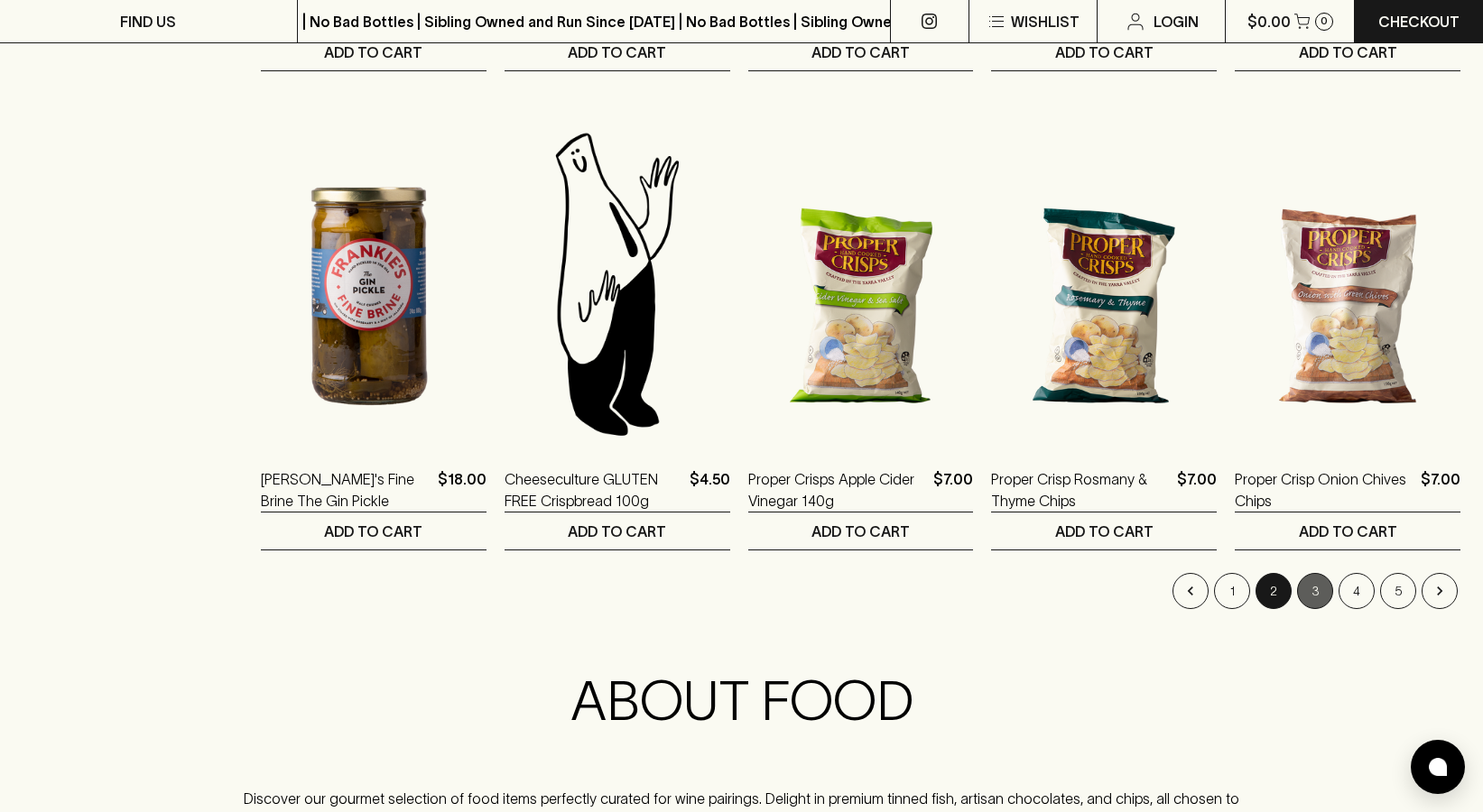
click at [1324, 589] on button "3" at bounding box center [1315, 590] width 36 height 36
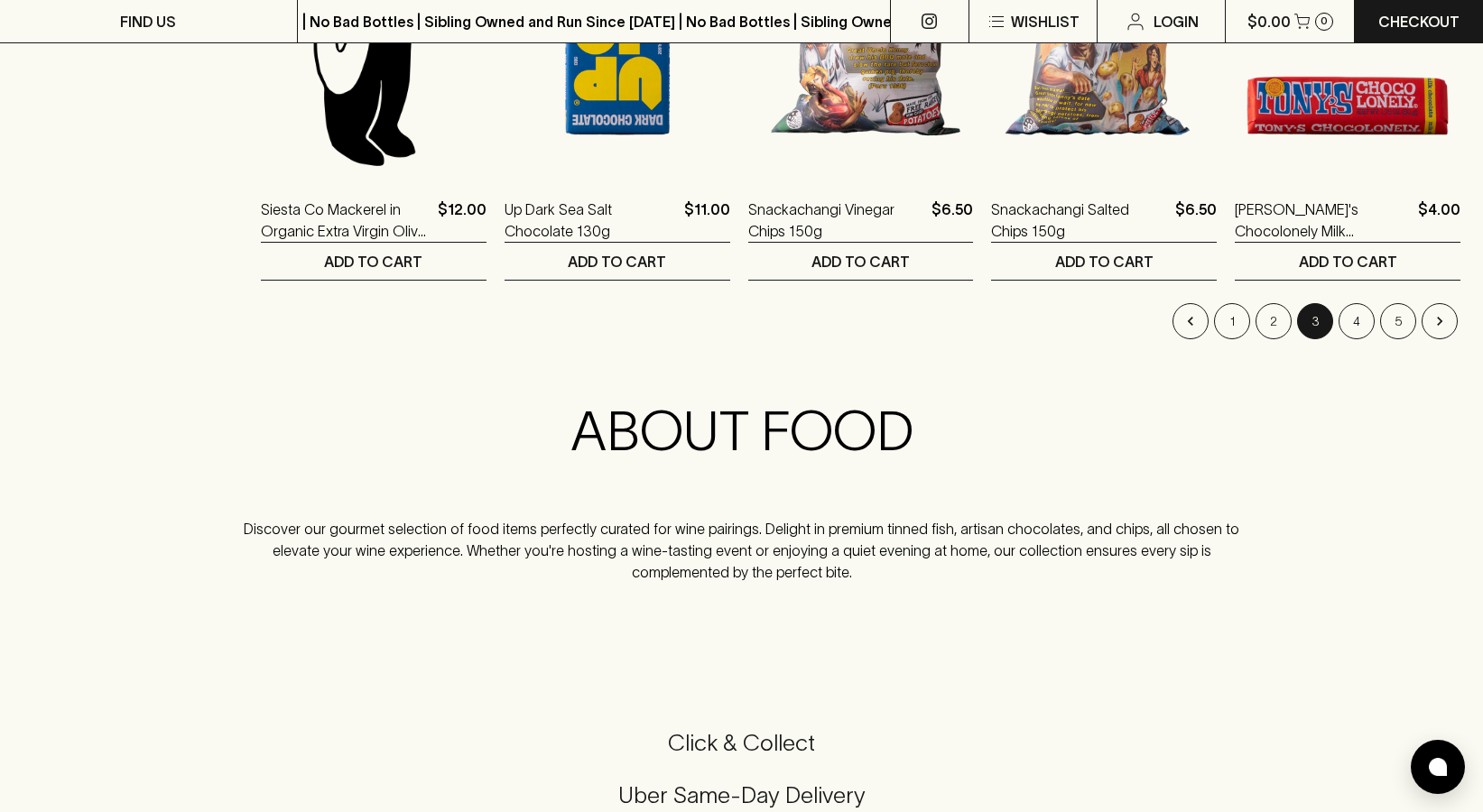
scroll to position [1957, 0]
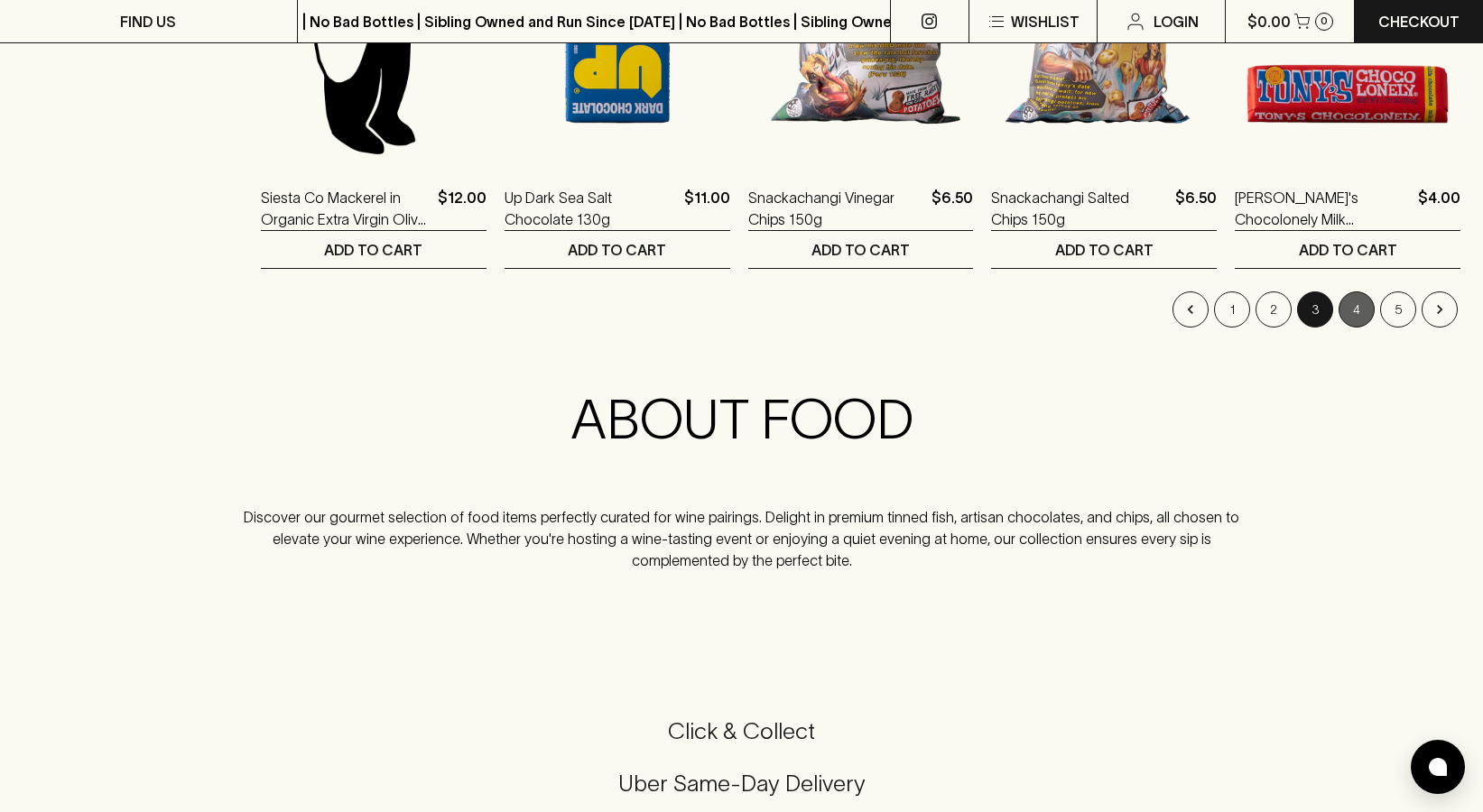
click at [1354, 316] on button "4" at bounding box center [1356, 309] width 36 height 36
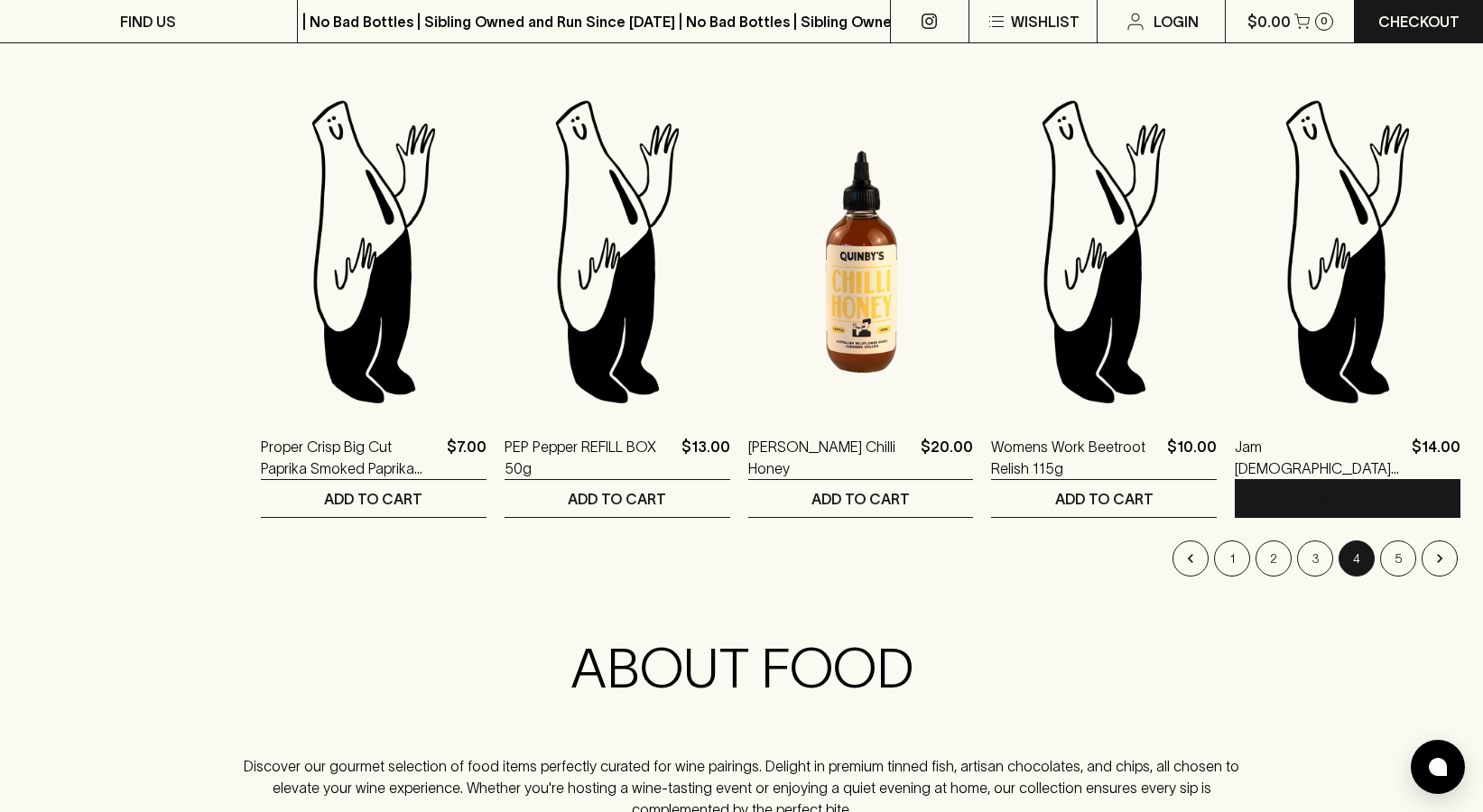
scroll to position [1713, 0]
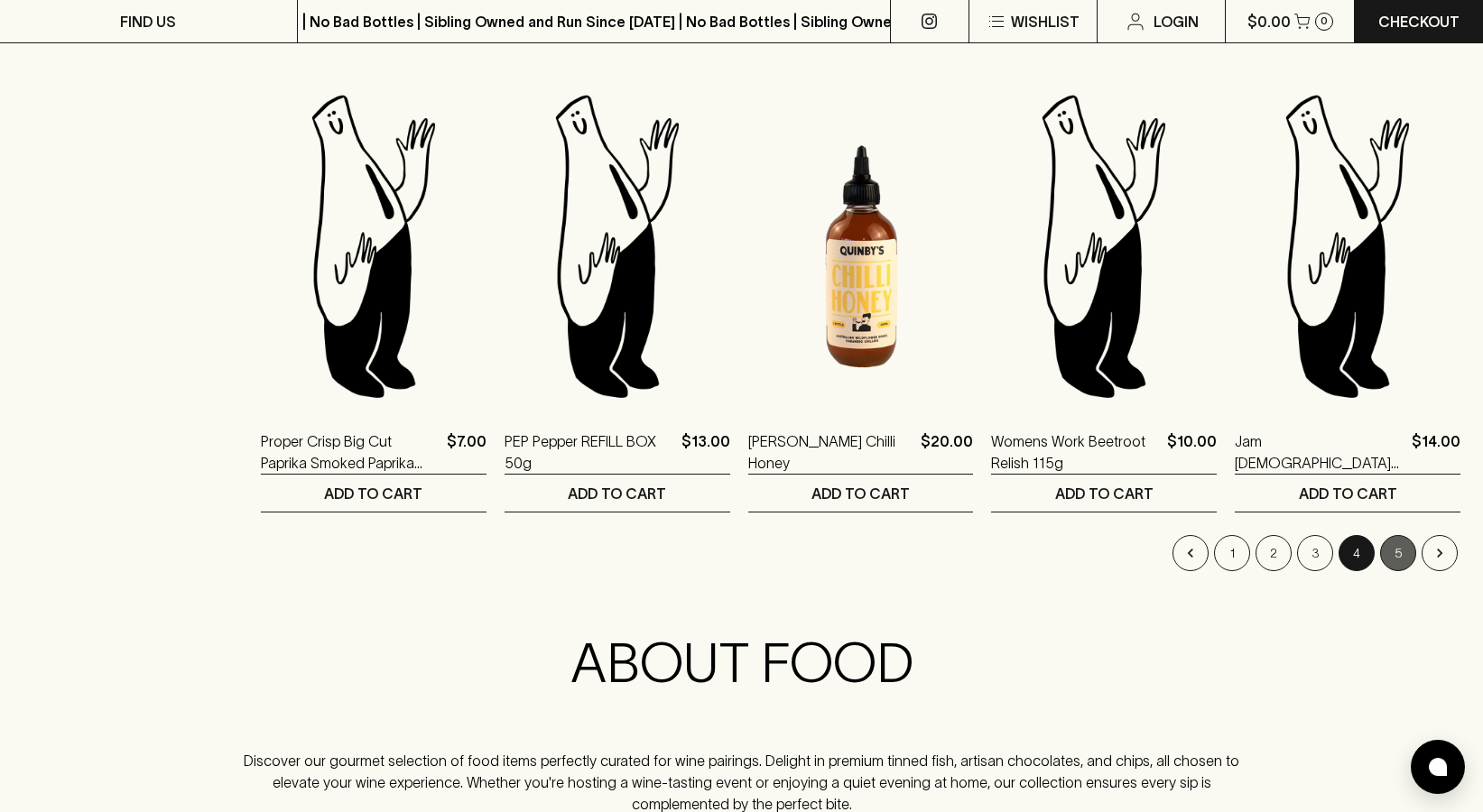
click at [1411, 547] on button "5" at bounding box center [1397, 553] width 36 height 36
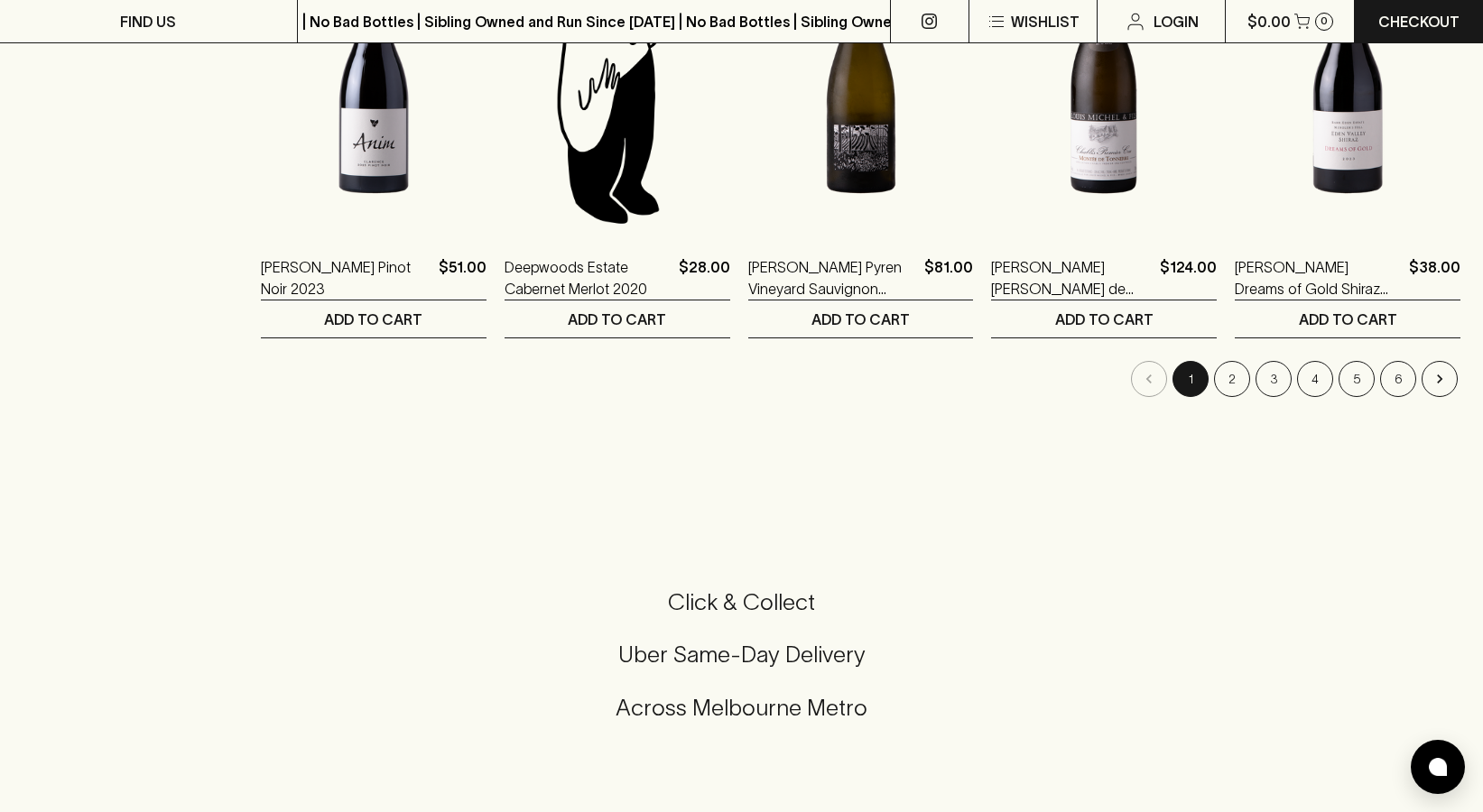
scroll to position [1828, 0]
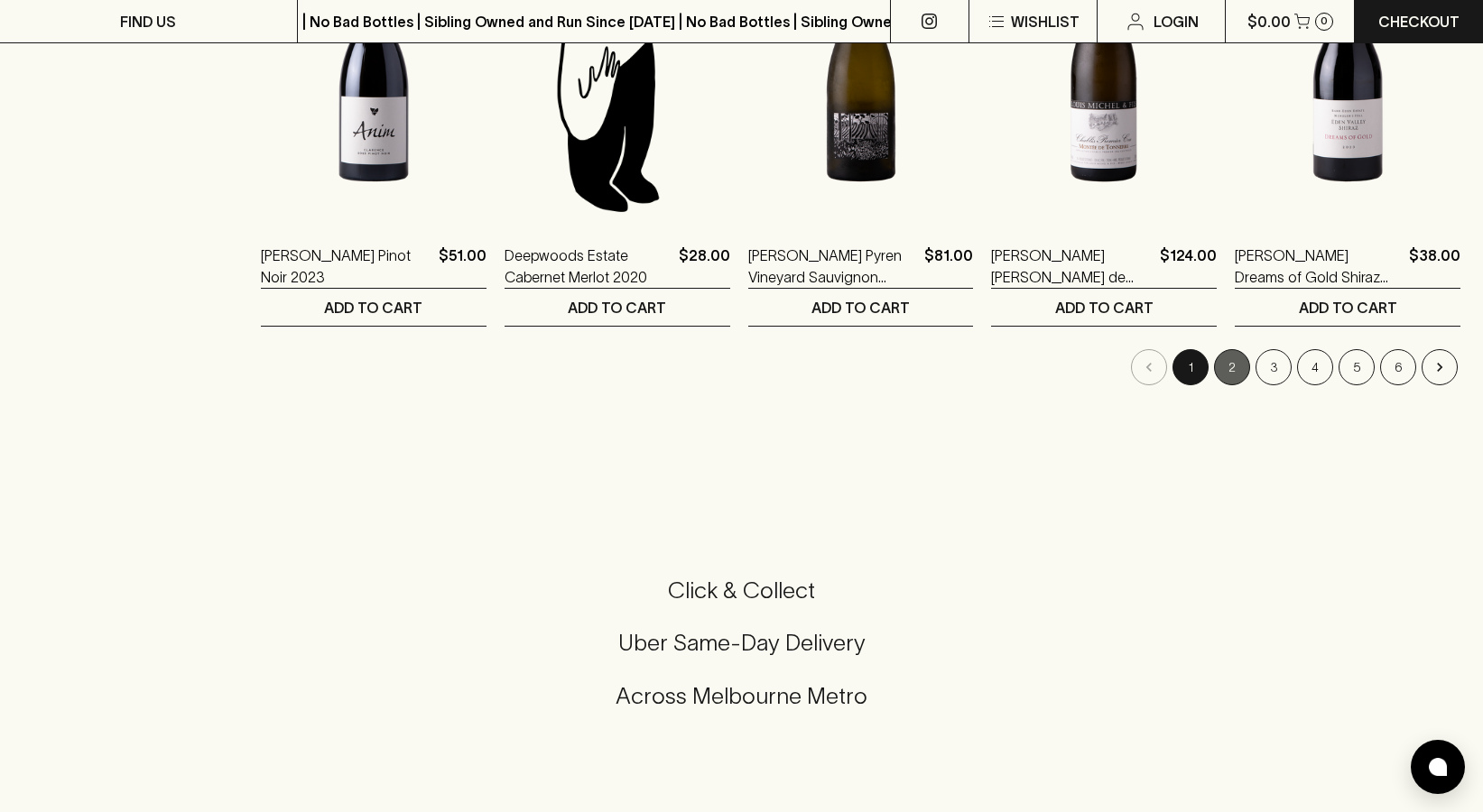
click at [1231, 372] on button "2" at bounding box center [1232, 367] width 36 height 36
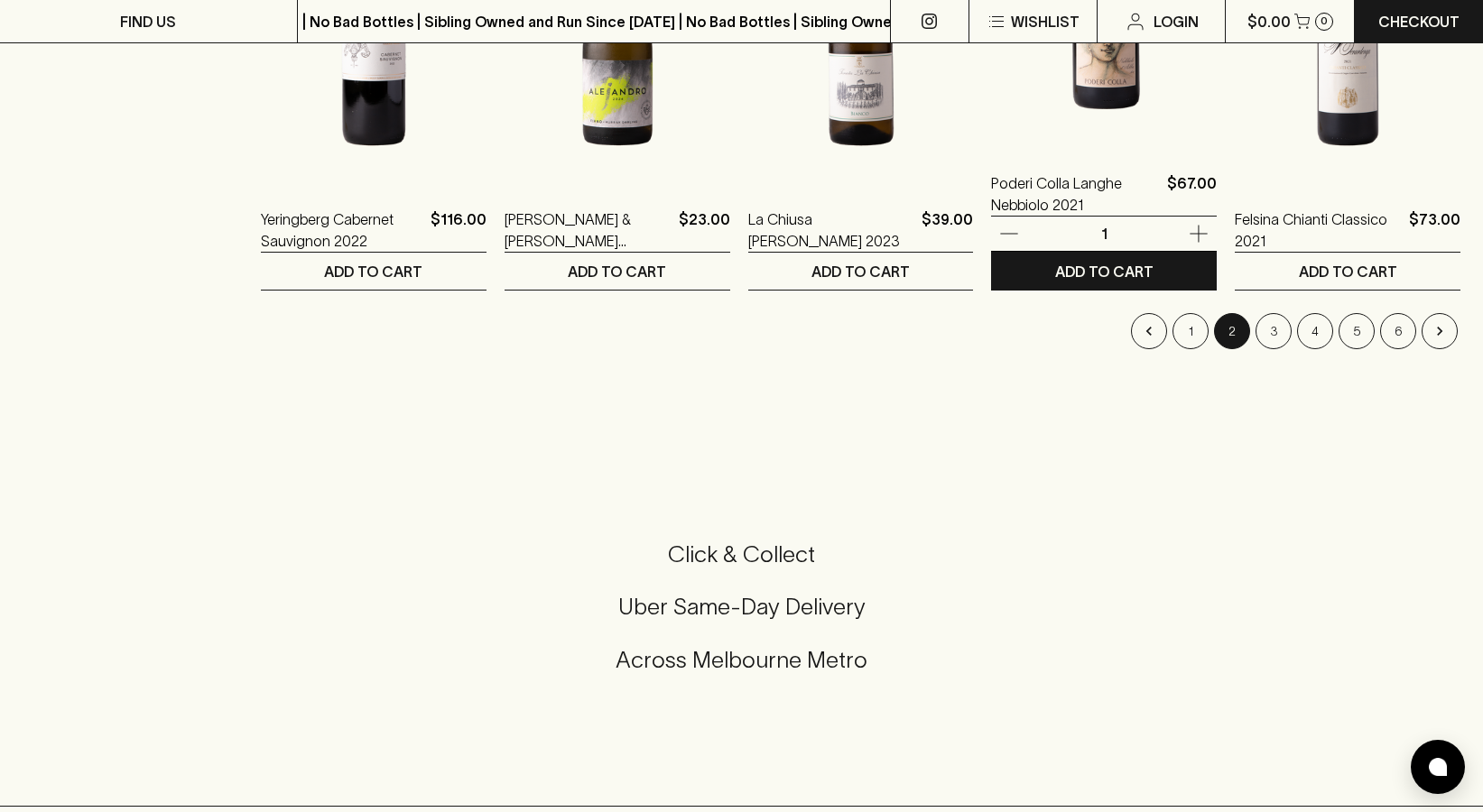
scroll to position [1913, 0]
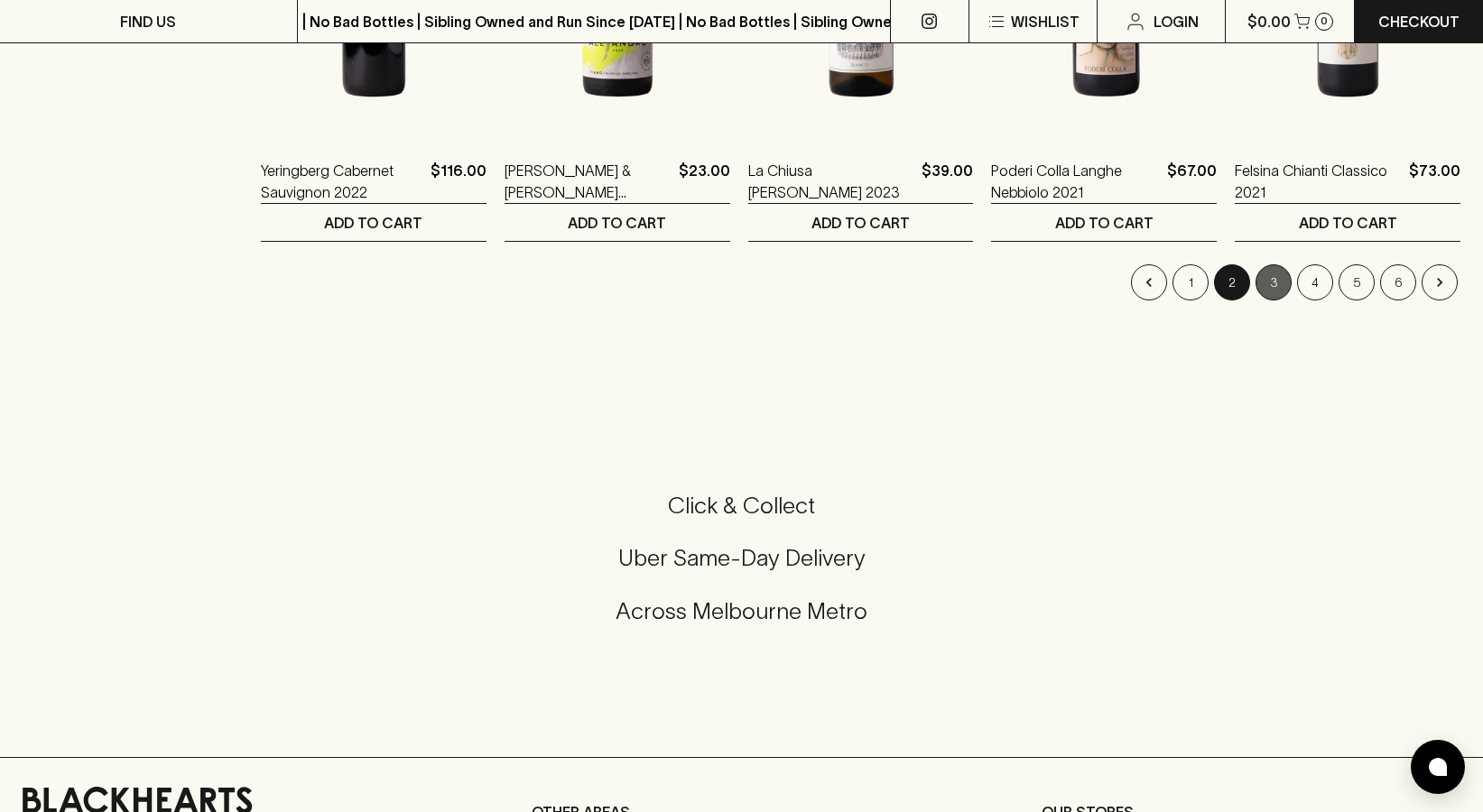
click at [1282, 285] on button "3" at bounding box center [1273, 281] width 36 height 36
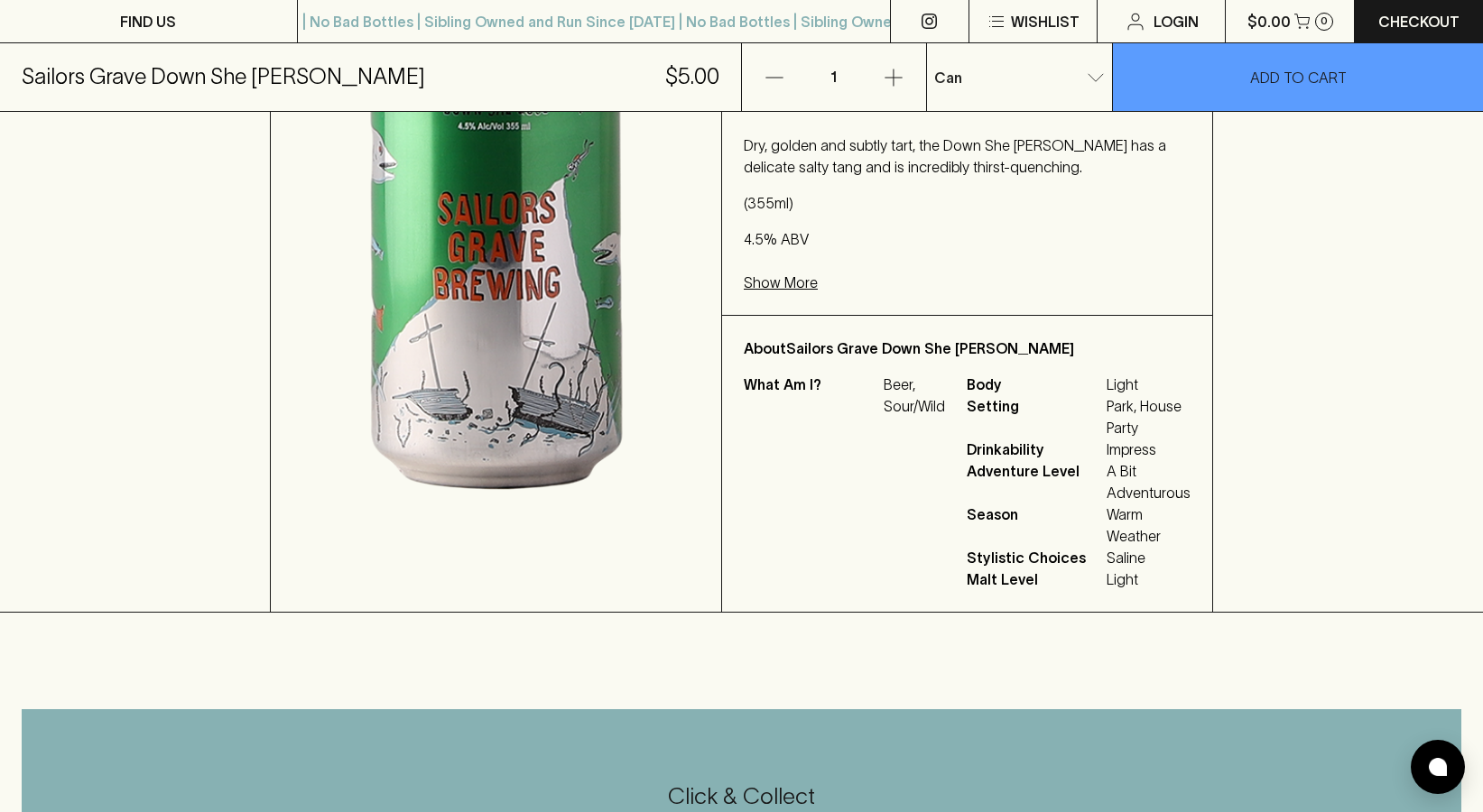
scroll to position [578, 0]
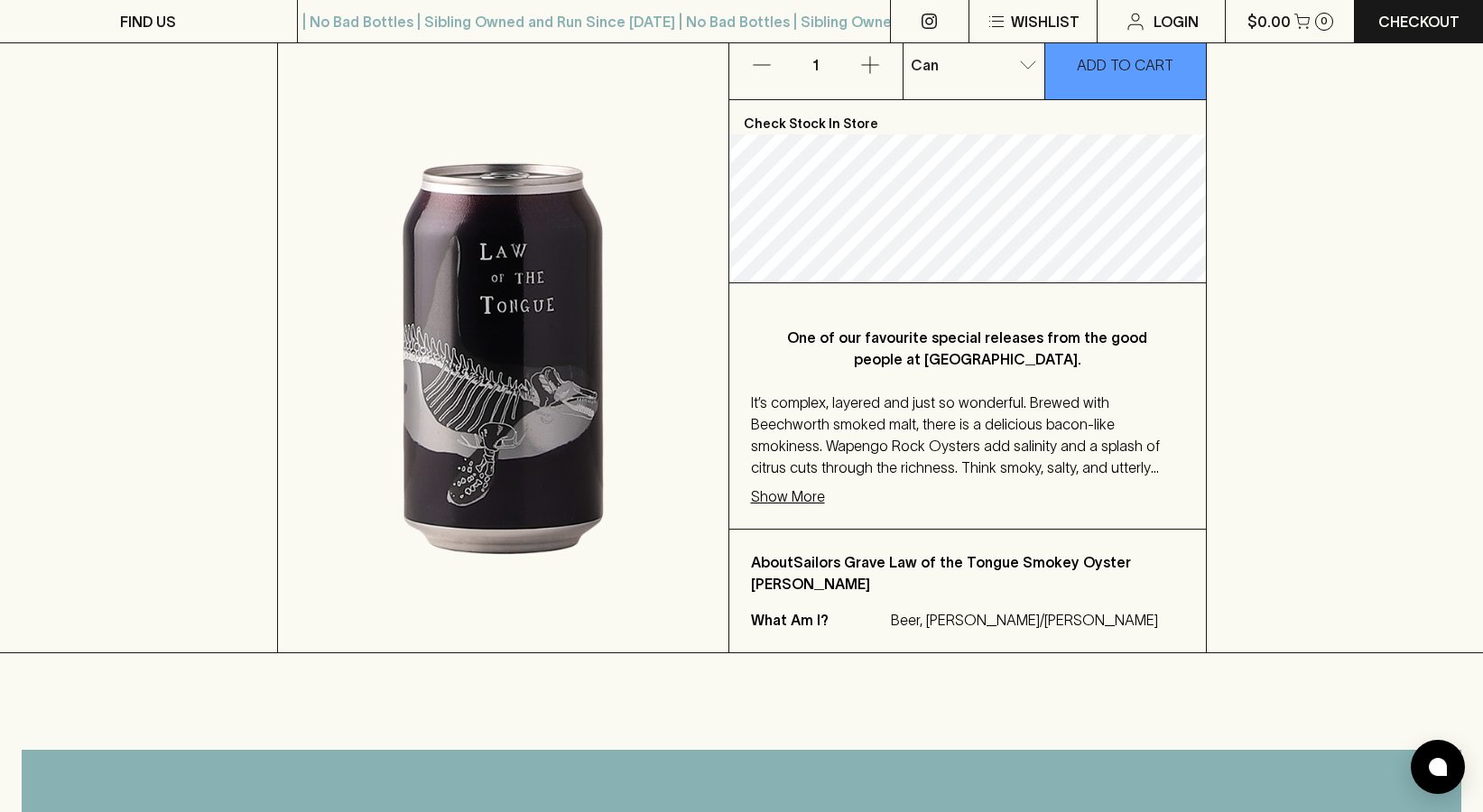
scroll to position [338, 0]
click at [799, 489] on p "Show More" at bounding box center [787, 496] width 74 height 22
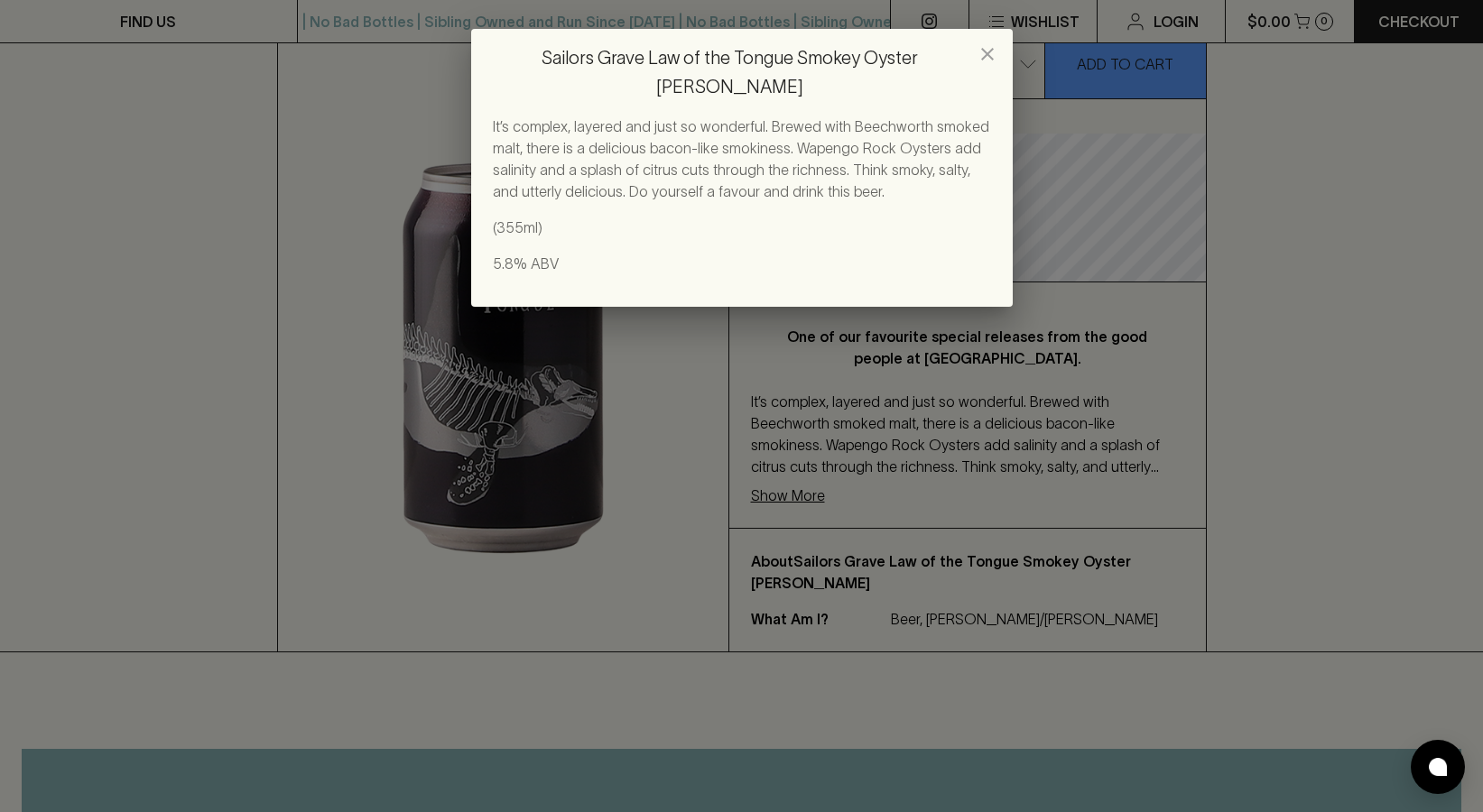
click at [944, 415] on div "Sailors Grave Law of the Tongue Smokey Oyster Stout It’s complex, layered and j…" at bounding box center [742, 406] width 1483 height 812
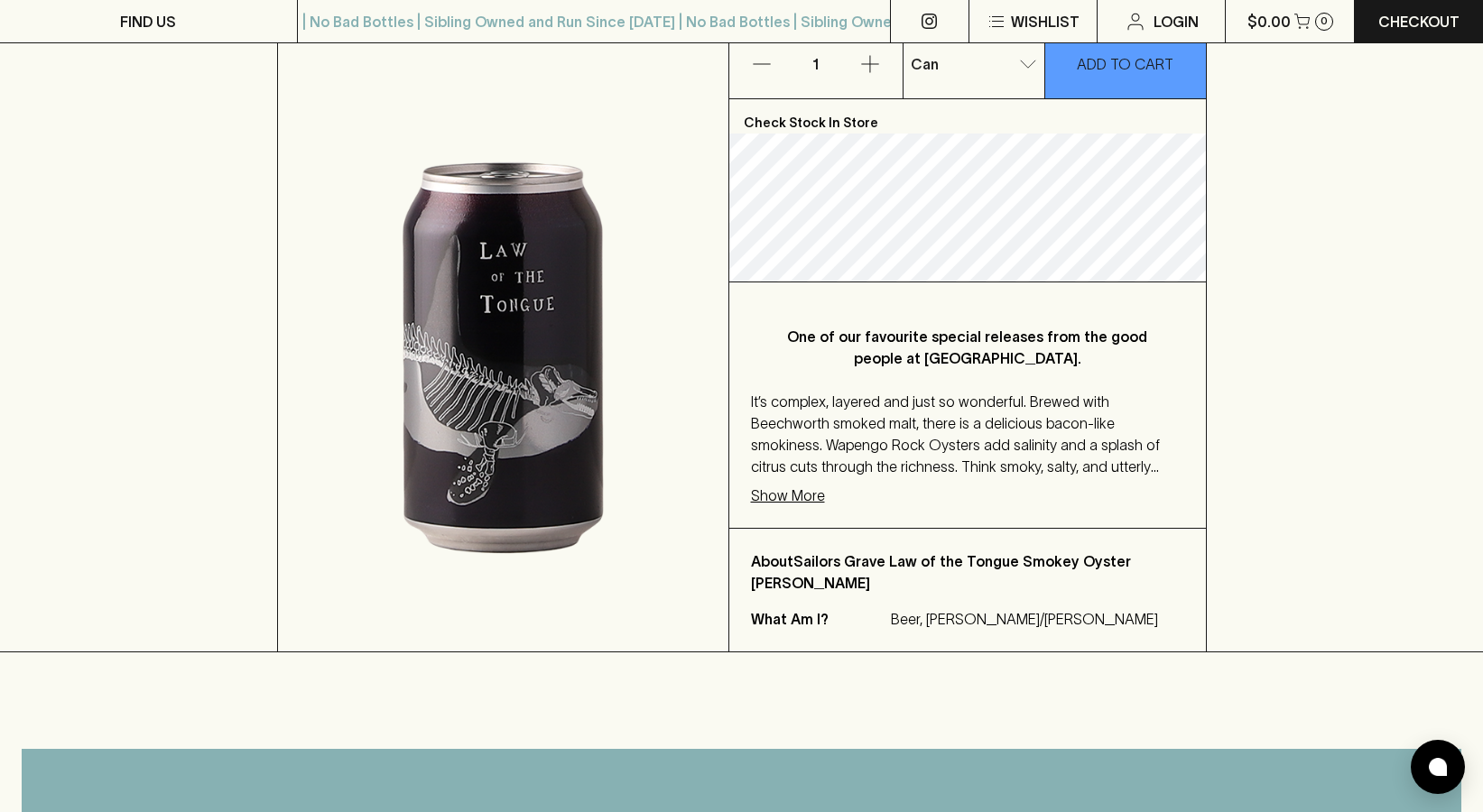
click at [798, 485] on p "Show More" at bounding box center [787, 496] width 74 height 22
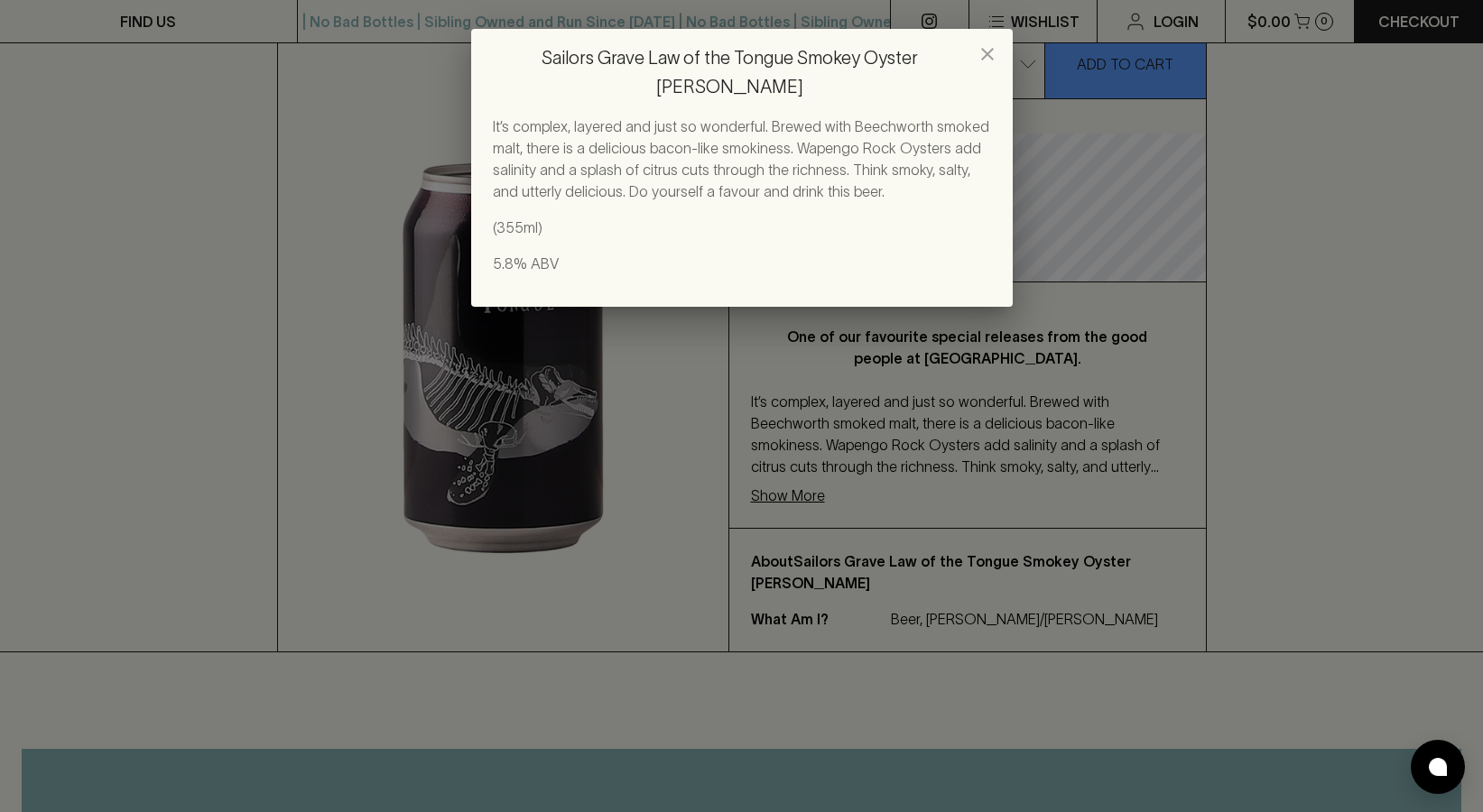
click at [856, 474] on div "Sailors Grave Law of the Tongue Smokey Oyster Stout It’s complex, layered and j…" at bounding box center [742, 406] width 1483 height 812
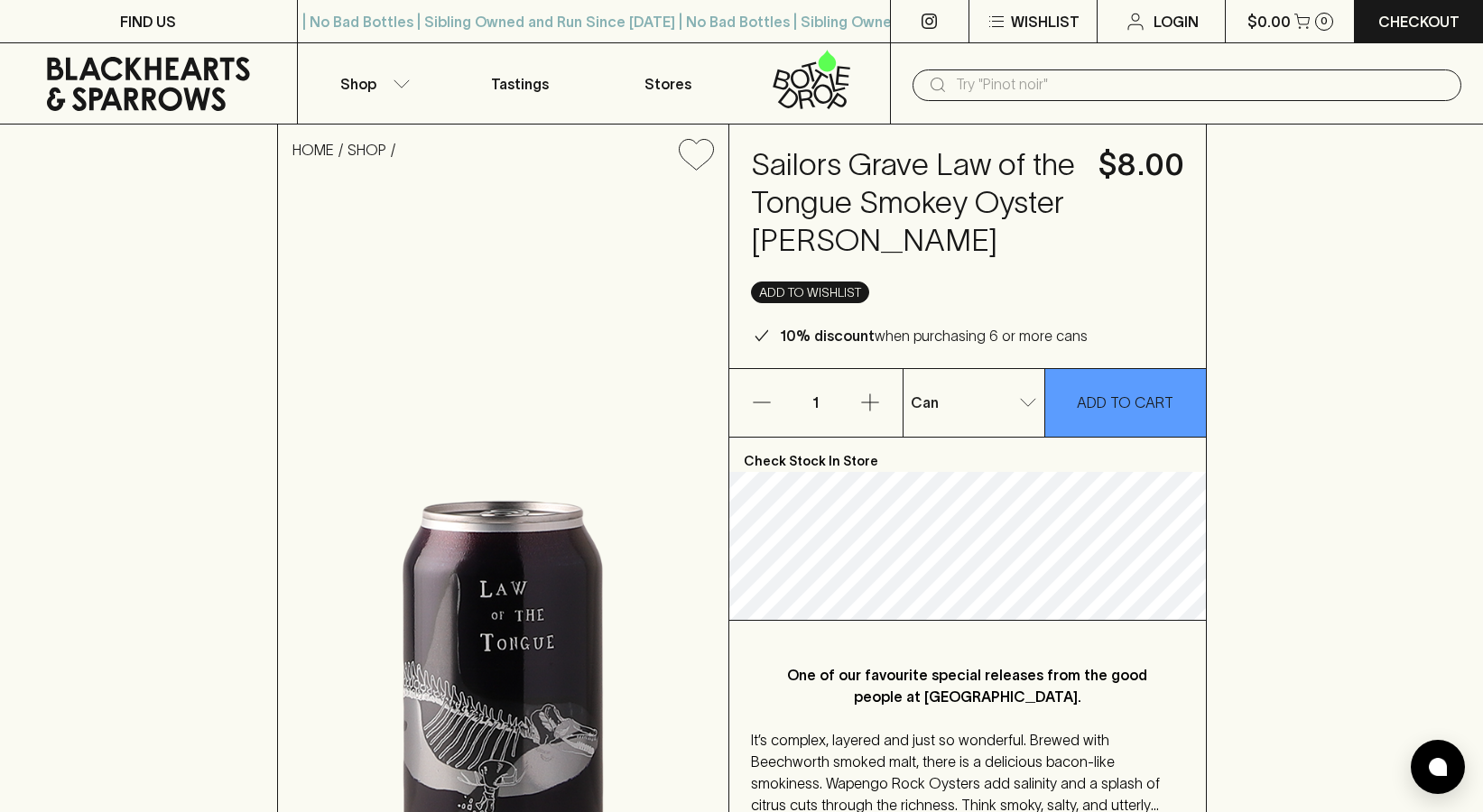
scroll to position [0, 0]
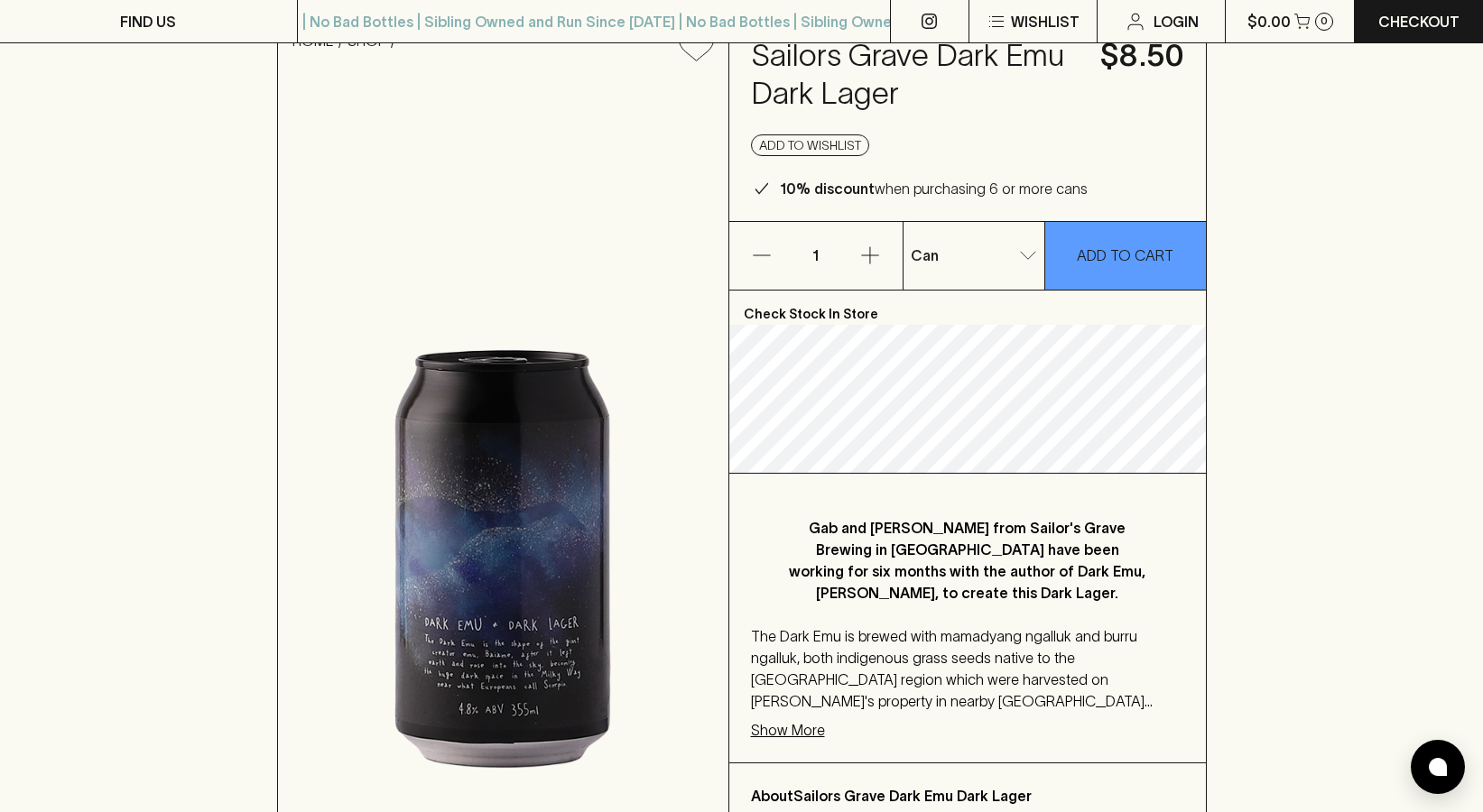
scroll to position [343, 0]
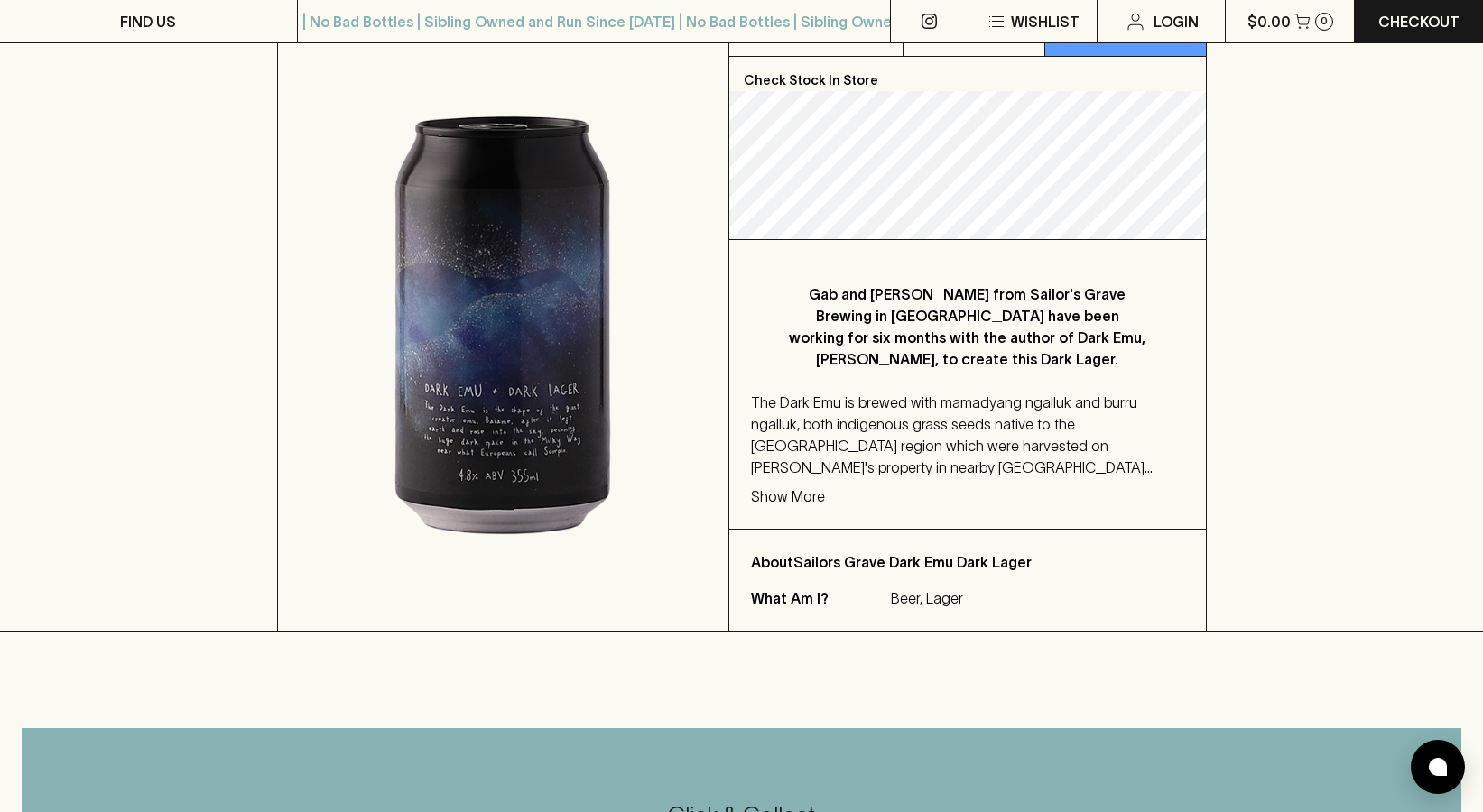
click at [782, 486] on p "Show More" at bounding box center [787, 497] width 74 height 22
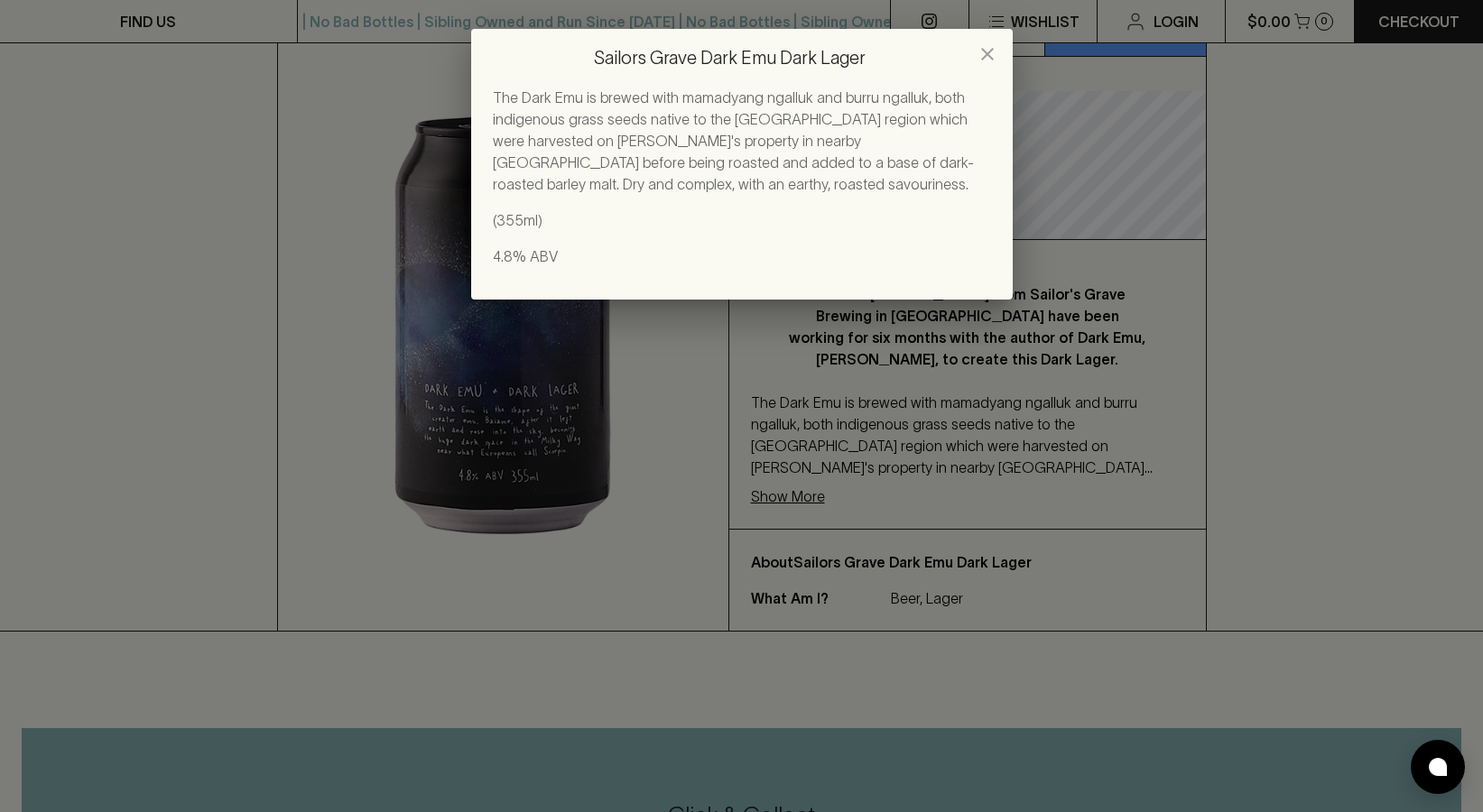
click at [792, 463] on div "Sailors Grave Dark Emu Dark Lager The Dark Emu is brewed with mamadyang ngalluk…" at bounding box center [742, 406] width 1483 height 812
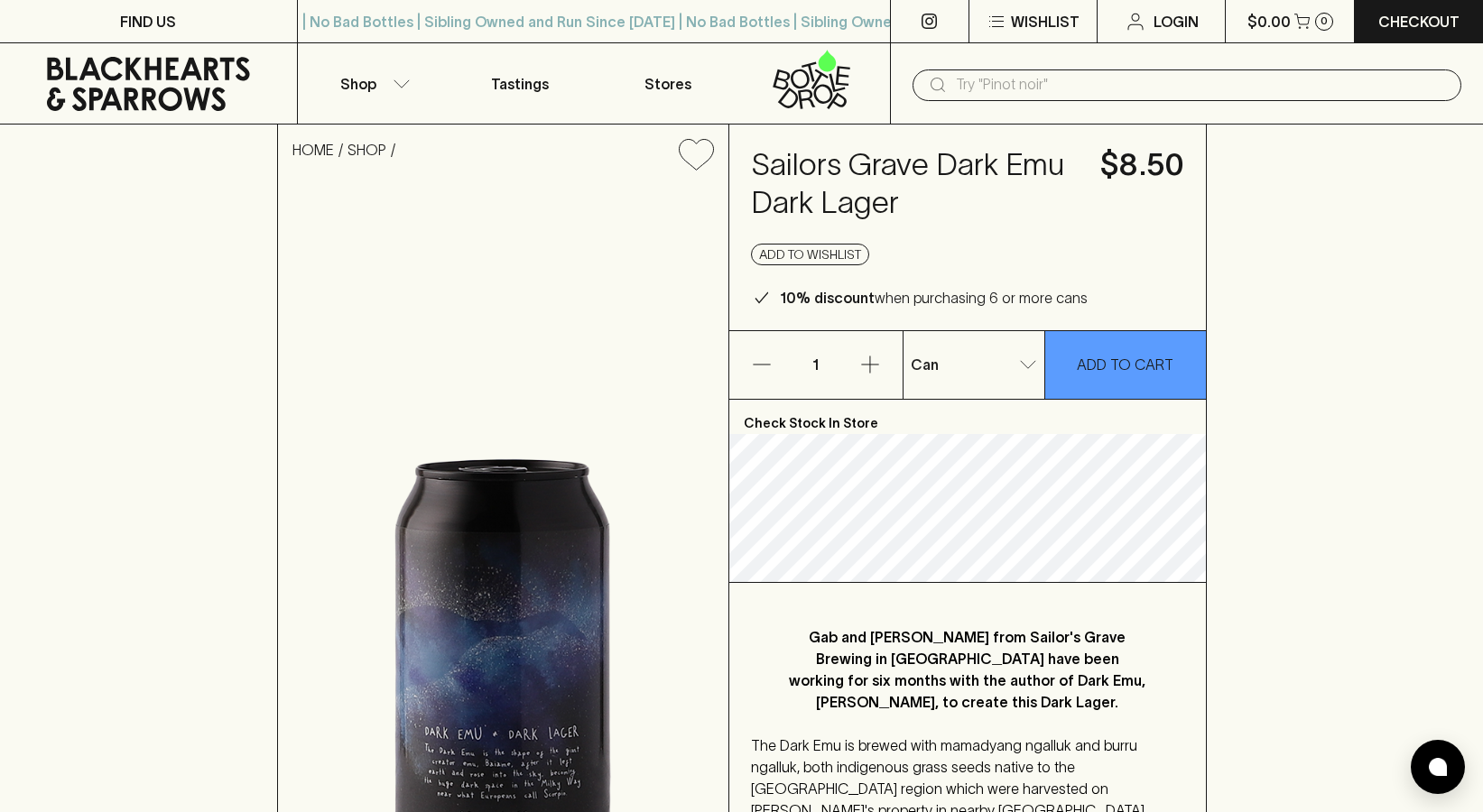
scroll to position [0, 0]
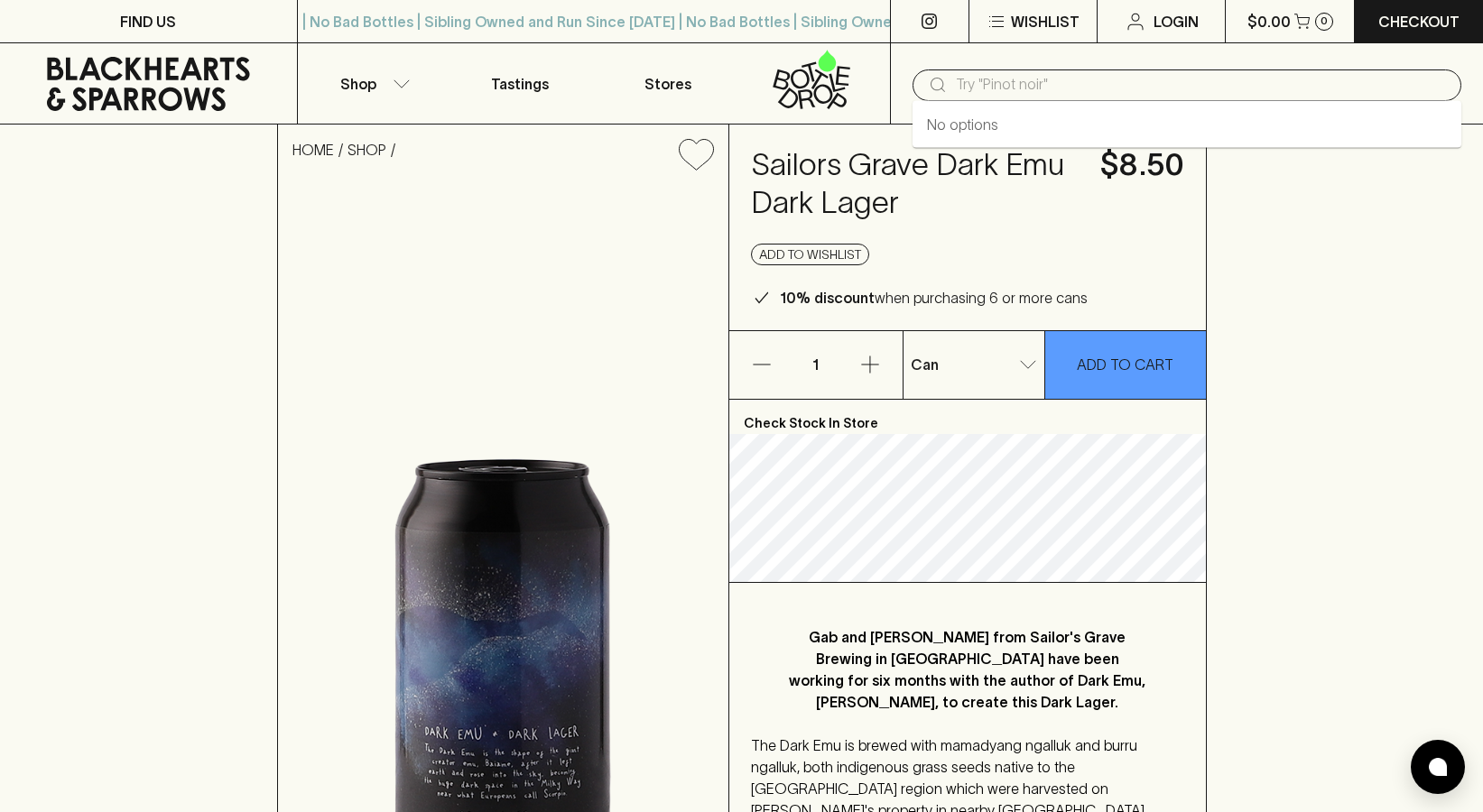
click at [1000, 89] on input "text" at bounding box center [1201, 85] width 491 height 29
type input "dsisa"
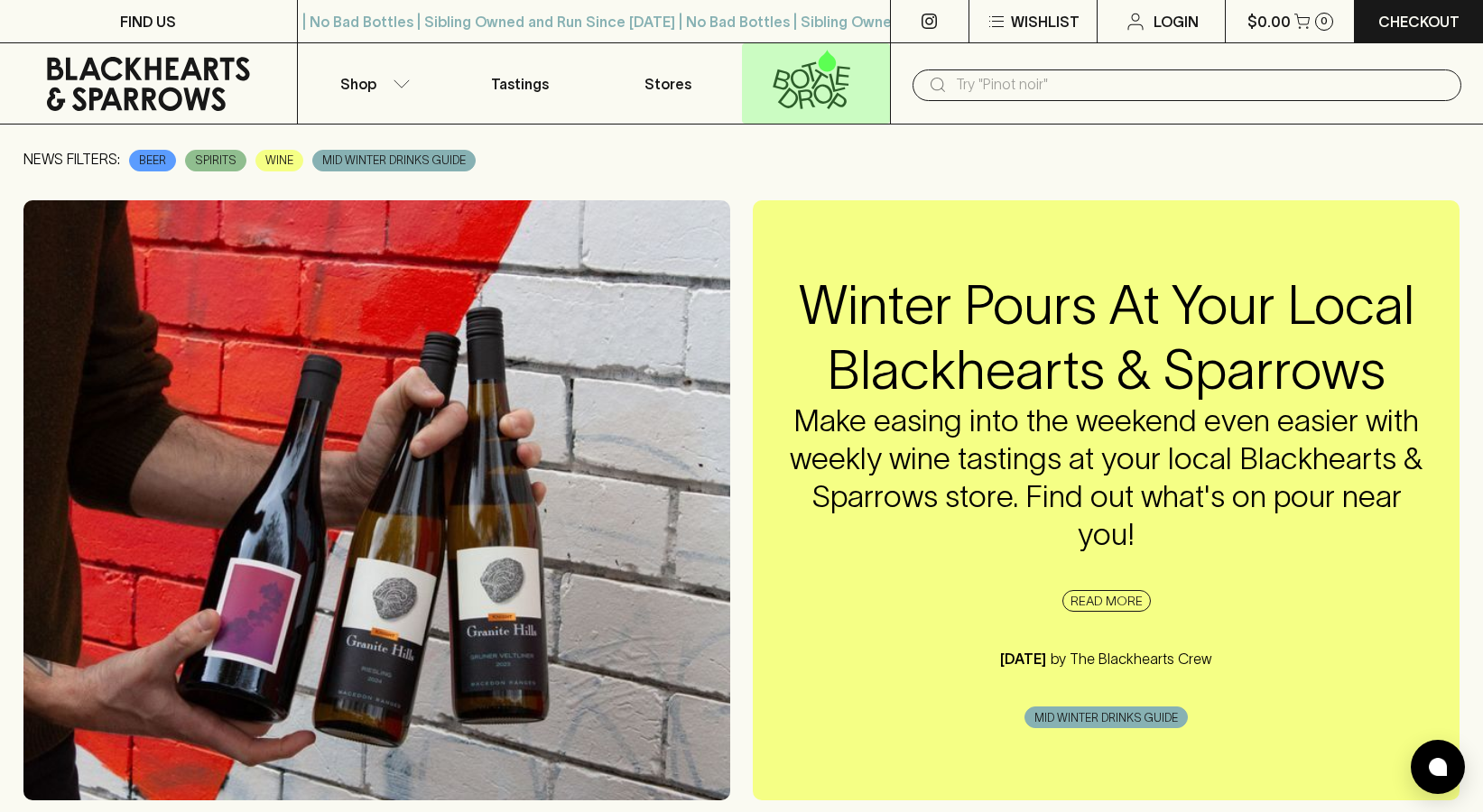
click at [796, 87] on icon at bounding box center [800, 79] width 19 height 20
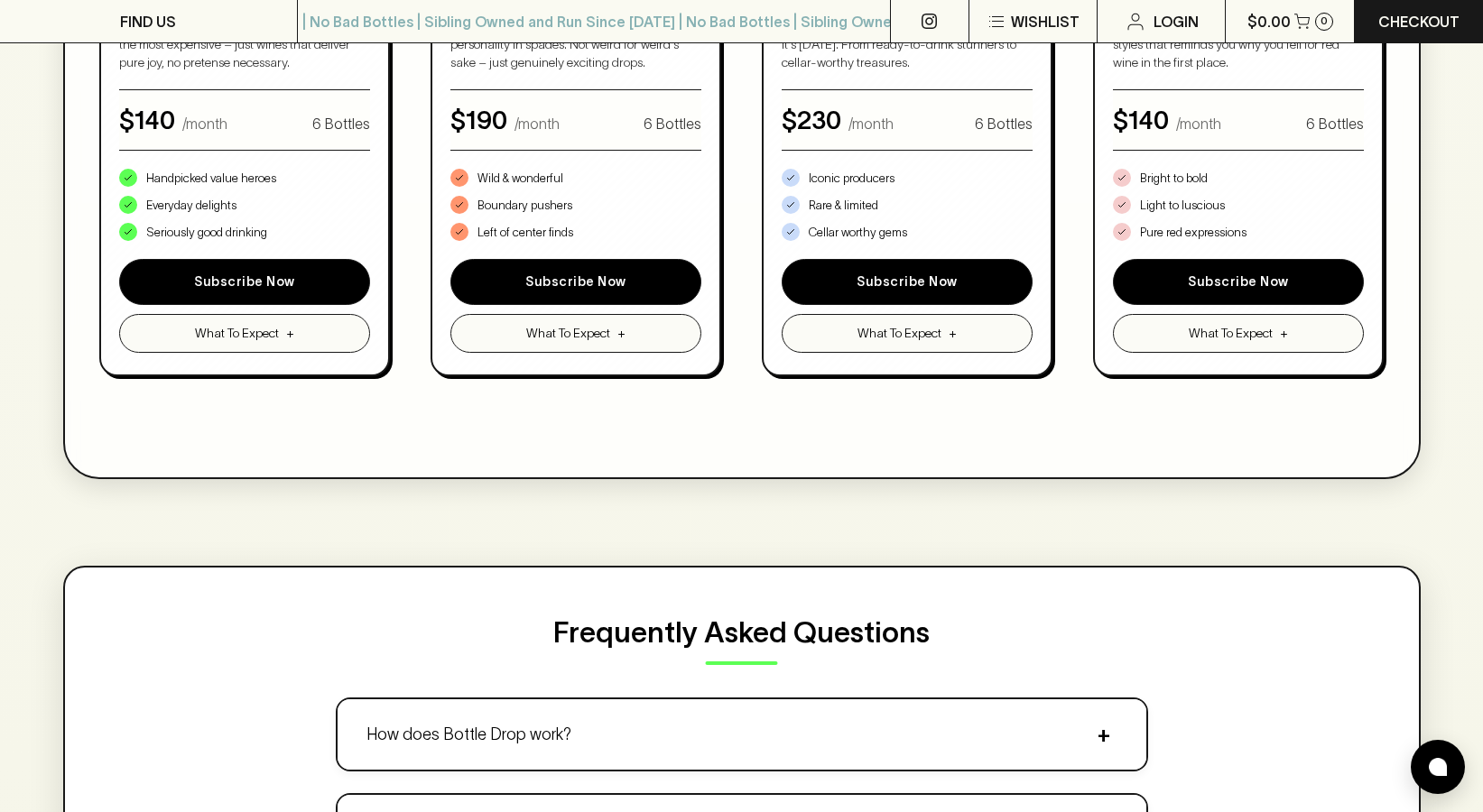
scroll to position [1297, 0]
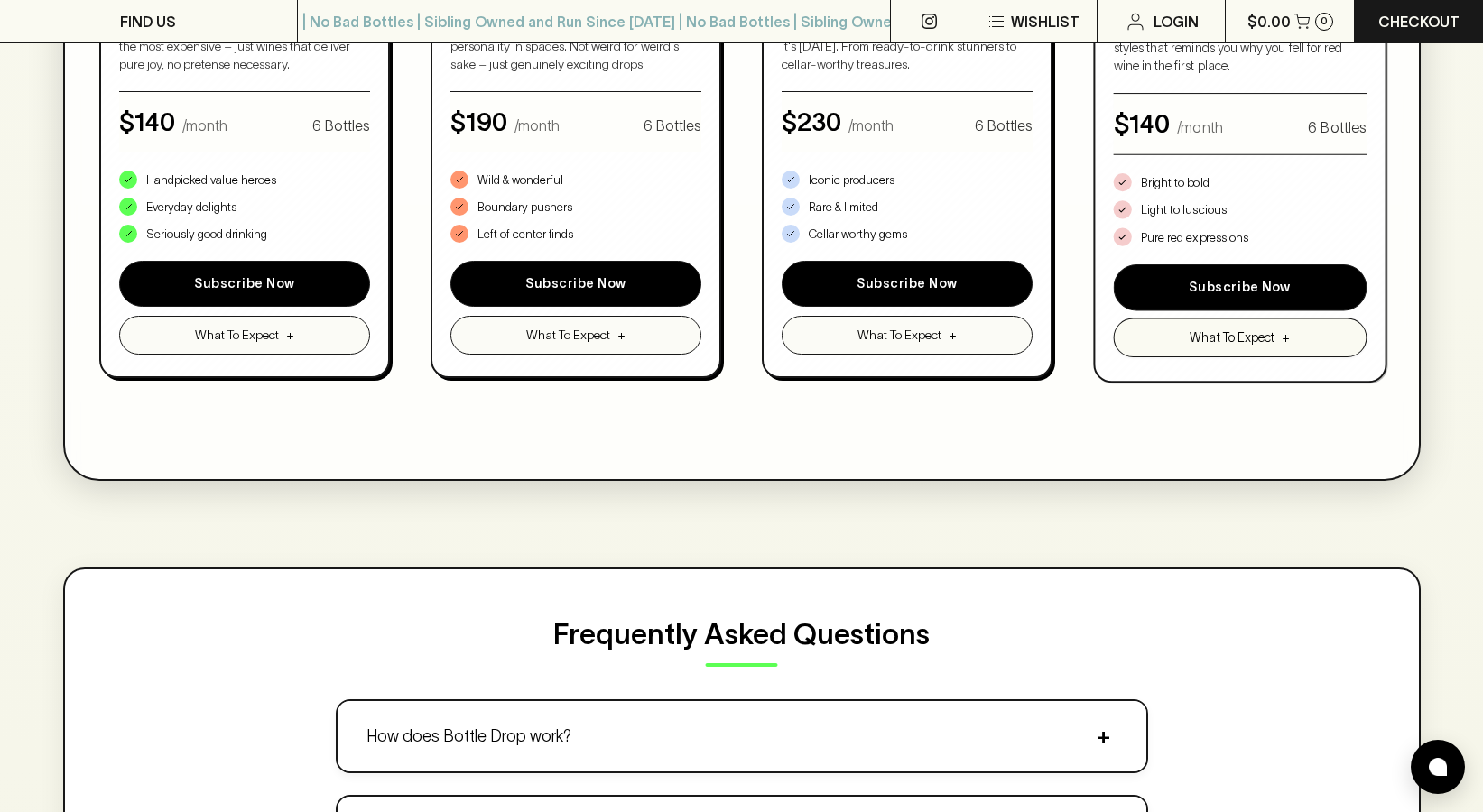
click at [1190, 330] on span "What To Expect" at bounding box center [1232, 337] width 85 height 19
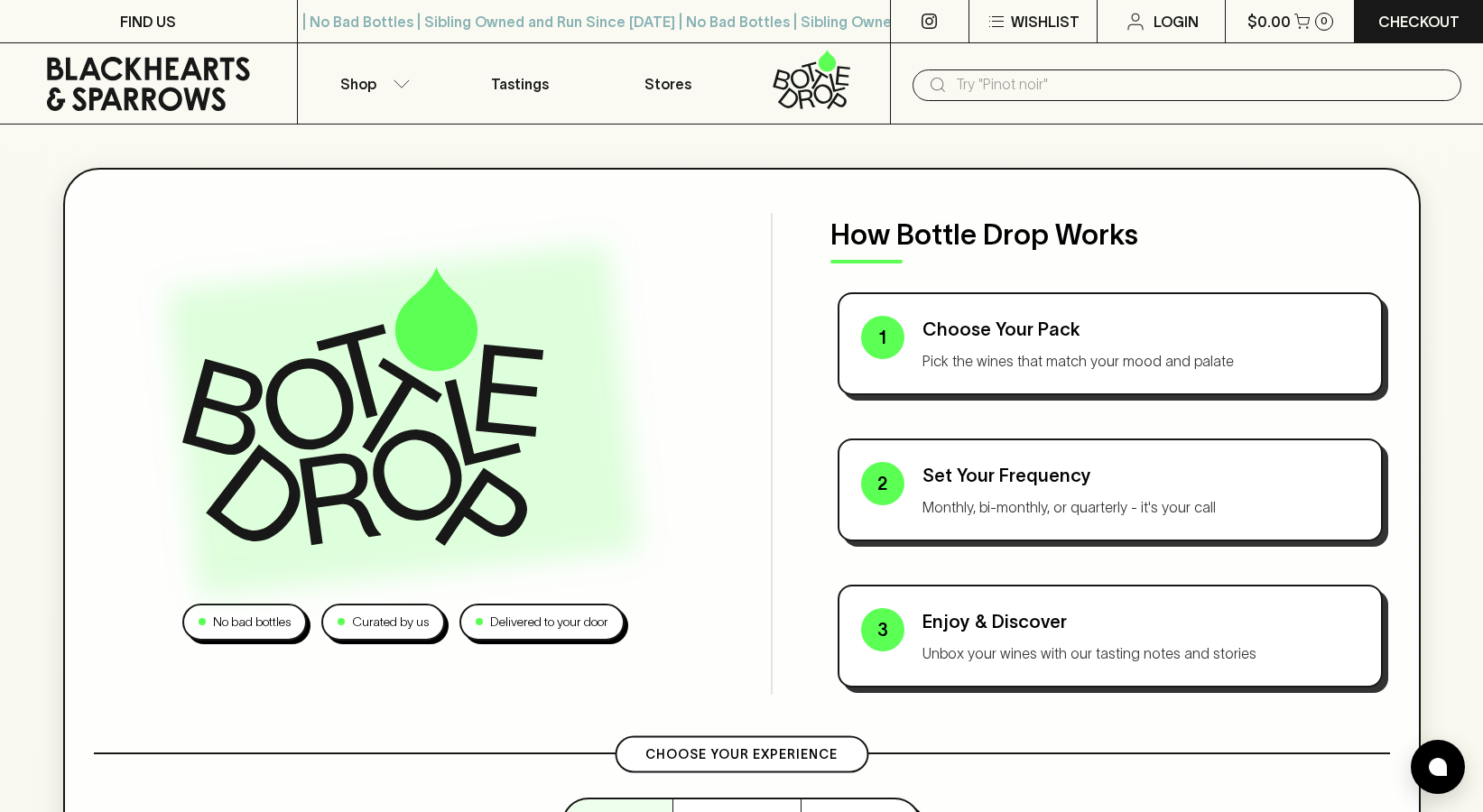
scroll to position [0, 0]
